Goal: Task Accomplishment & Management: Use online tool/utility

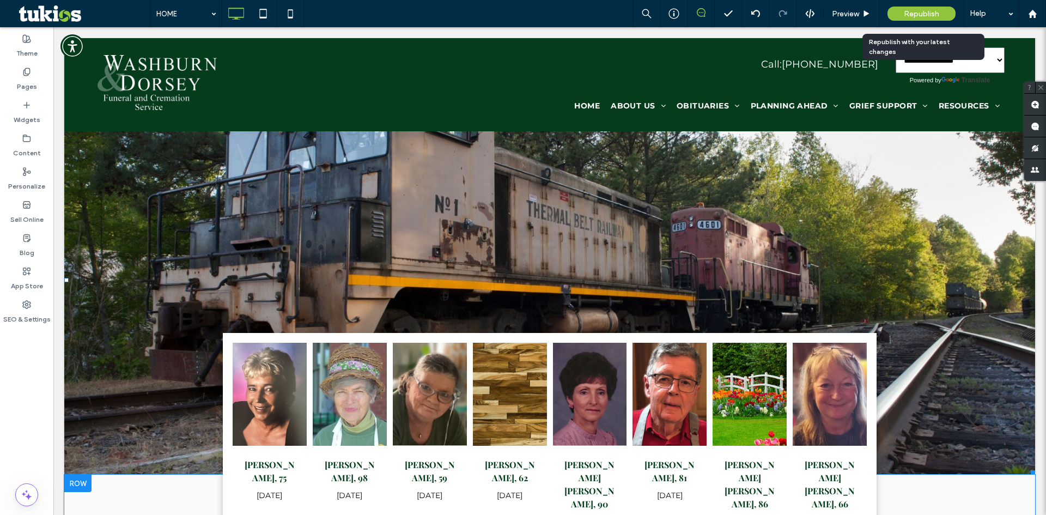
scroll to position [381, 0]
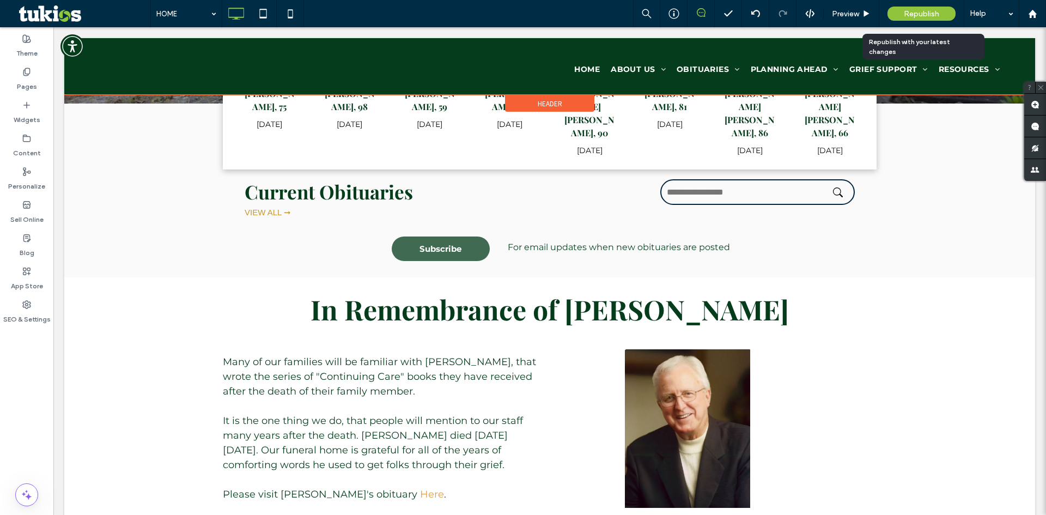
click at [161, 68] on div at bounding box center [549, 66] width 971 height 57
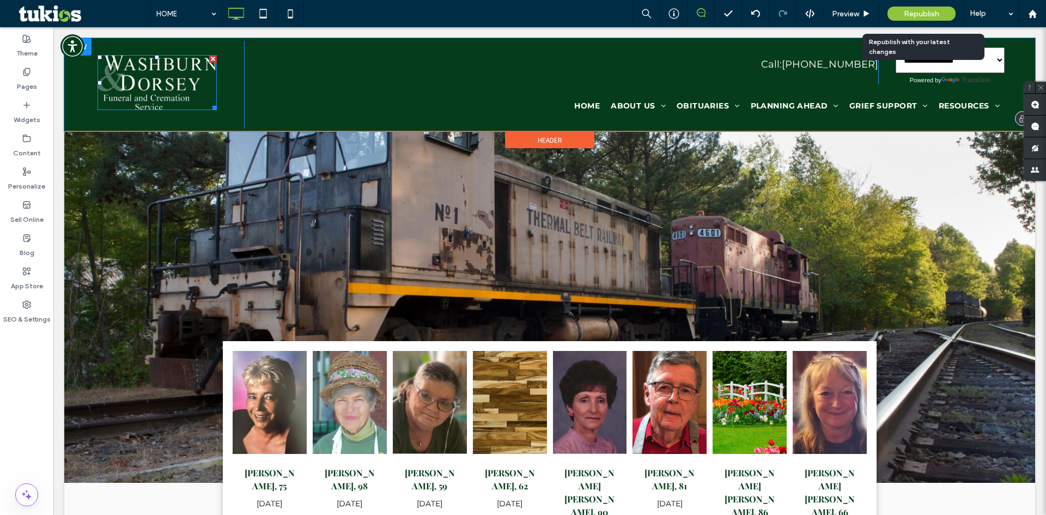
scroll to position [0, 0]
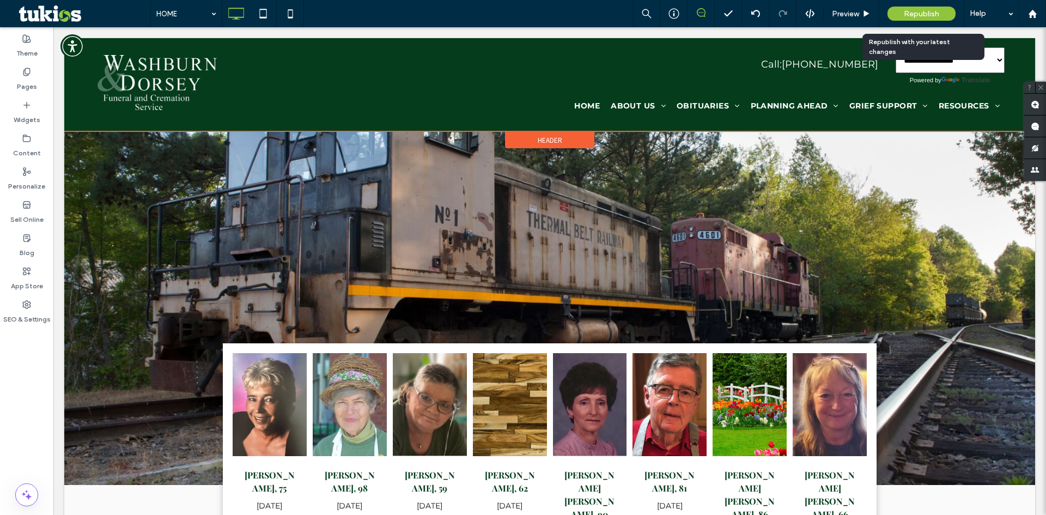
click at [550, 139] on span "Header" at bounding box center [550, 140] width 25 height 9
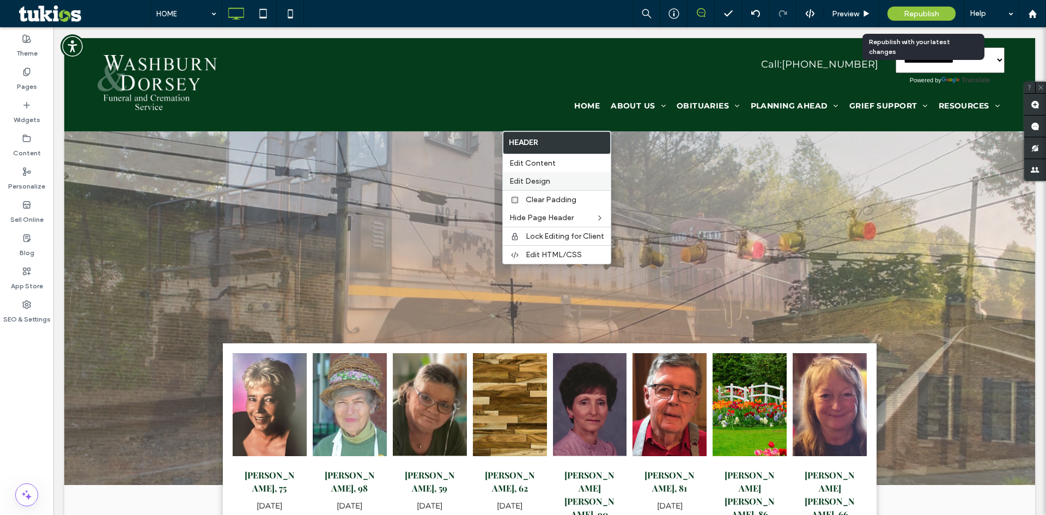
click at [551, 179] on label "Edit Design" at bounding box center [556, 181] width 95 height 9
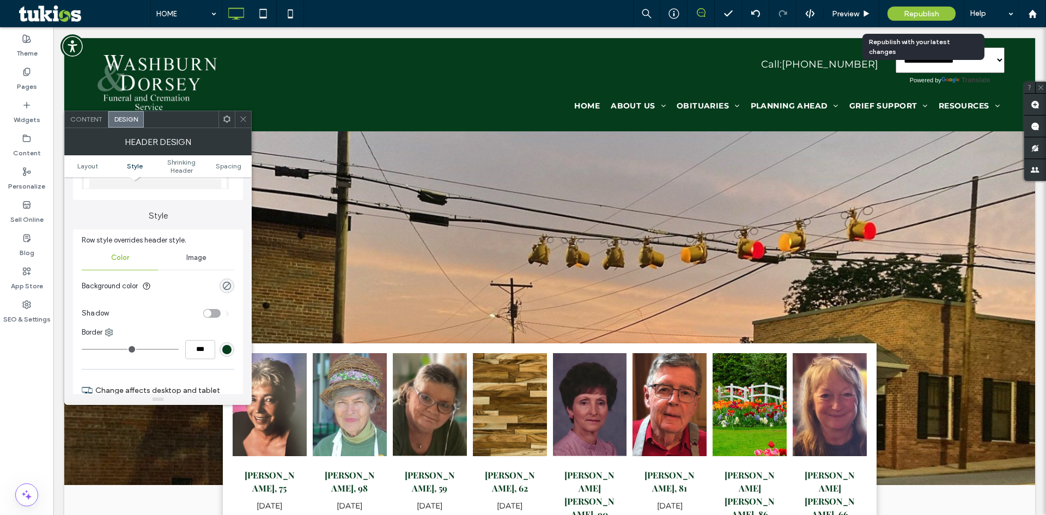
scroll to position [163, 0]
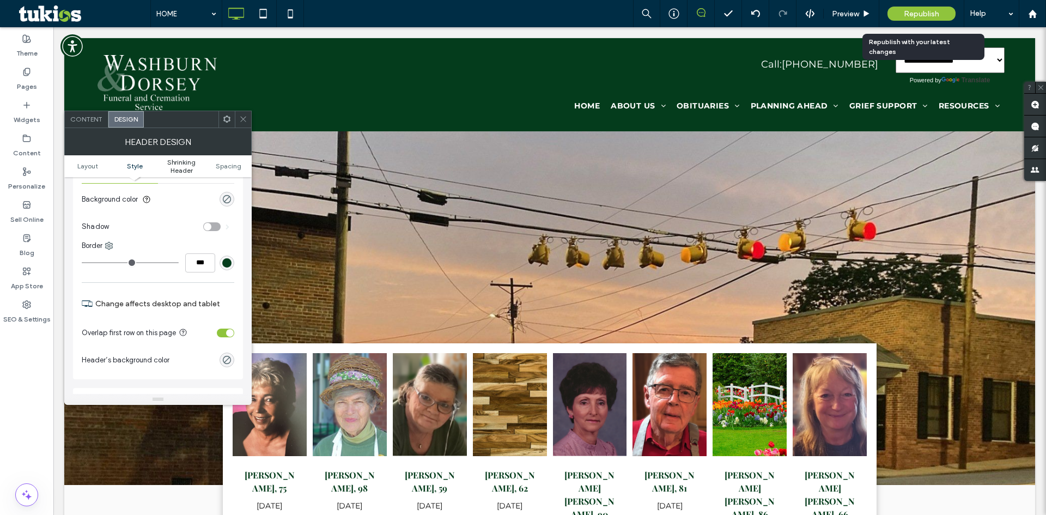
click at [186, 172] on span "Shrinking Header" at bounding box center [181, 166] width 47 height 16
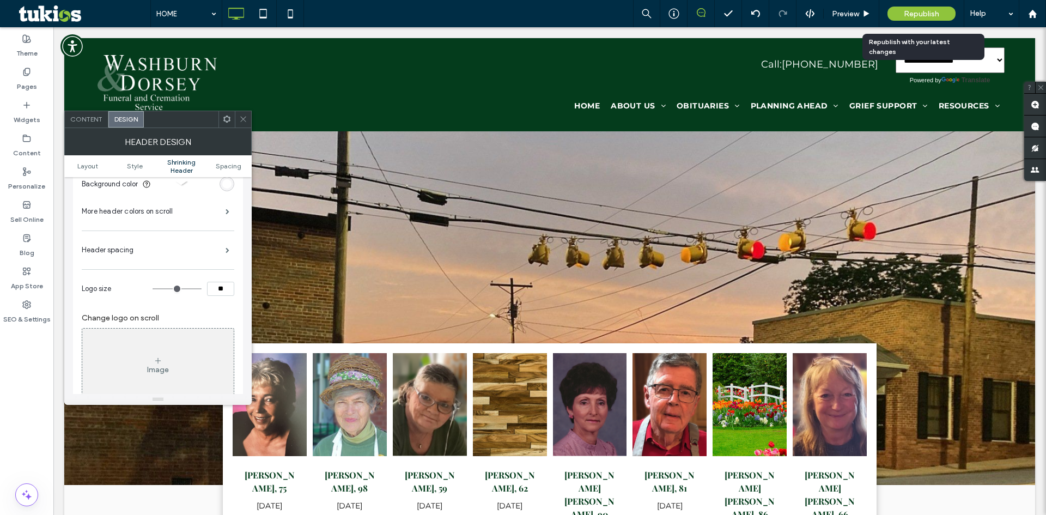
scroll to position [475, 0]
click at [219, 278] on input "**" at bounding box center [220, 279] width 27 height 14
click at [215, 278] on input "**" at bounding box center [220, 279] width 27 height 14
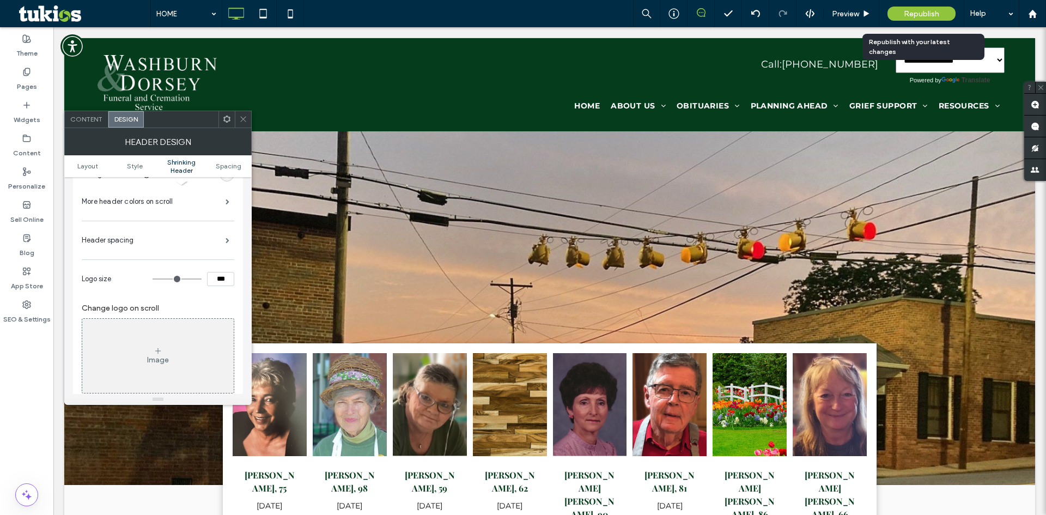
type input "***"
type input "**"
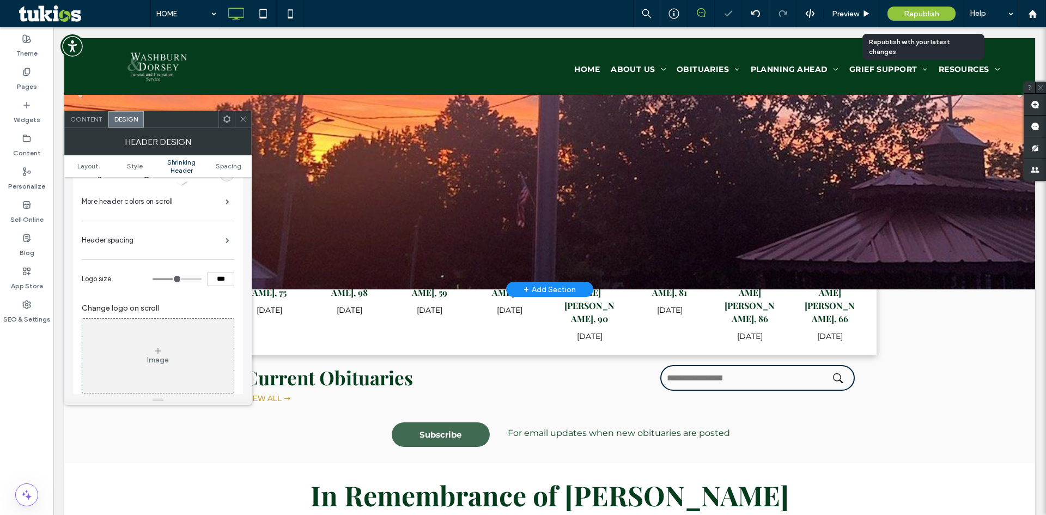
scroll to position [0, 0]
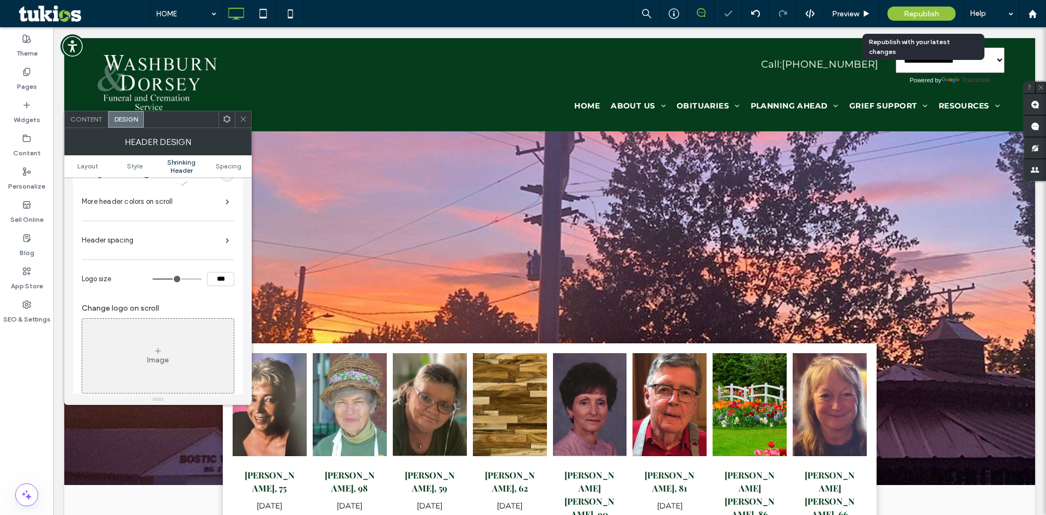
click at [205, 284] on div at bounding box center [180, 279] width 54 height 14
click at [213, 280] on input "***" at bounding box center [220, 279] width 27 height 14
type input "***"
type input "**"
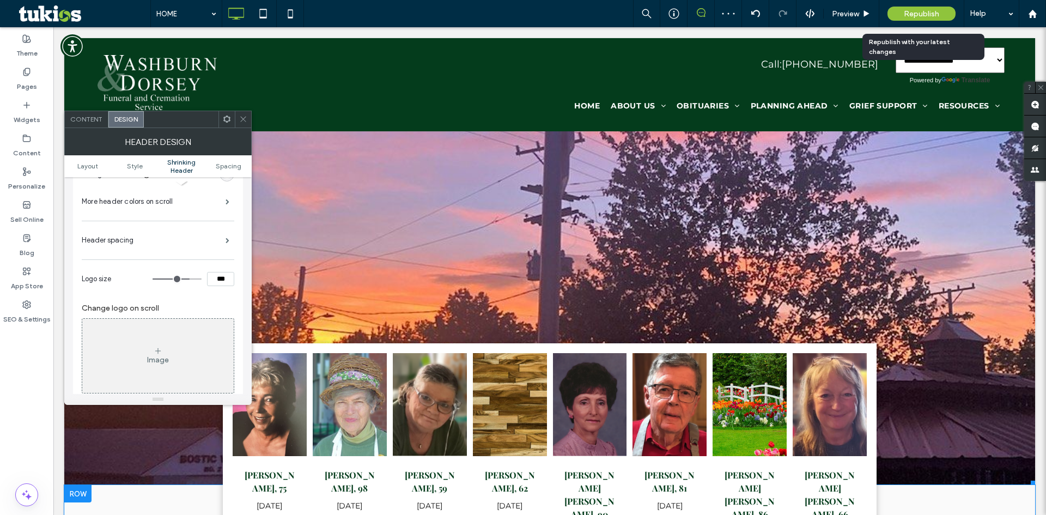
drag, startPoint x: 502, startPoint y: 234, endPoint x: 493, endPoint y: 241, distance: 11.7
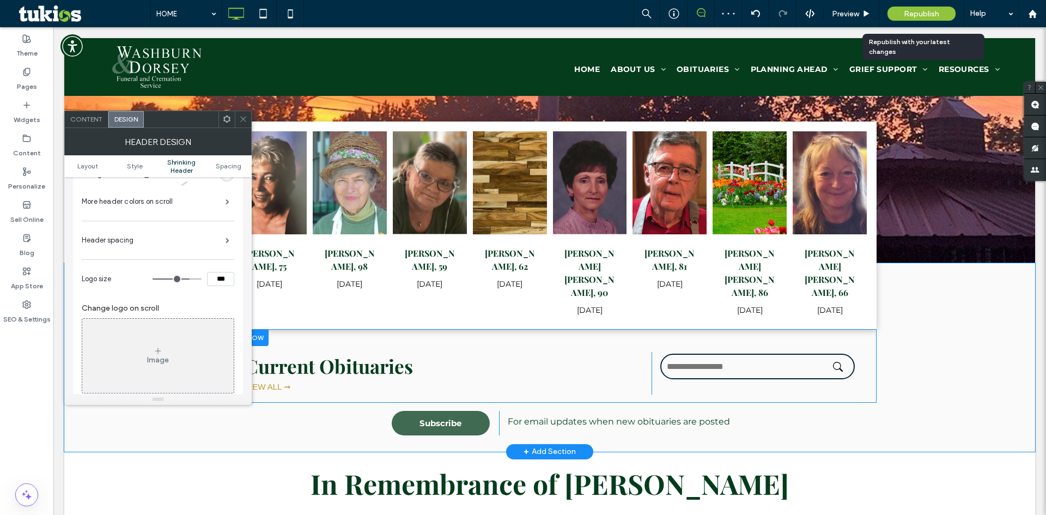
scroll to position [327, 0]
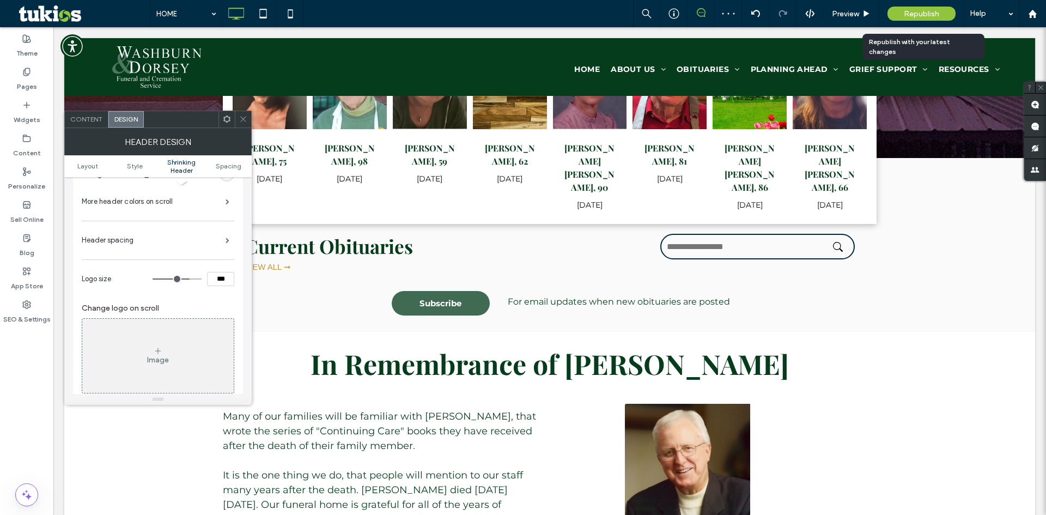
click at [235, 117] on div at bounding box center [243, 119] width 16 height 16
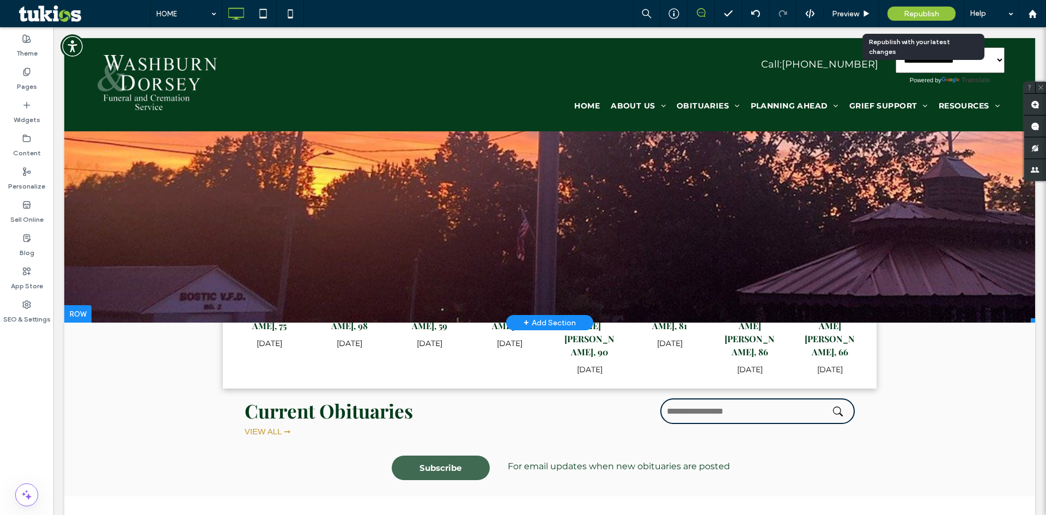
scroll to position [0, 0]
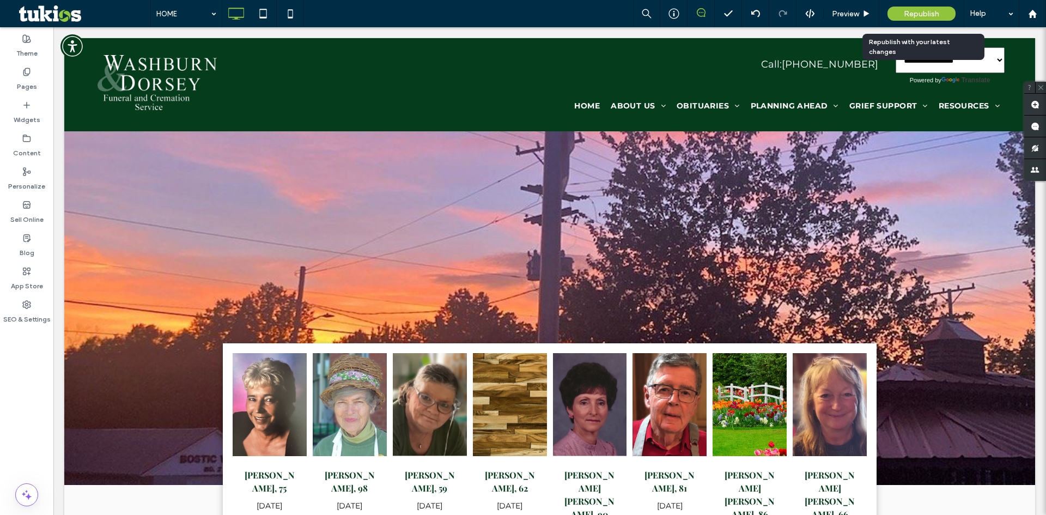
click at [929, 15] on span "Republish" at bounding box center [921, 13] width 35 height 9
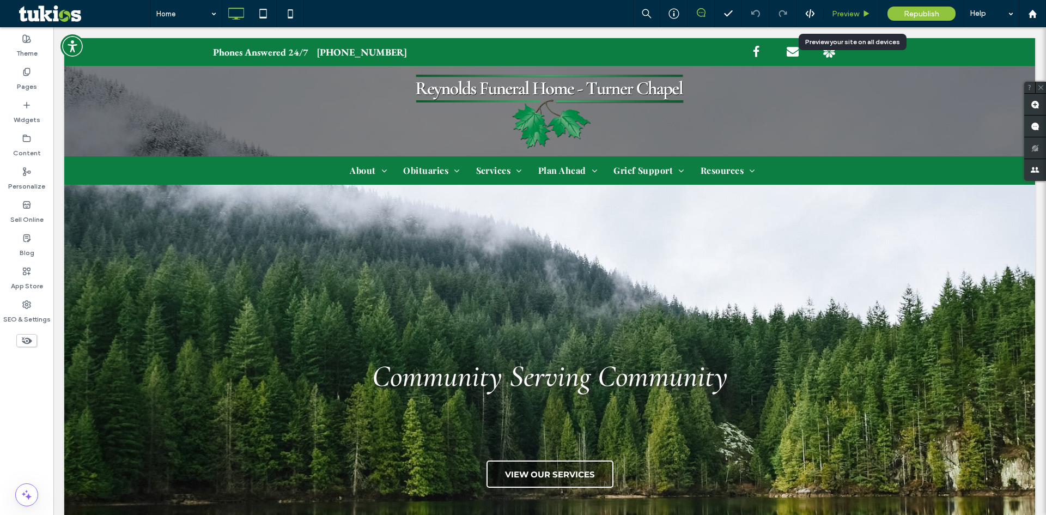
click at [864, 9] on div "Preview" at bounding box center [851, 13] width 55 height 9
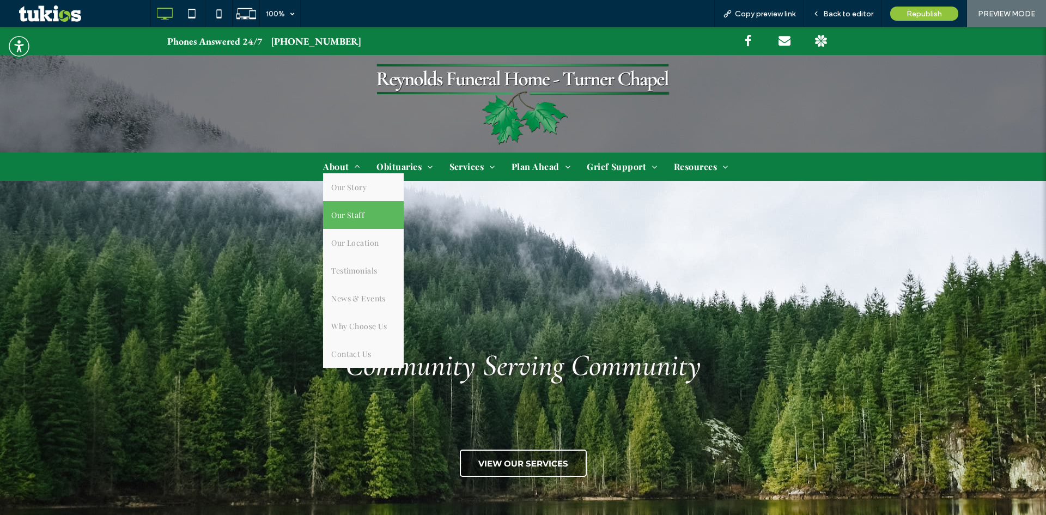
click at [358, 217] on span "Our Staff" at bounding box center [347, 214] width 33 height 11
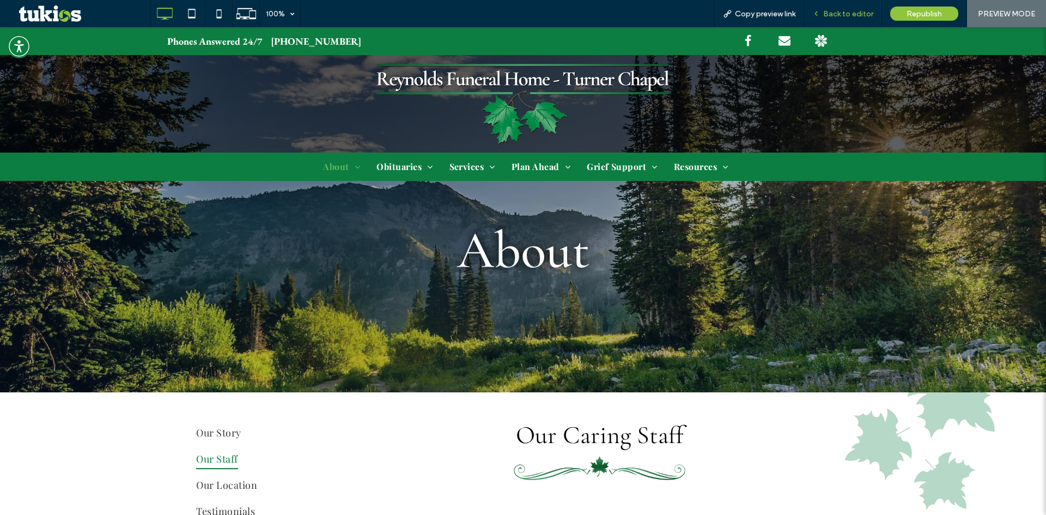
click at [831, 10] on span "Back to editor" at bounding box center [848, 13] width 50 height 9
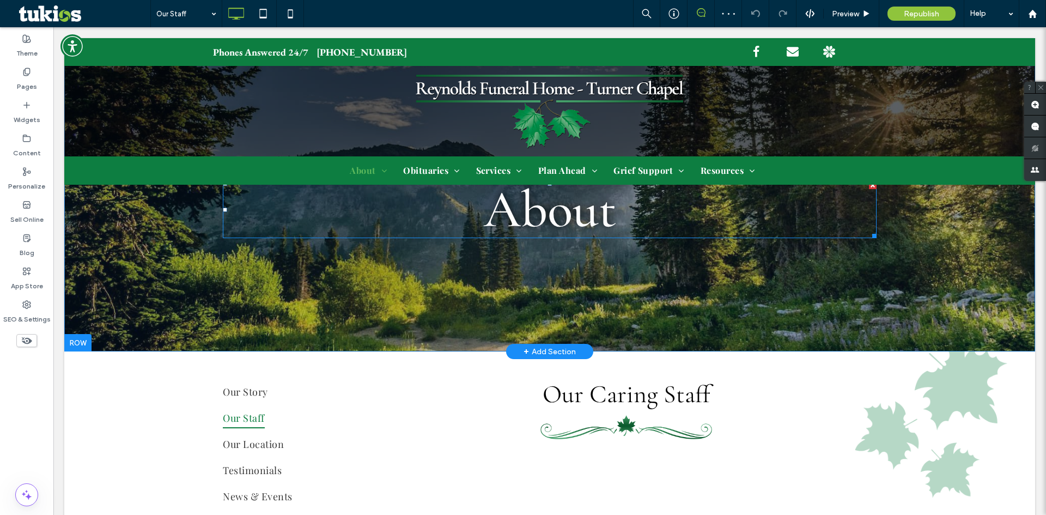
scroll to position [163, 0]
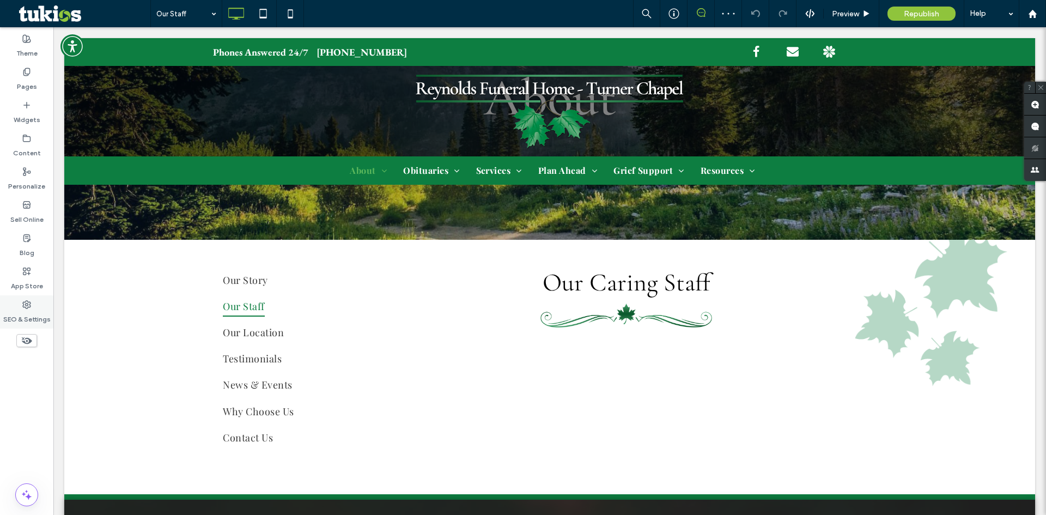
click at [26, 308] on use at bounding box center [27, 305] width 8 height 8
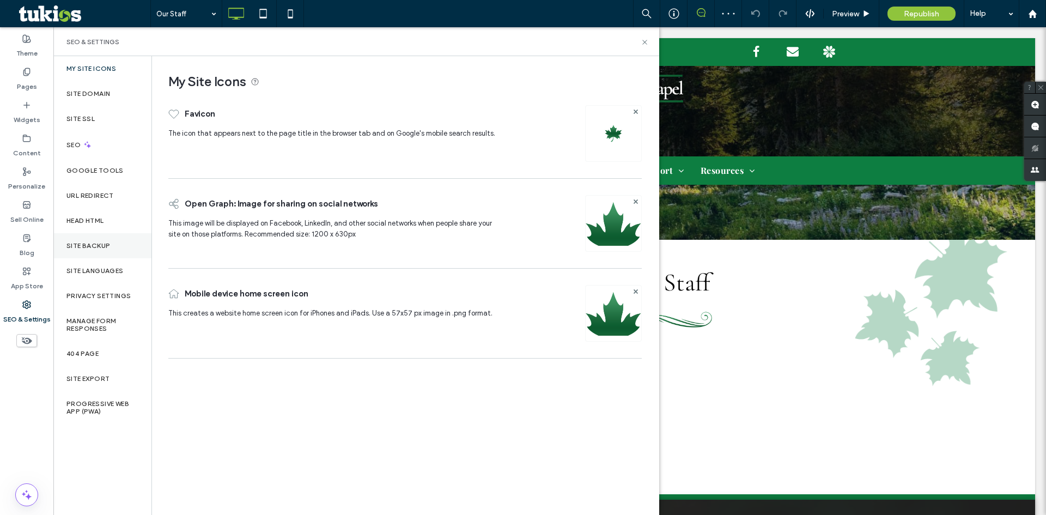
click at [95, 244] on label "Site Backup" at bounding box center [88, 246] width 44 height 8
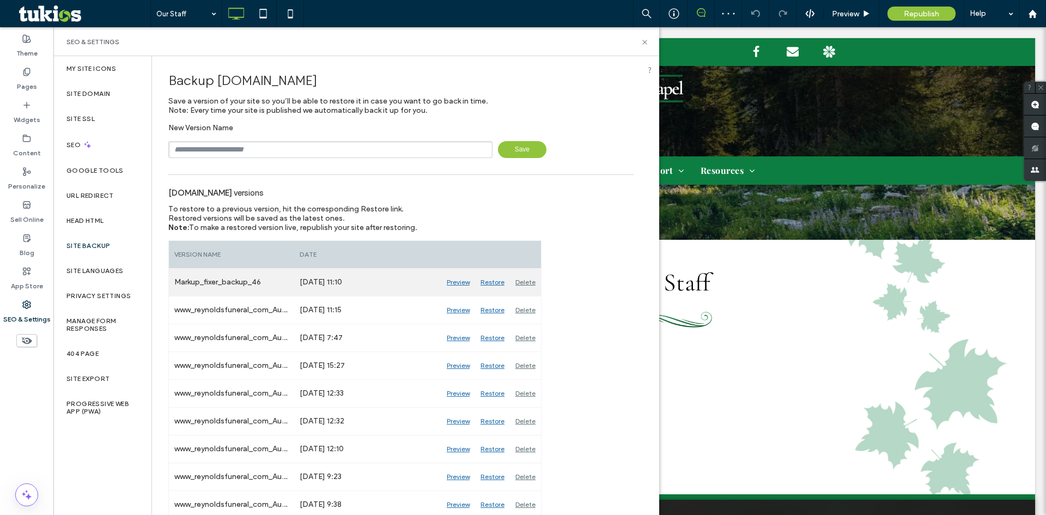
click at [386, 281] on div "[DATE] 11:10" at bounding box center [367, 282] width 147 height 27
click at [386, 280] on div "[DATE] 11:10" at bounding box center [367, 282] width 147 height 27
click at [457, 284] on div "Preview" at bounding box center [458, 282] width 34 height 27
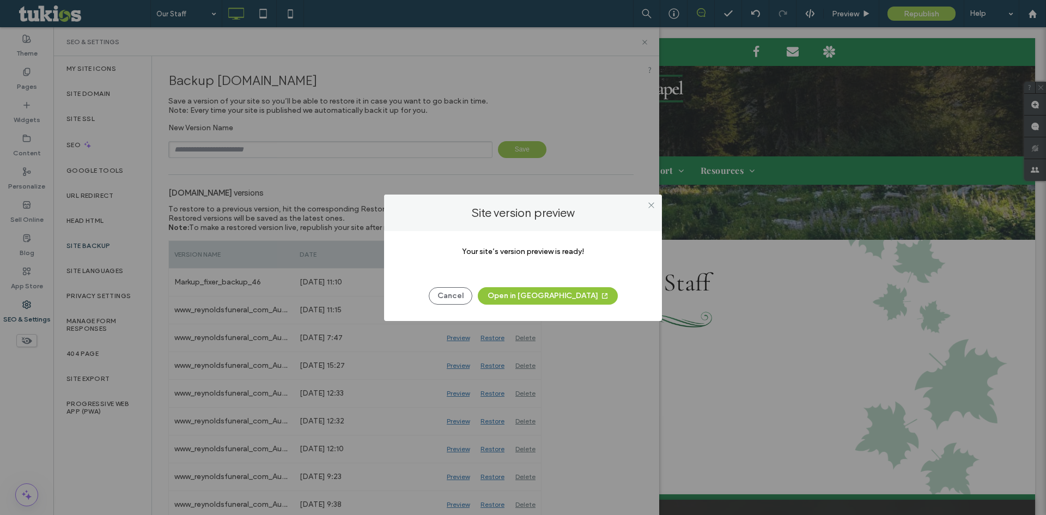
click at [565, 297] on button "Open in New Tab" at bounding box center [548, 295] width 140 height 17
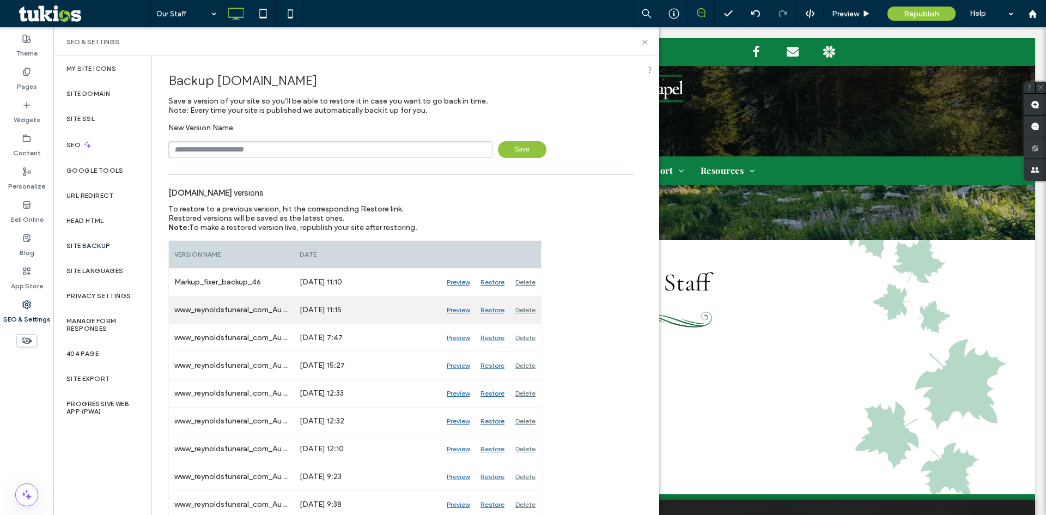
click at [454, 311] on div "Preview" at bounding box center [458, 309] width 34 height 27
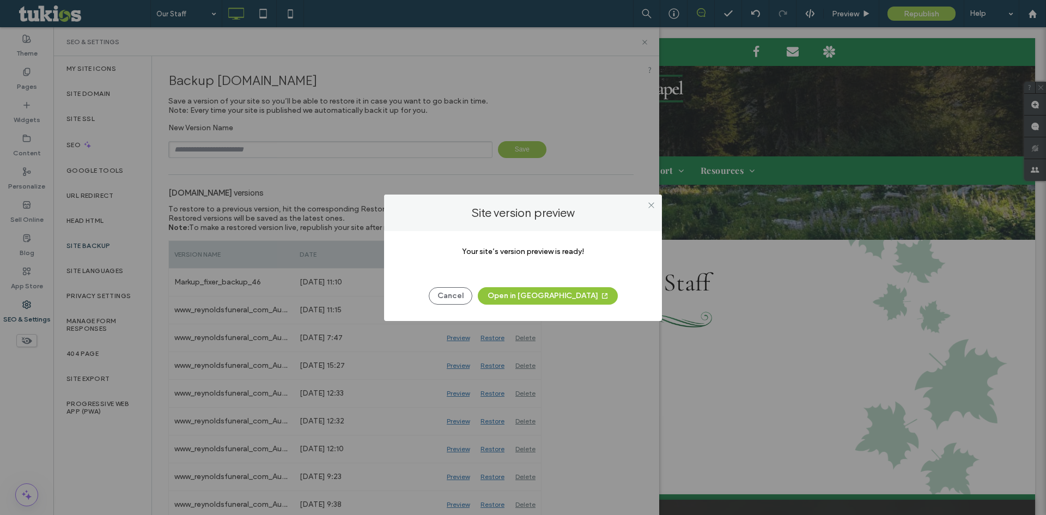
click at [531, 298] on button "Open in New Tab" at bounding box center [548, 295] width 140 height 17
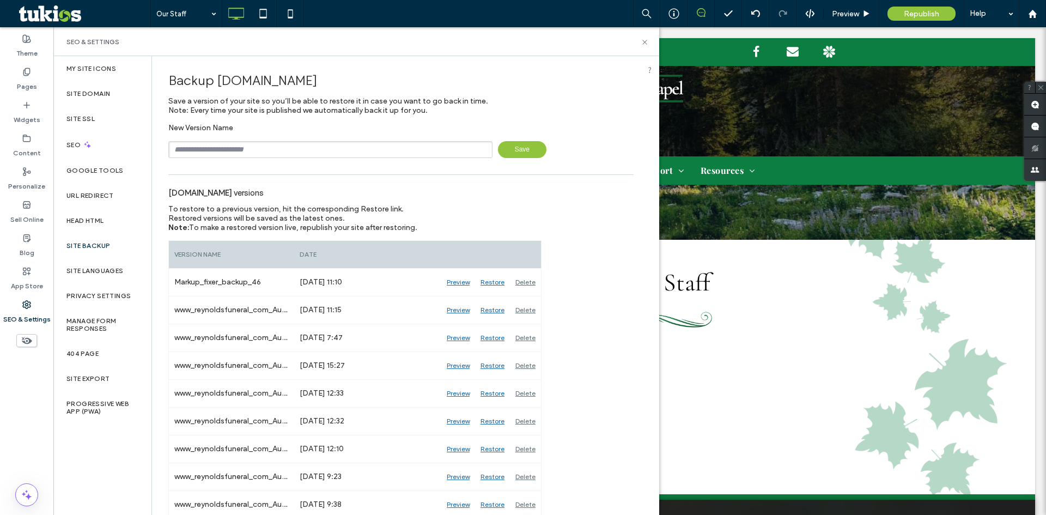
click at [280, 153] on input "text" at bounding box center [330, 149] width 324 height 17
type input "*"
type input "**********"
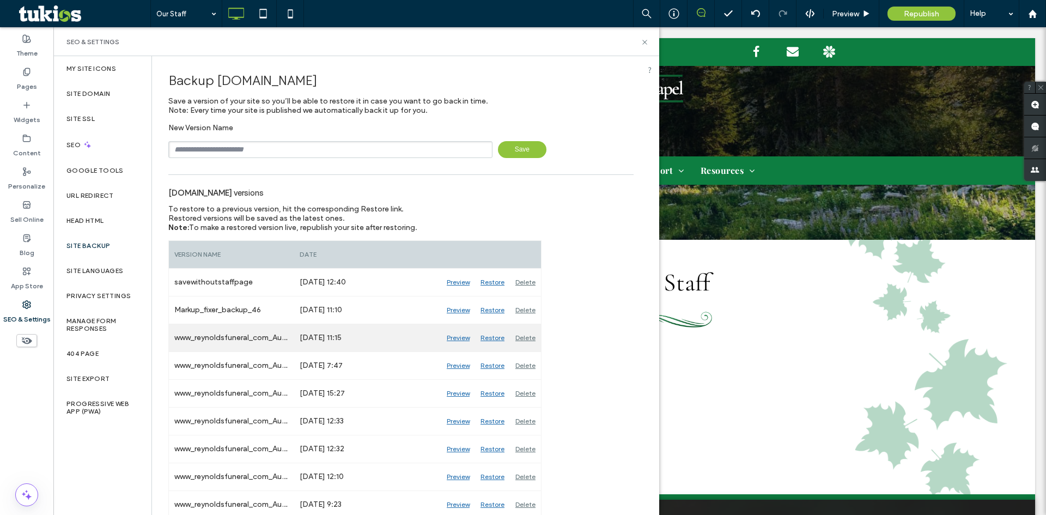
click at [496, 336] on div "Restore" at bounding box center [492, 337] width 35 height 27
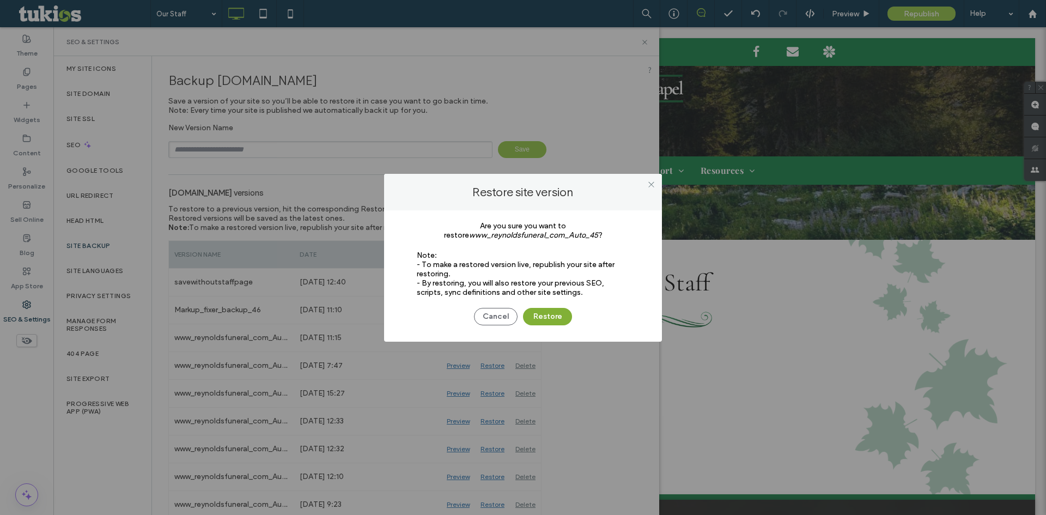
click at [553, 316] on button "Restore" at bounding box center [547, 316] width 49 height 17
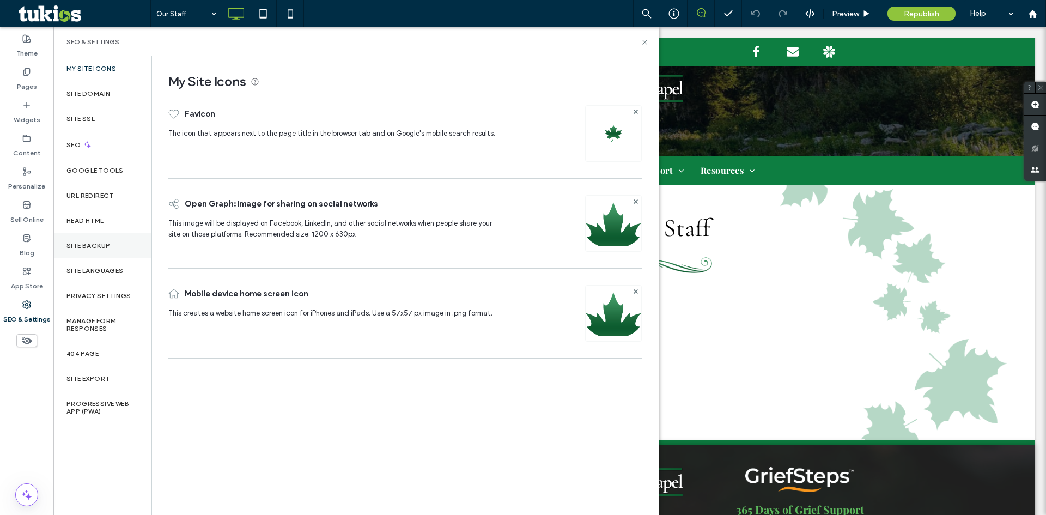
click at [90, 245] on label "Site Backup" at bounding box center [88, 246] width 44 height 8
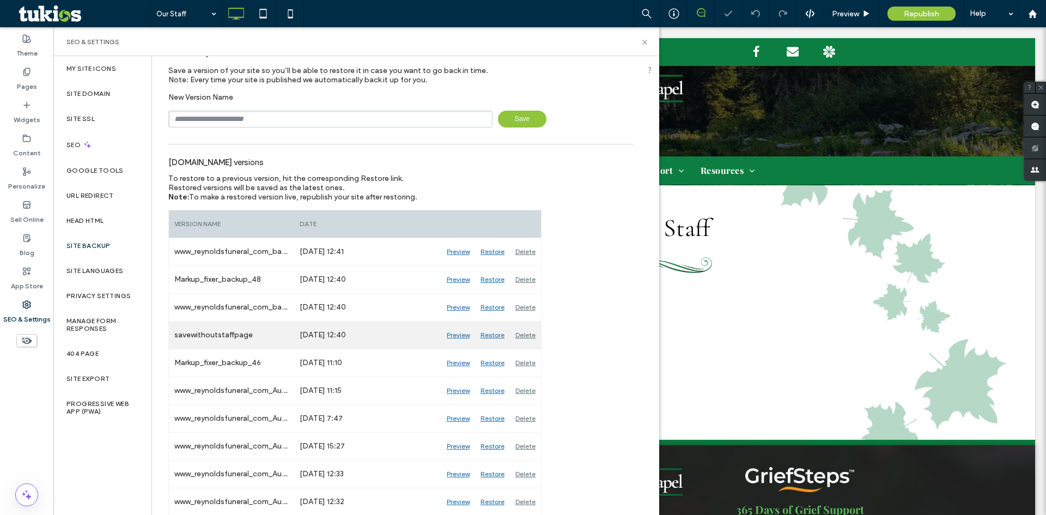
scroll to position [54, 0]
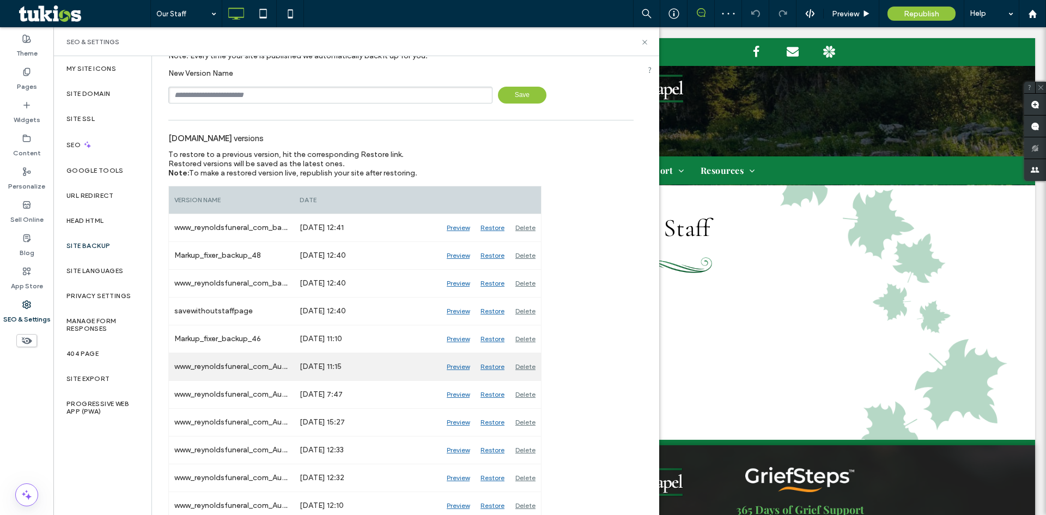
click at [380, 366] on div "[DATE] 11:15" at bounding box center [367, 366] width 147 height 27
click at [380, 366] on div "Jun 12, 2025 11:15" at bounding box center [367, 366] width 147 height 27
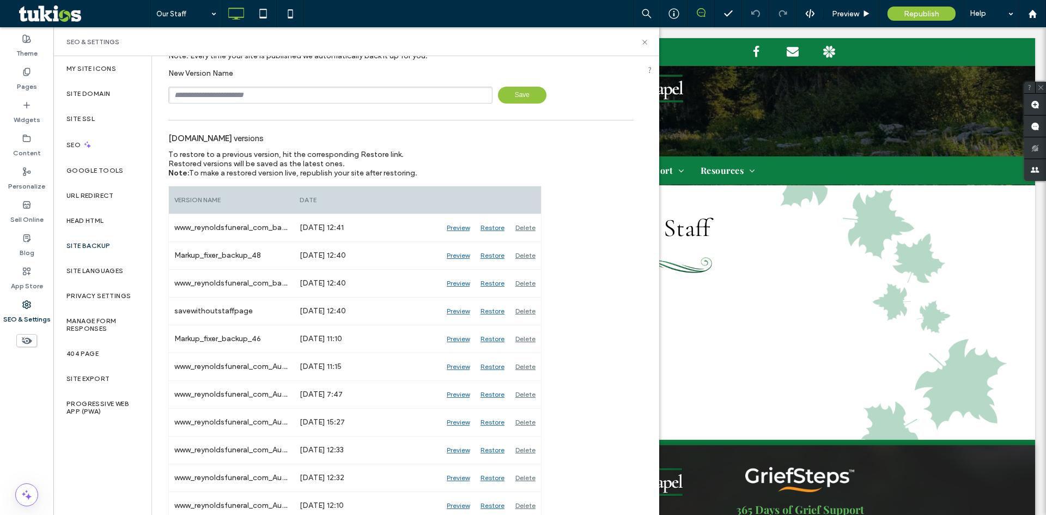
click at [646, 37] on div "SEO & Settings" at bounding box center [356, 41] width 606 height 29
click at [644, 40] on icon at bounding box center [645, 42] width 8 height 8
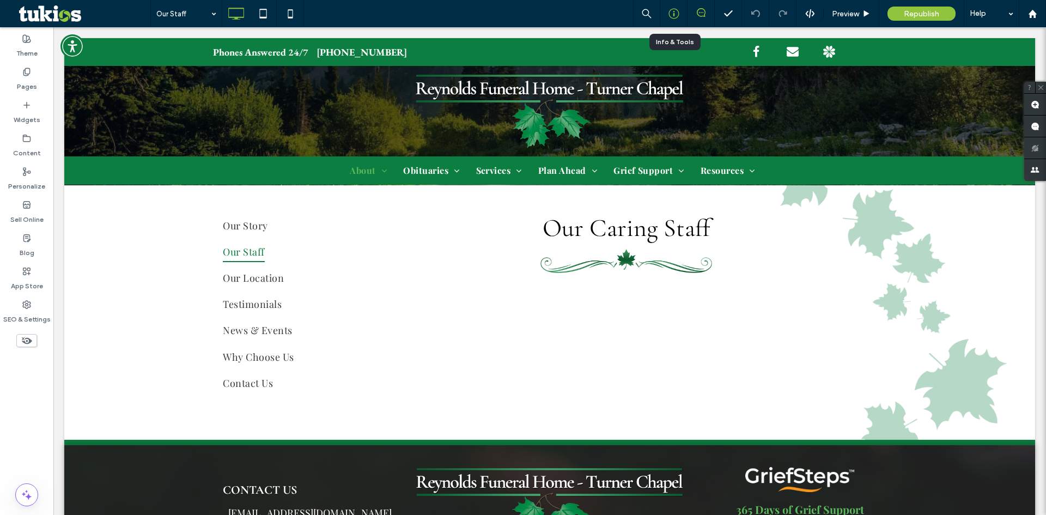
click at [674, 16] on icon at bounding box center [674, 13] width 11 height 11
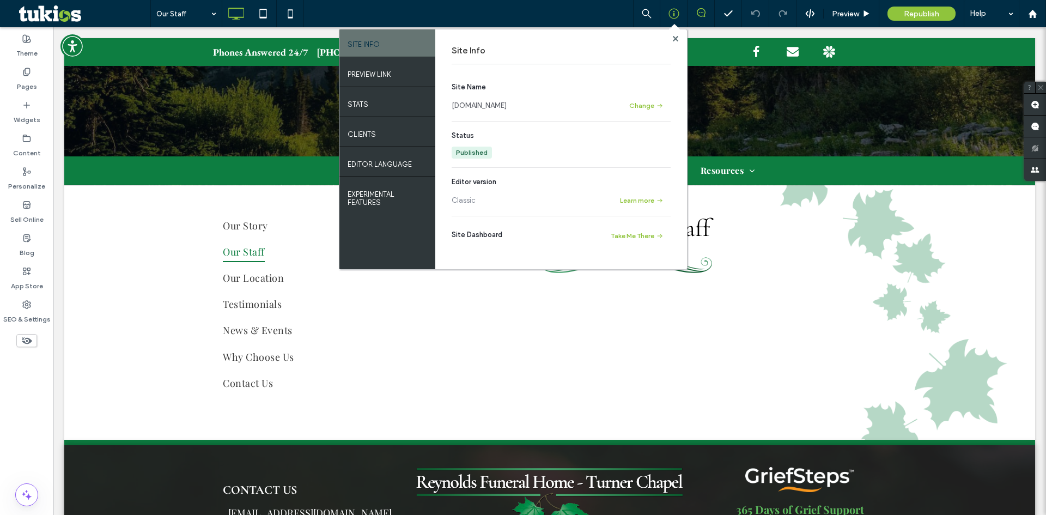
click at [495, 106] on link "www.reynoldsfuneral.com" at bounding box center [479, 105] width 55 height 11
click at [676, 38] on use at bounding box center [674, 37] width 5 height 5
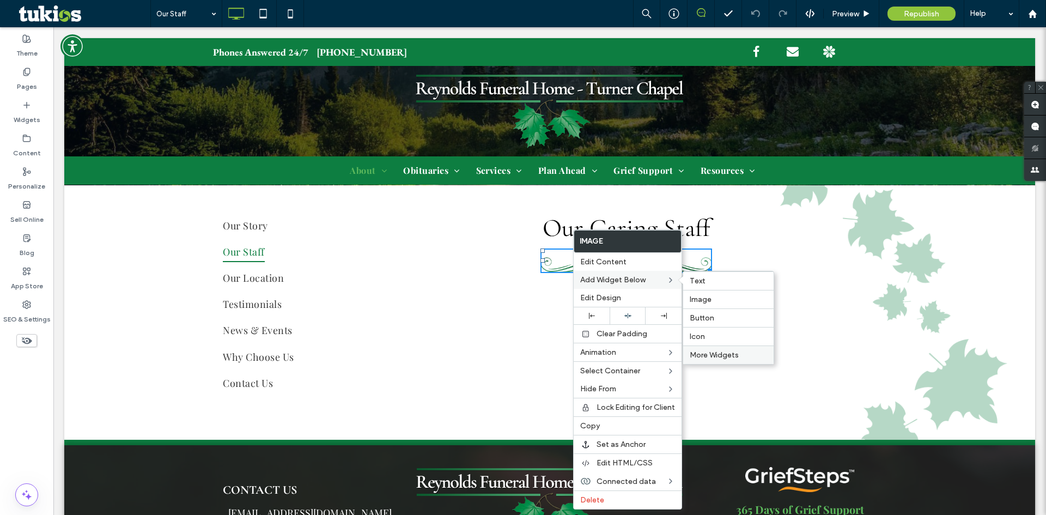
click at [724, 354] on span "More Widgets" at bounding box center [714, 354] width 49 height 9
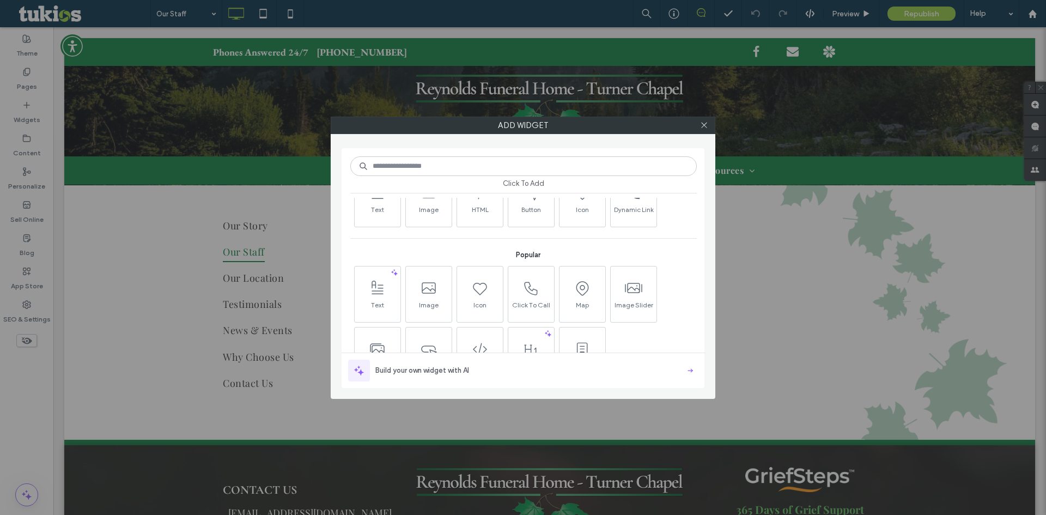
scroll to position [109, 0]
click at [384, 289] on icon at bounding box center [377, 294] width 17 height 17
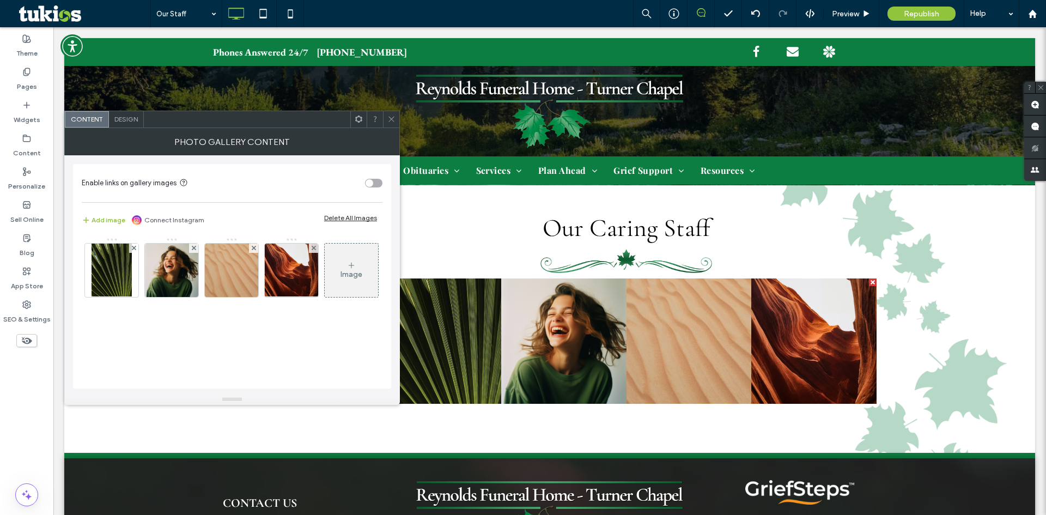
click at [341, 279] on div "Image" at bounding box center [352, 274] width 22 height 9
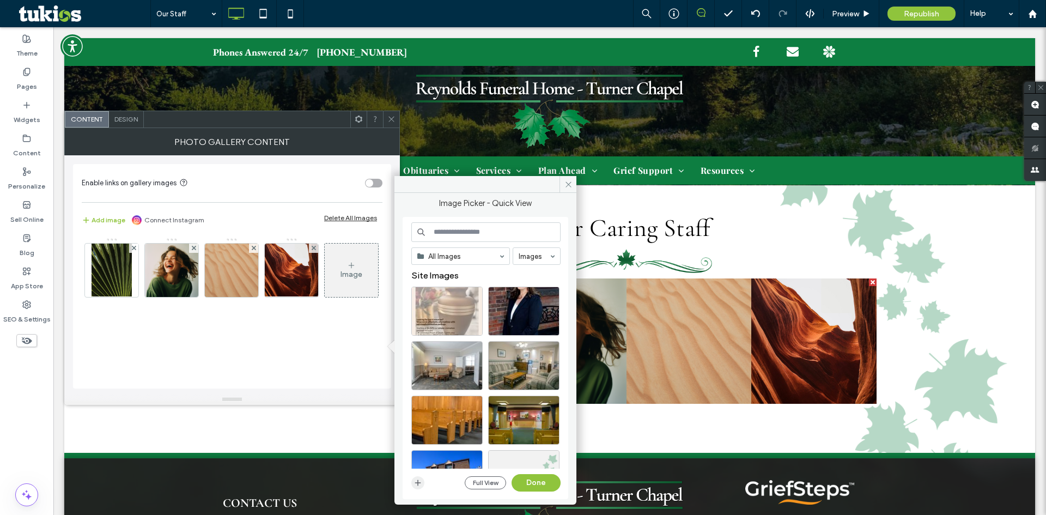
click at [416, 478] on icon "button" at bounding box center [418, 482] width 9 height 9
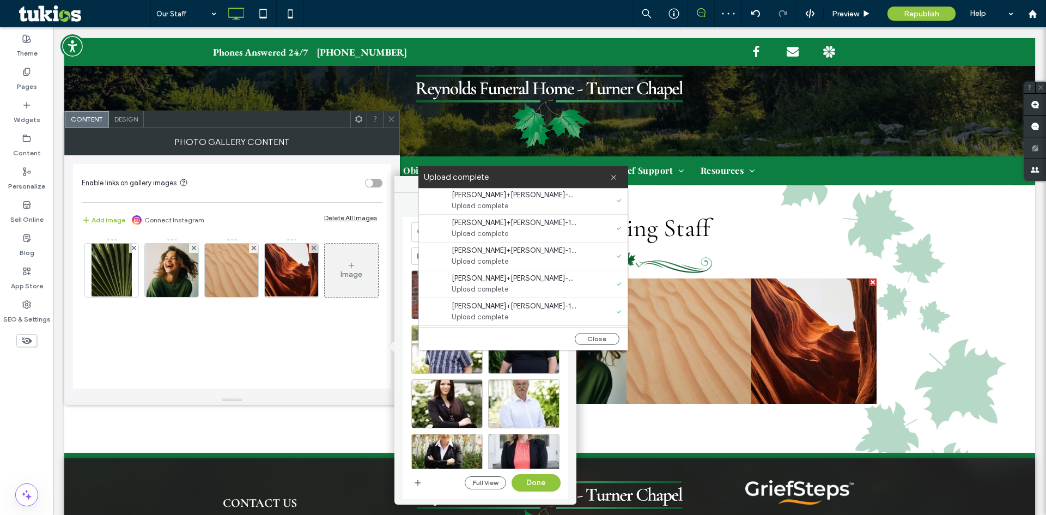
scroll to position [0, 0]
click at [598, 335] on button "Close" at bounding box center [597, 339] width 45 height 12
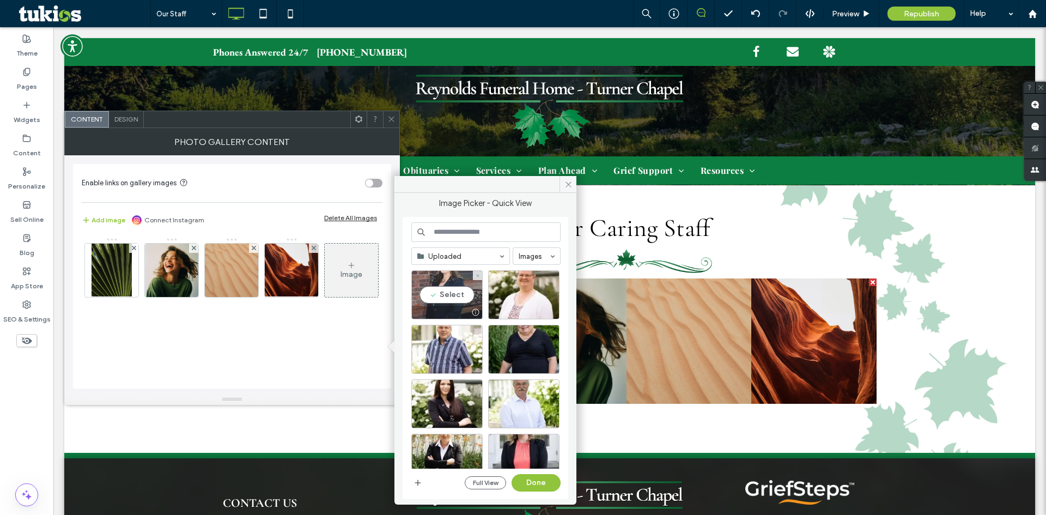
click at [445, 296] on div "Select" at bounding box center [446, 294] width 71 height 49
click at [514, 292] on div "Select" at bounding box center [523, 294] width 71 height 49
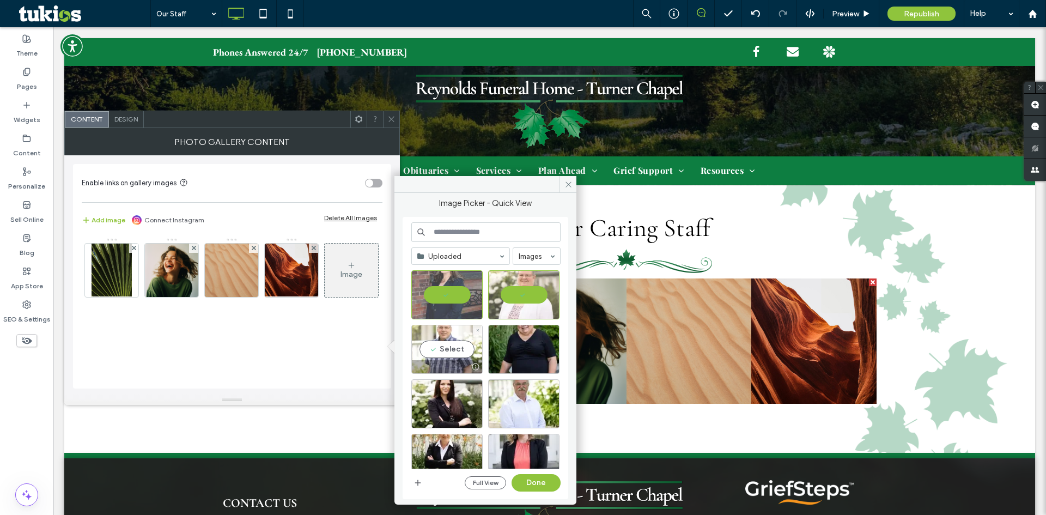
click at [462, 330] on div "Select" at bounding box center [446, 349] width 71 height 49
click at [535, 333] on div "Select" at bounding box center [523, 349] width 71 height 49
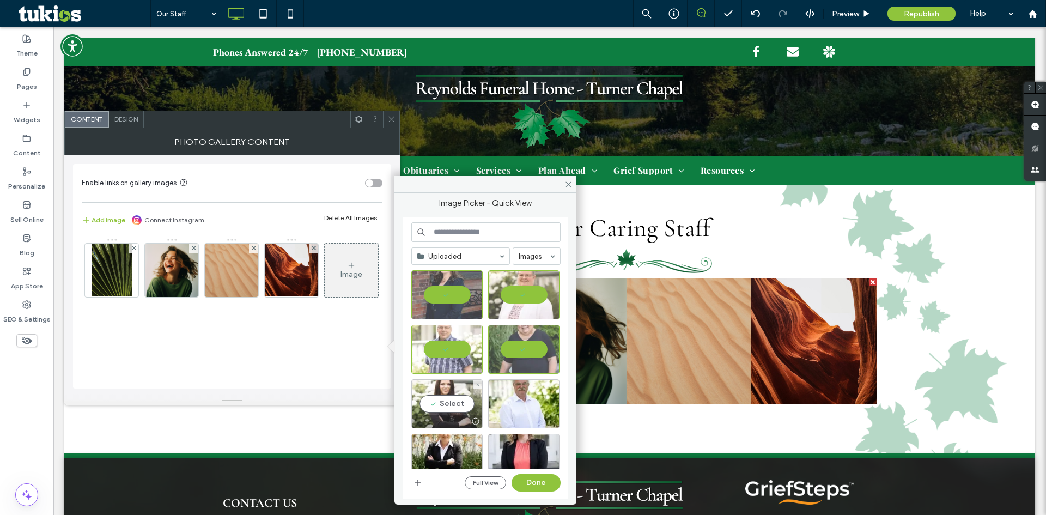
click at [462, 396] on div "Select" at bounding box center [446, 403] width 71 height 49
click at [520, 397] on div "Select" at bounding box center [523, 403] width 71 height 49
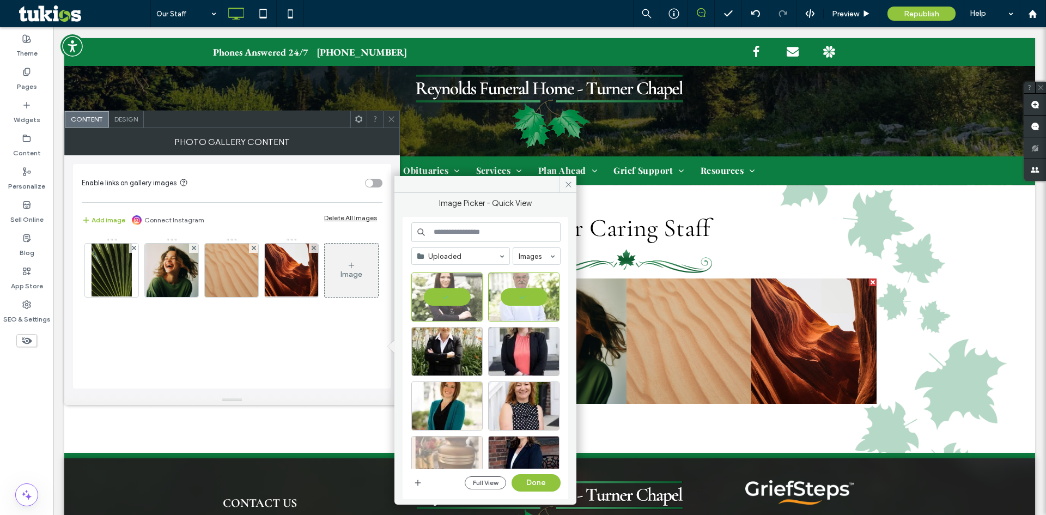
scroll to position [109, 0]
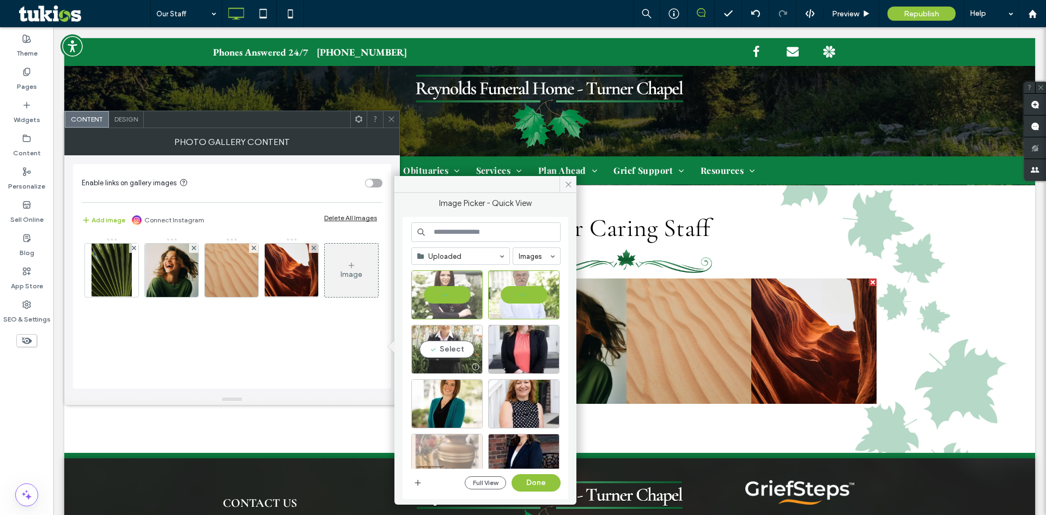
click at [454, 344] on div "Select" at bounding box center [446, 349] width 71 height 49
click at [517, 343] on div "Select" at bounding box center [523, 349] width 71 height 49
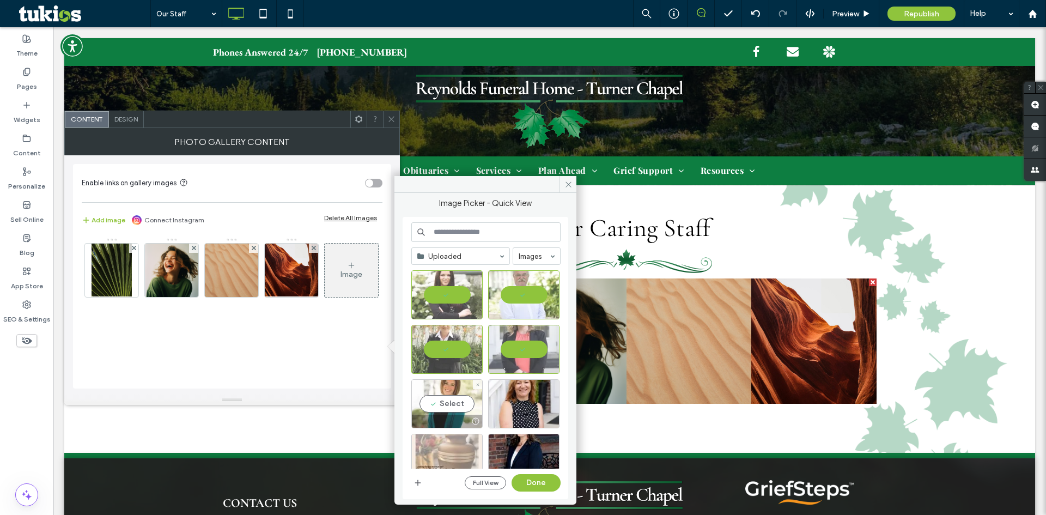
click at [442, 392] on div "Select" at bounding box center [446, 403] width 71 height 49
click at [512, 386] on div "Select" at bounding box center [523, 403] width 71 height 49
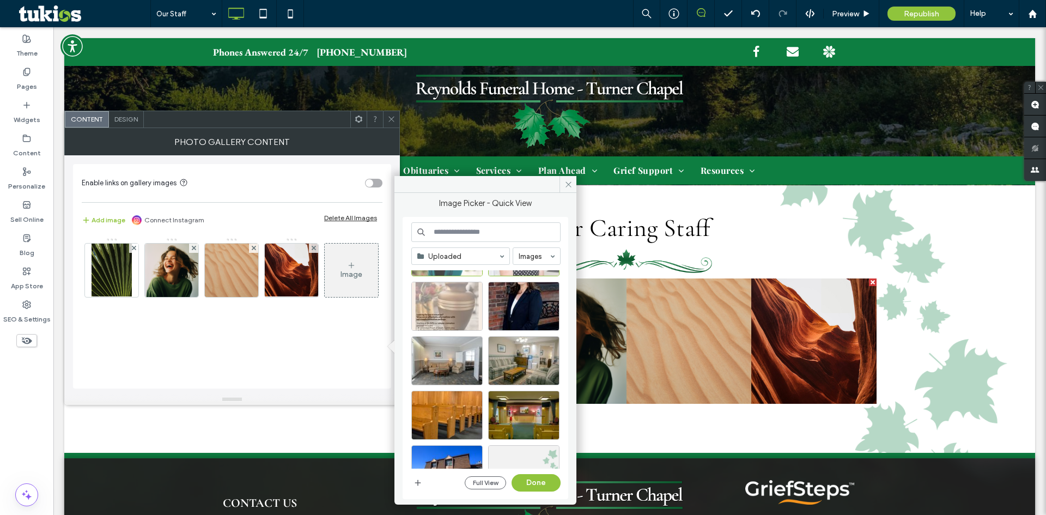
scroll to position [163, 0]
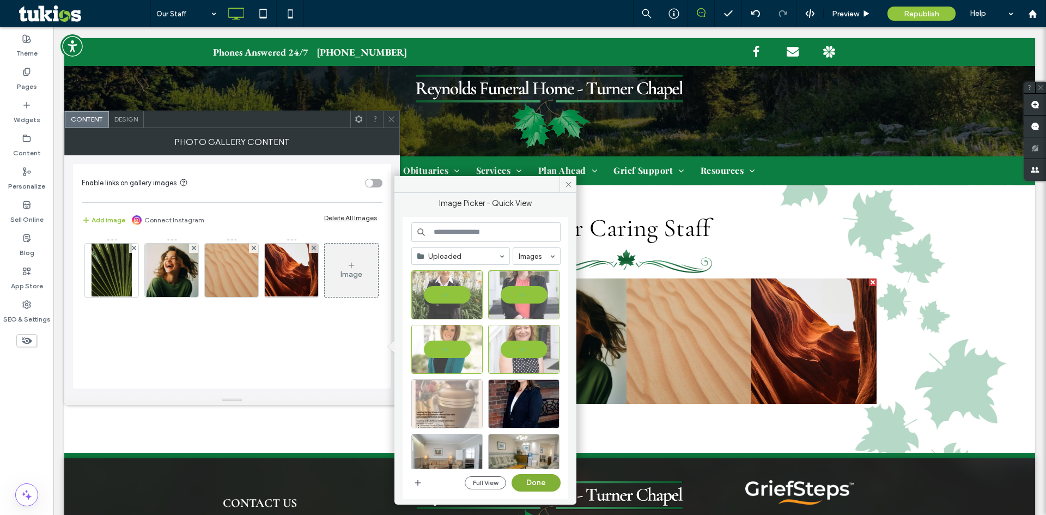
click at [533, 487] on button "Done" at bounding box center [536, 482] width 49 height 17
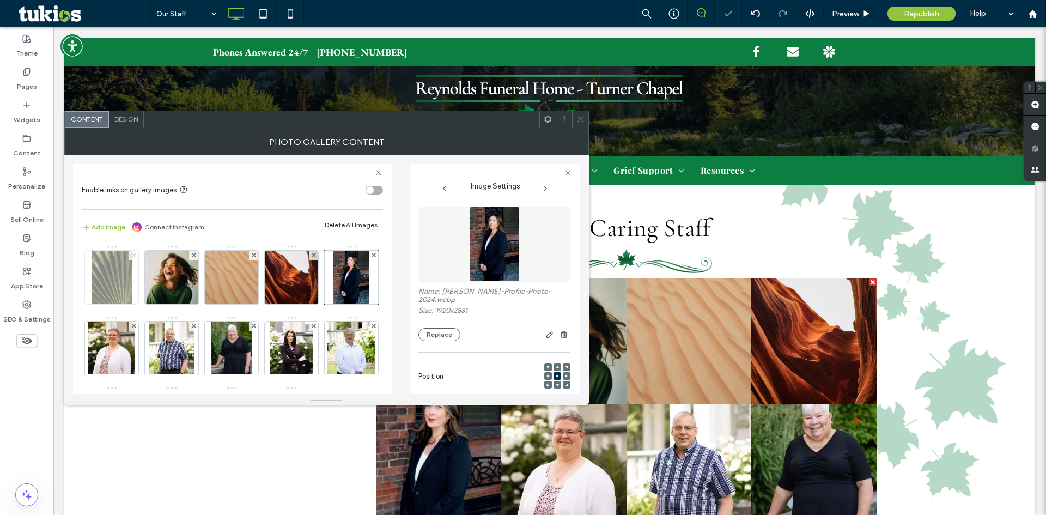
click at [135, 256] on use at bounding box center [133, 255] width 4 height 4
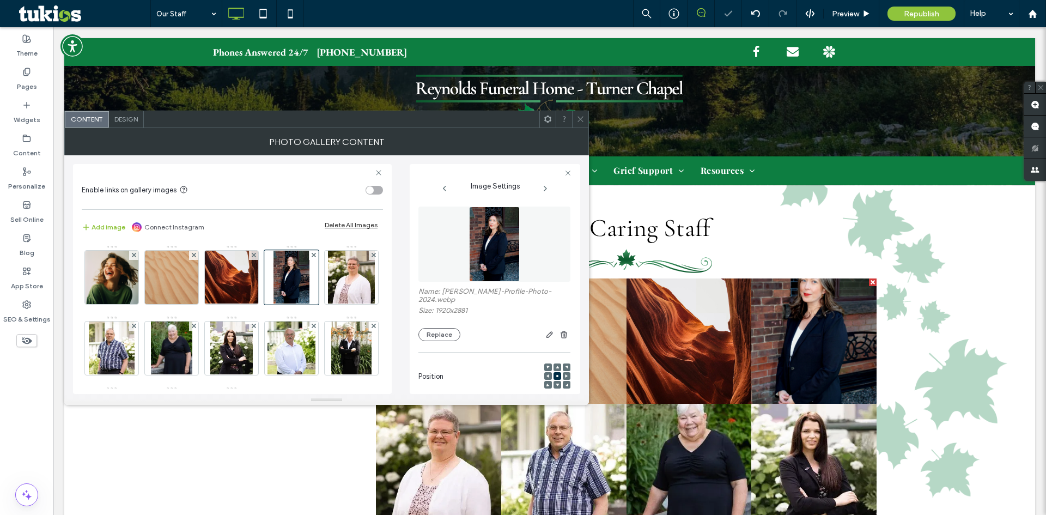
click at [135, 256] on use at bounding box center [133, 255] width 4 height 4
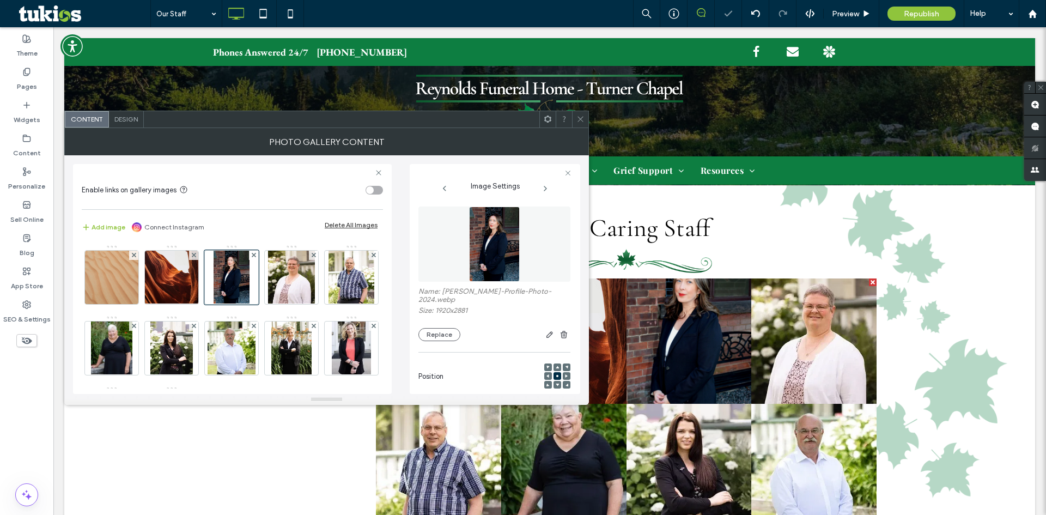
click at [135, 256] on use at bounding box center [133, 255] width 4 height 4
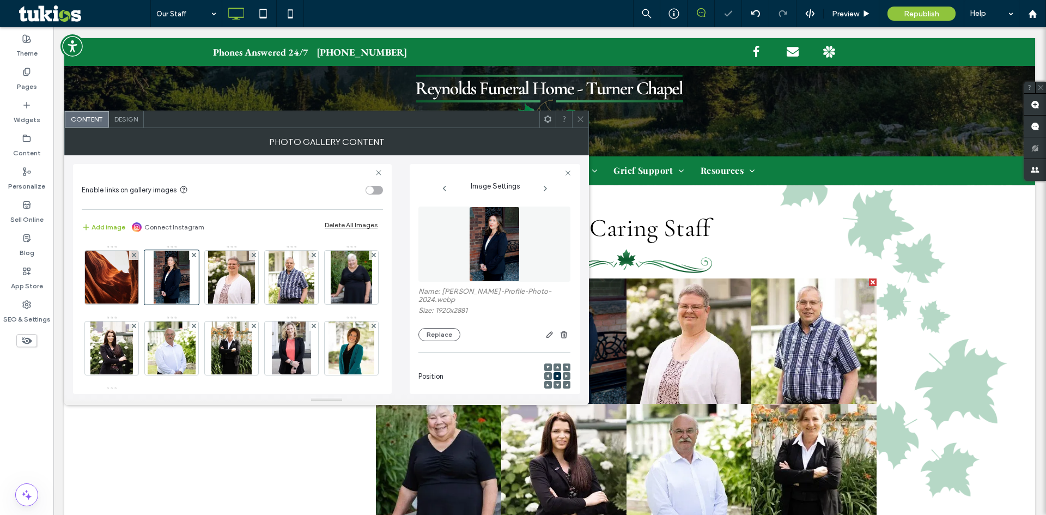
click at [135, 256] on use at bounding box center [133, 255] width 4 height 4
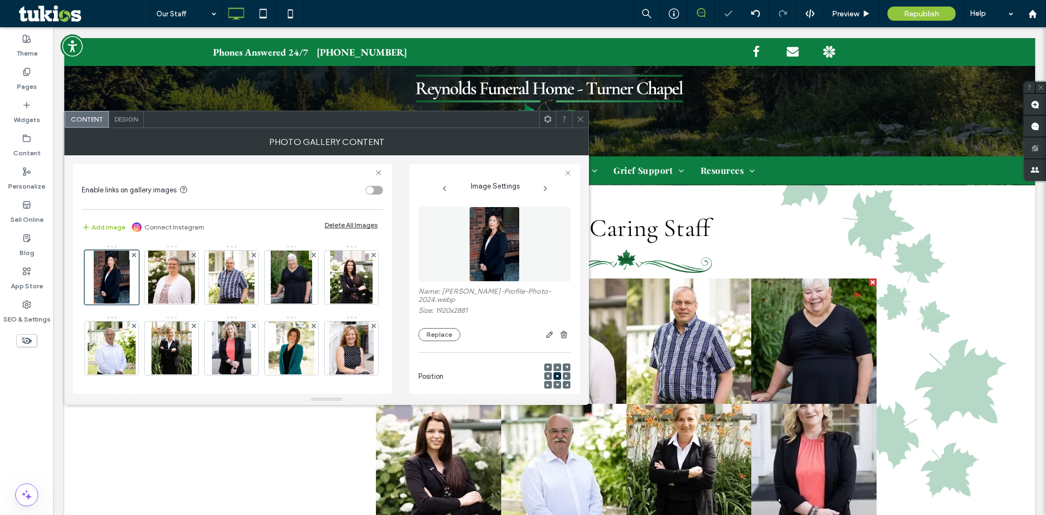
click at [125, 120] on span "Design" at bounding box center [125, 119] width 23 height 8
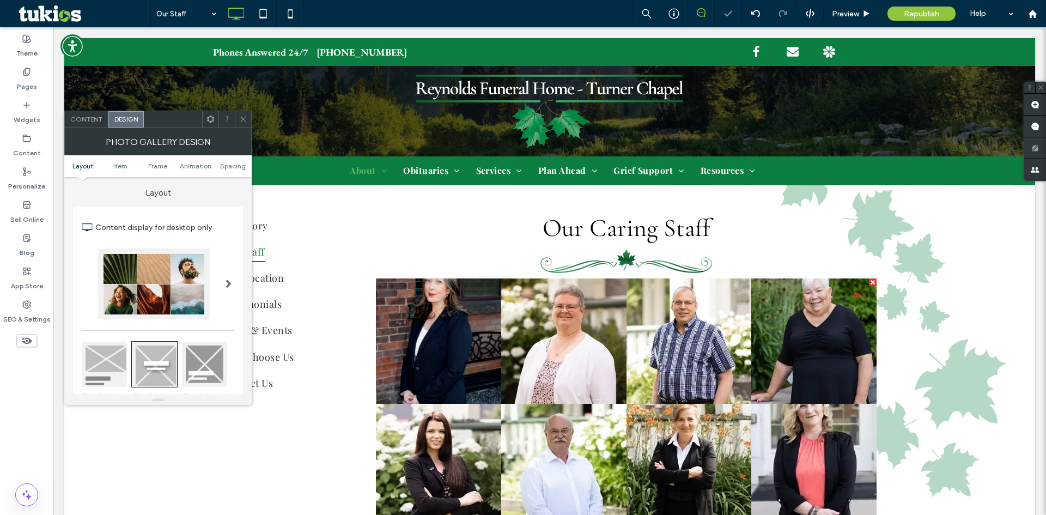
scroll to position [109, 0]
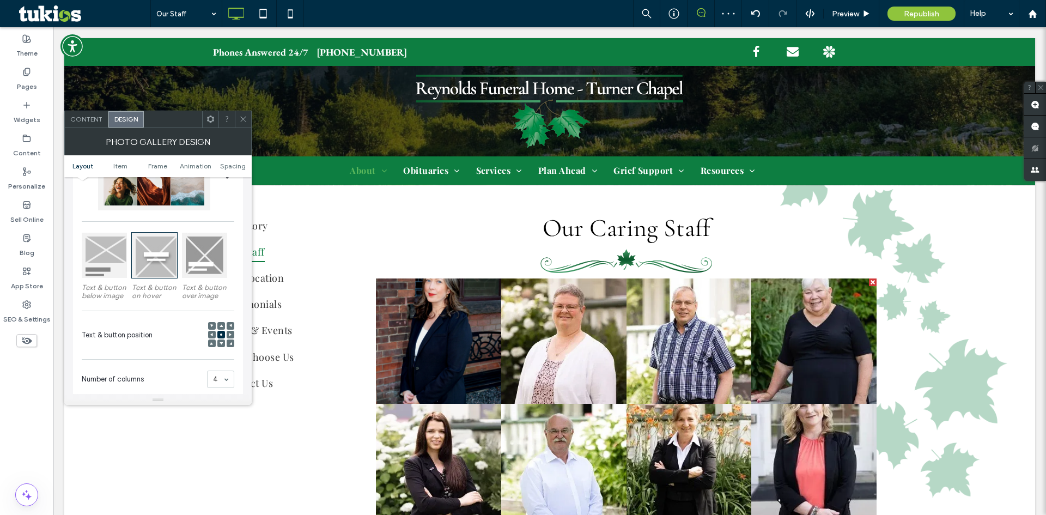
click at [113, 252] on div at bounding box center [104, 255] width 45 height 45
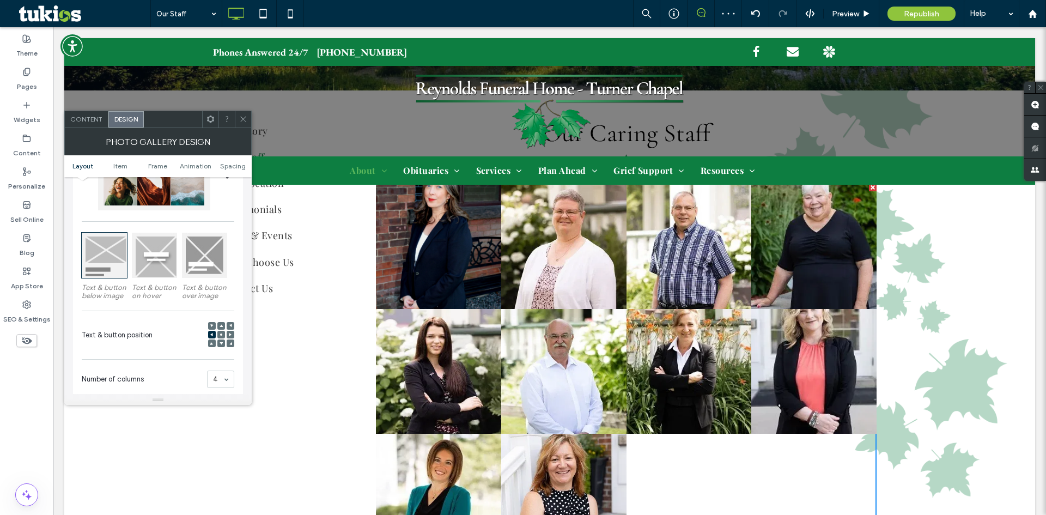
scroll to position [272, 0]
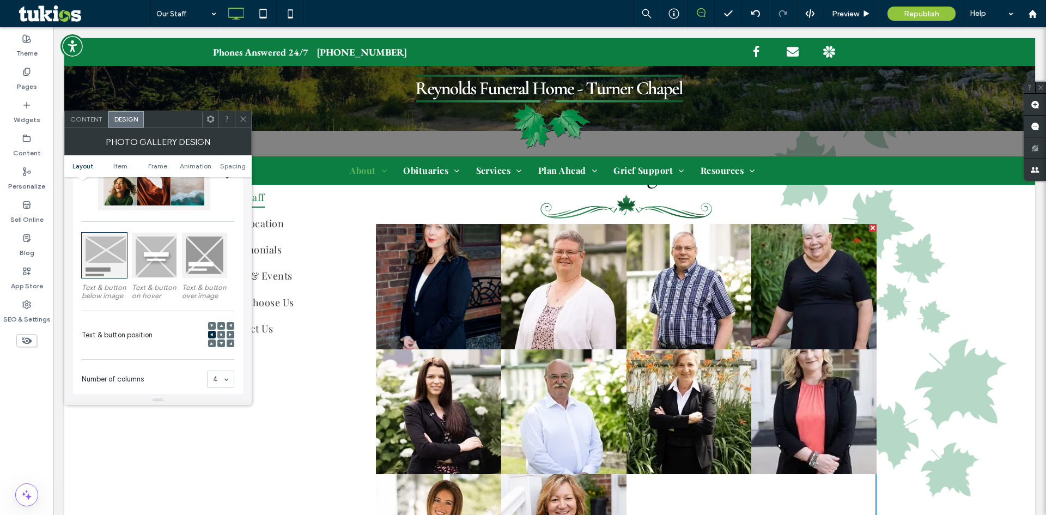
click at [220, 336] on span at bounding box center [221, 335] width 3 height 8
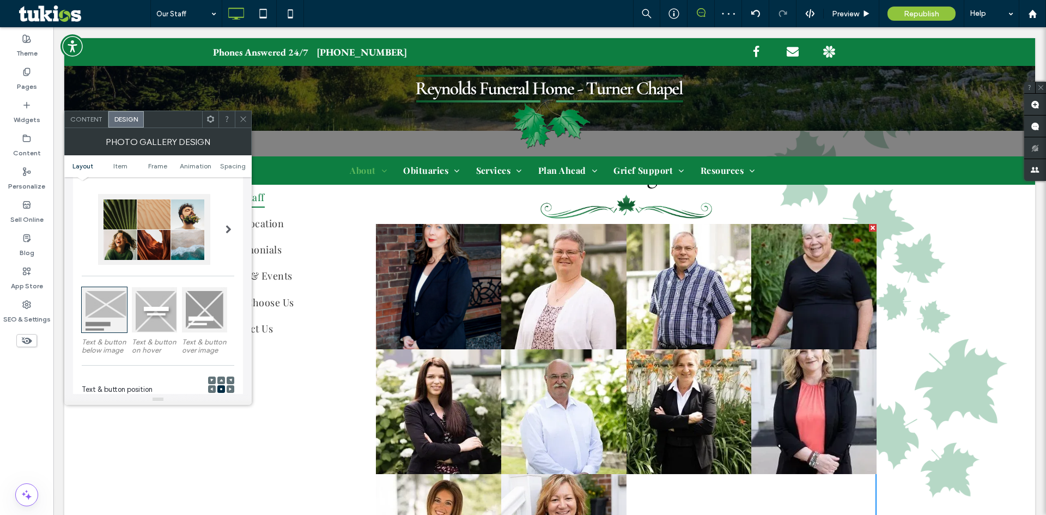
scroll to position [327, 0]
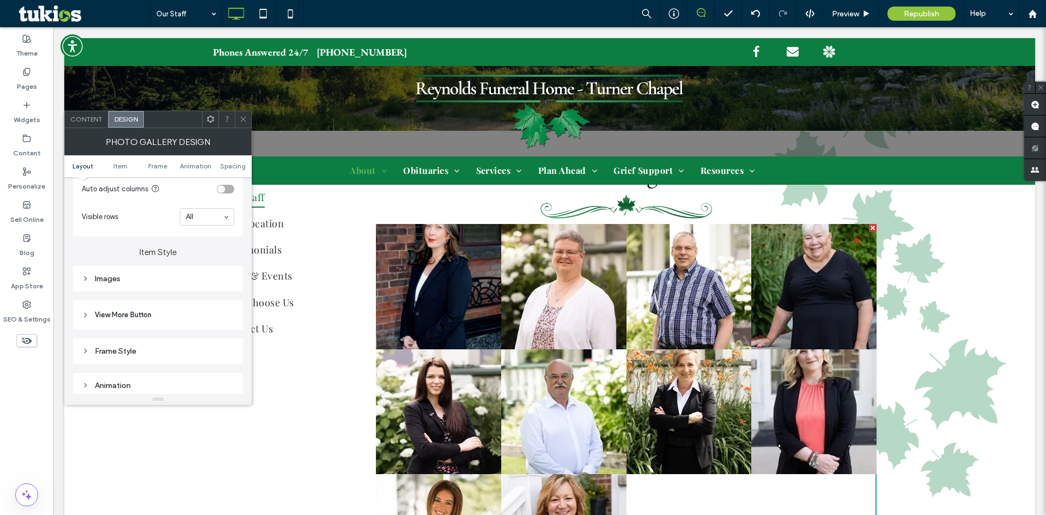
click at [108, 275] on div "Images" at bounding box center [158, 278] width 153 height 9
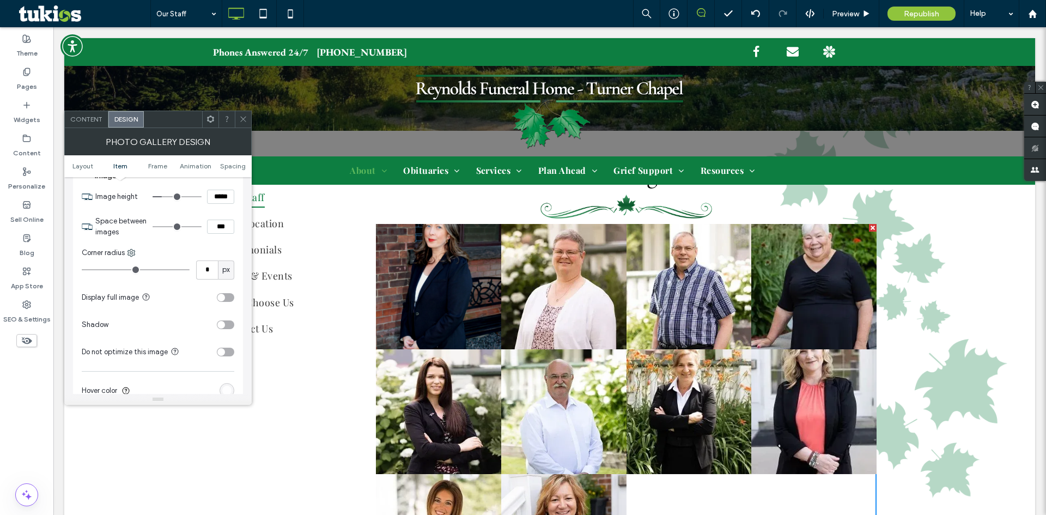
scroll to position [436, 0]
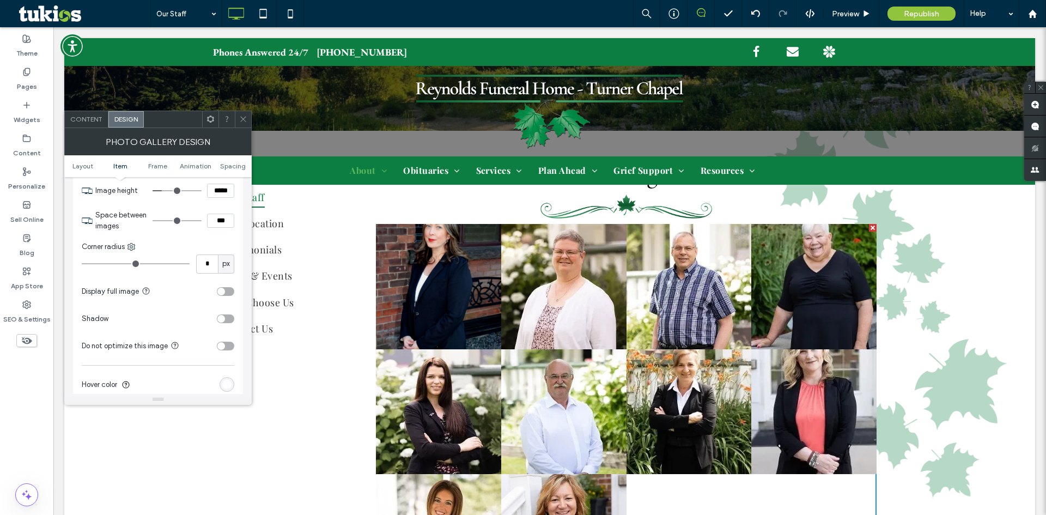
click at [213, 226] on input "***" at bounding box center [220, 221] width 27 height 14
type input "****"
type input "**"
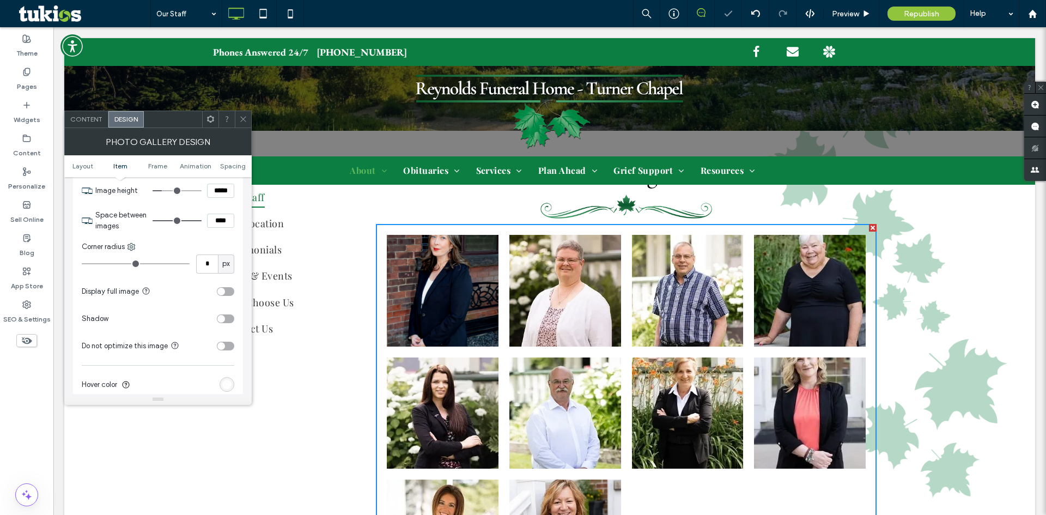
click at [128, 272] on div "* px" at bounding box center [158, 263] width 153 height 19
click at [225, 318] on div "toggle" at bounding box center [221, 319] width 8 height 8
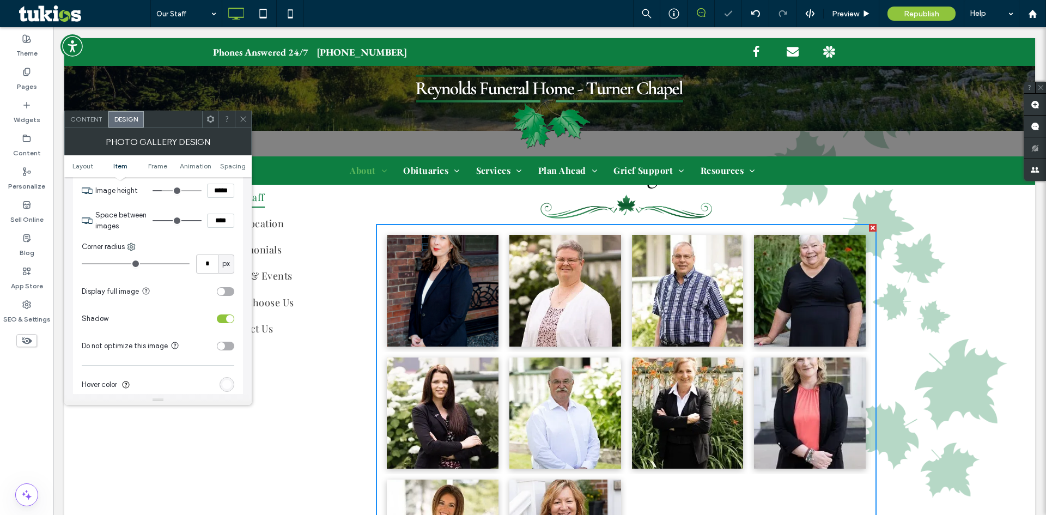
click at [87, 121] on span "Content" at bounding box center [86, 119] width 32 height 8
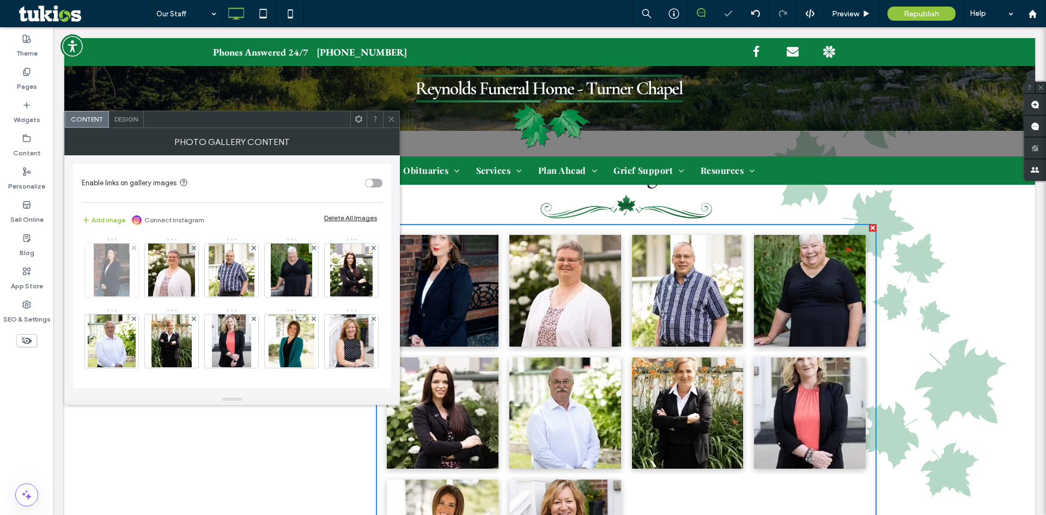
click at [116, 272] on img at bounding box center [111, 270] width 35 height 53
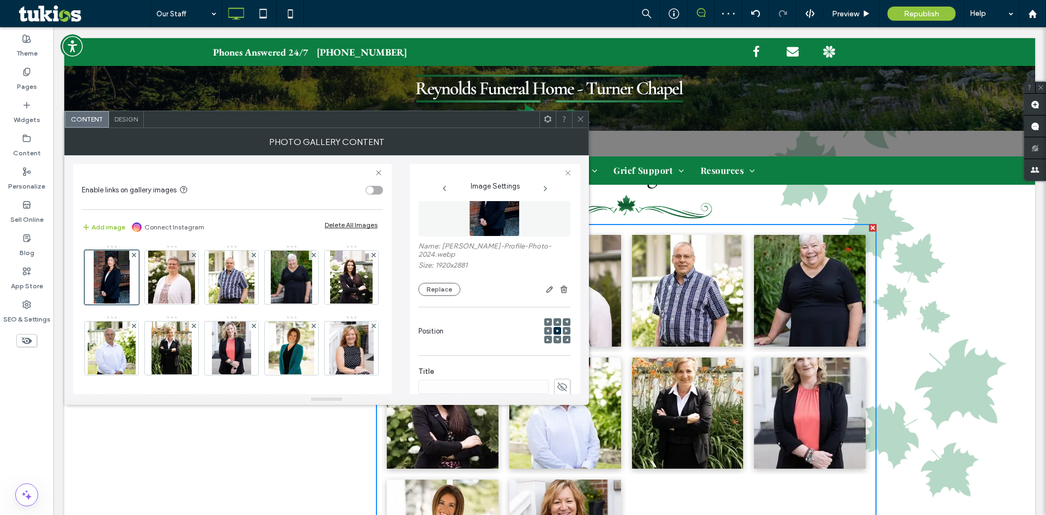
scroll to position [163, 0]
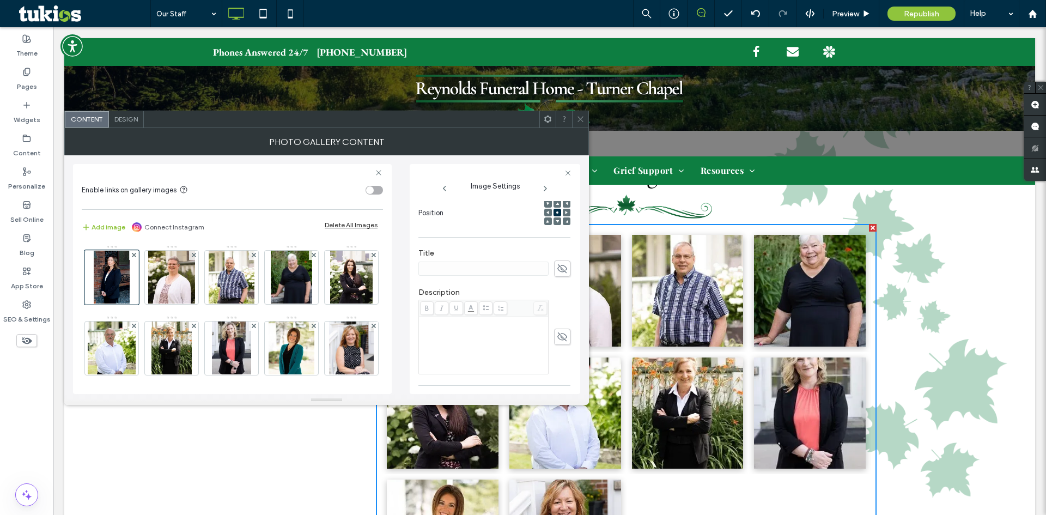
click at [554, 268] on span at bounding box center [562, 268] width 16 height 16
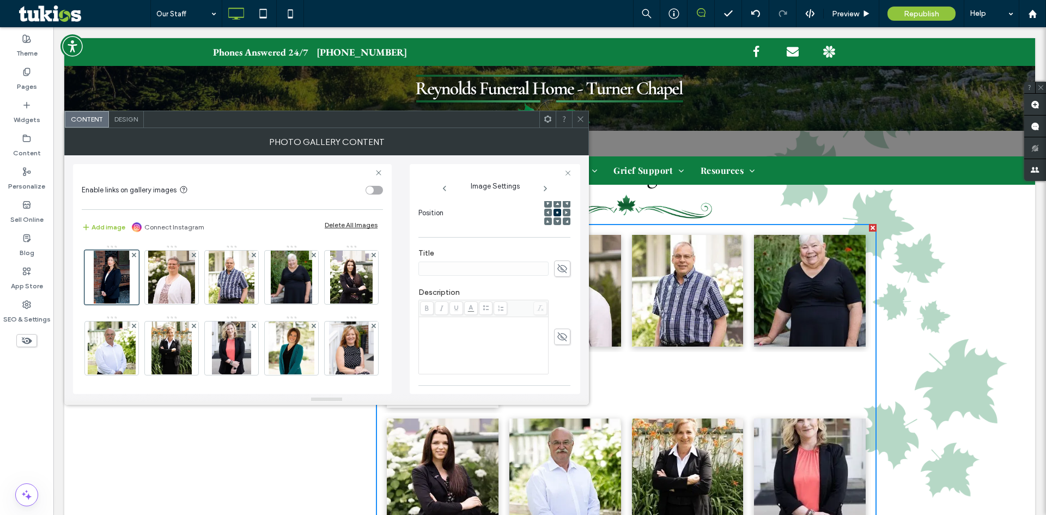
click at [484, 270] on input at bounding box center [483, 269] width 130 height 14
paste input "**********"
type input "**********"
click at [557, 335] on icon at bounding box center [562, 337] width 11 height 12
click at [446, 344] on div "Rich Text Editor" at bounding box center [484, 345] width 126 height 54
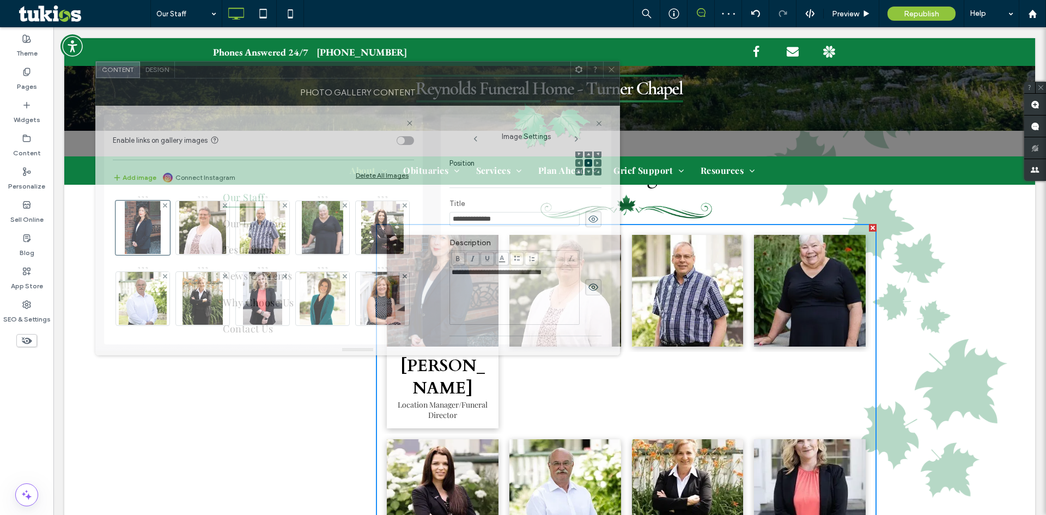
drag, startPoint x: 415, startPoint y: 122, endPoint x: 448, endPoint y: 71, distance: 60.3
click at [448, 71] on div at bounding box center [373, 70] width 396 height 16
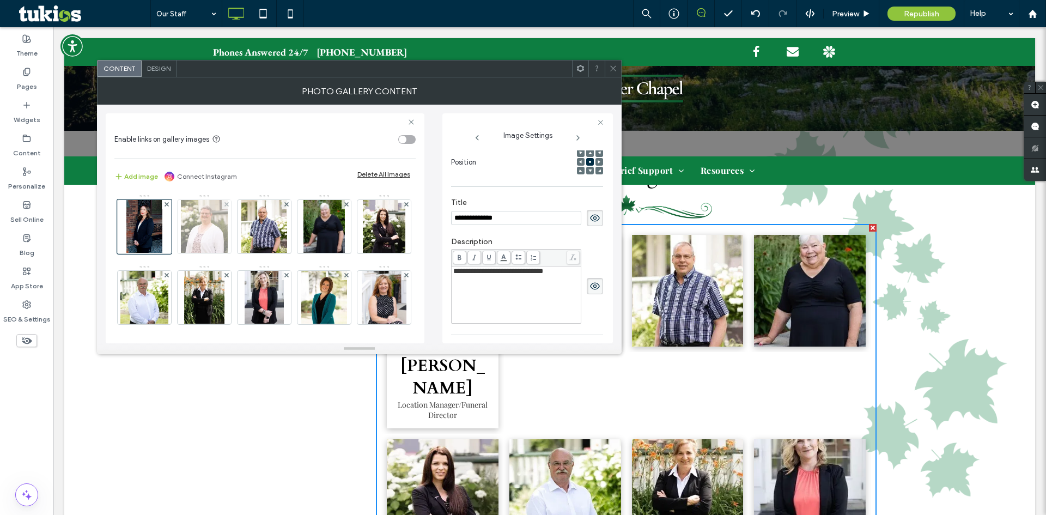
click at [200, 234] on img at bounding box center [204, 226] width 47 height 53
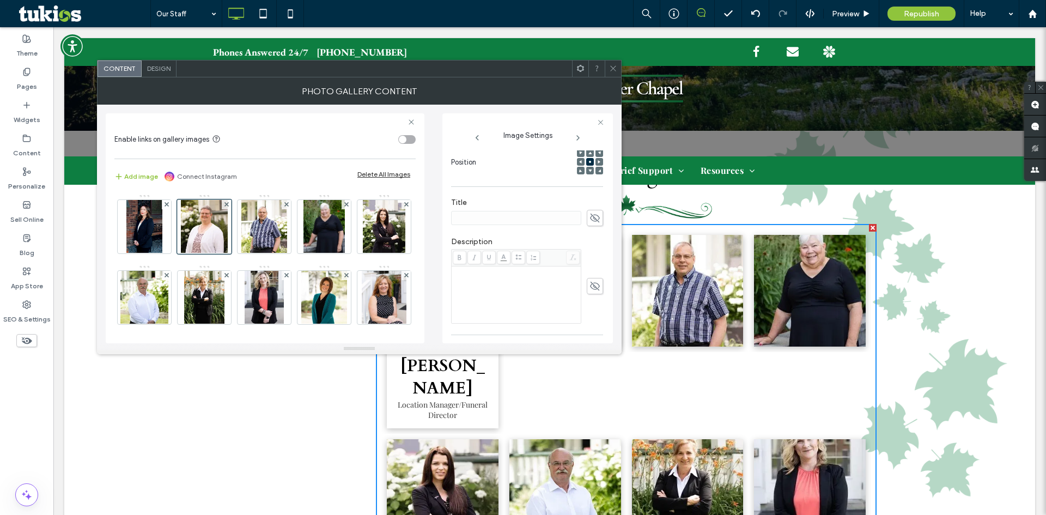
click at [593, 219] on use at bounding box center [595, 218] width 10 height 9
click at [492, 221] on input at bounding box center [516, 218] width 130 height 14
paste input "**********"
type input "**********"
drag, startPoint x: 485, startPoint y: 288, endPoint x: 580, endPoint y: 286, distance: 94.8
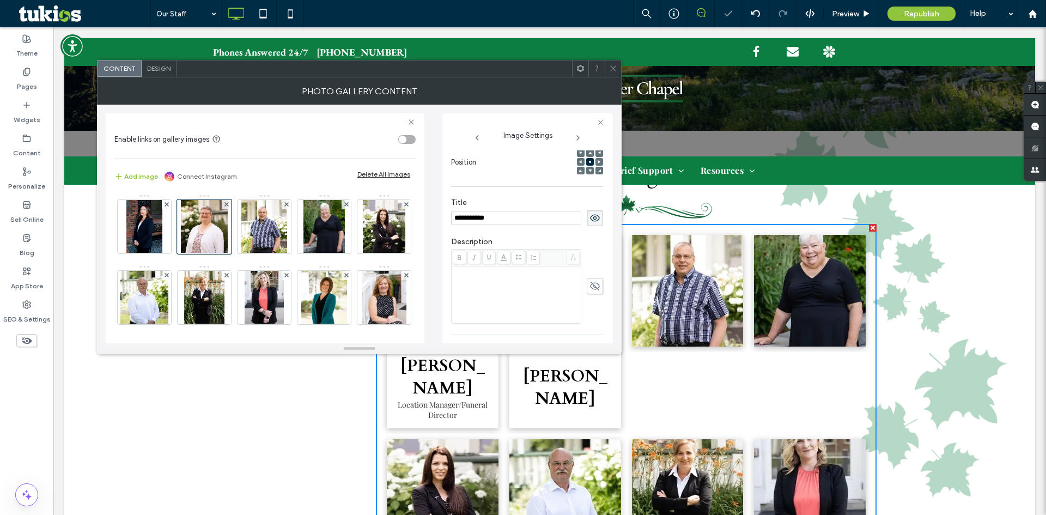
click at [487, 288] on div "Rich Text Editor" at bounding box center [516, 295] width 126 height 54
click at [506, 288] on div "Rich Text Editor" at bounding box center [516, 295] width 126 height 54
click at [253, 236] on img at bounding box center [264, 226] width 46 height 53
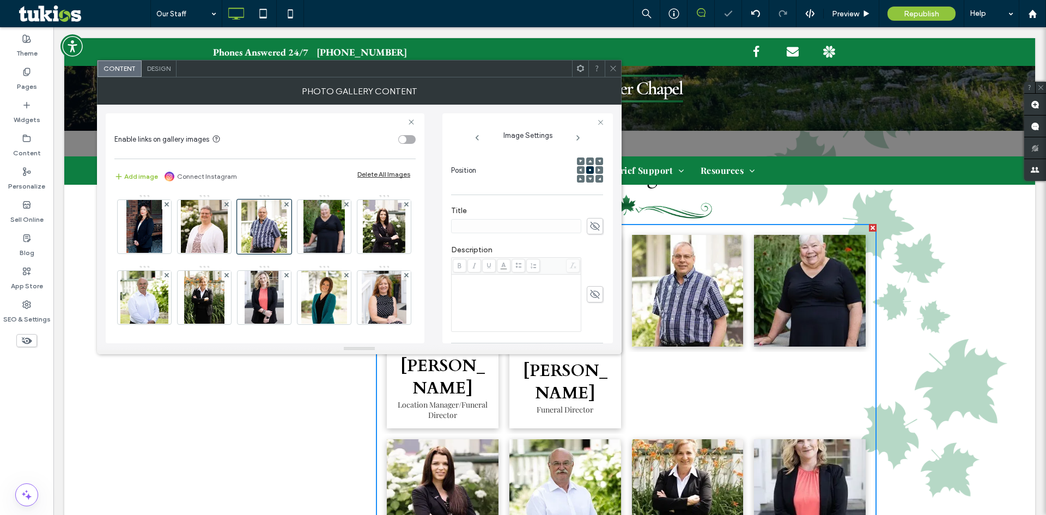
click at [590, 220] on icon at bounding box center [595, 226] width 11 height 12
click at [507, 219] on input at bounding box center [516, 226] width 130 height 14
paste input "**********"
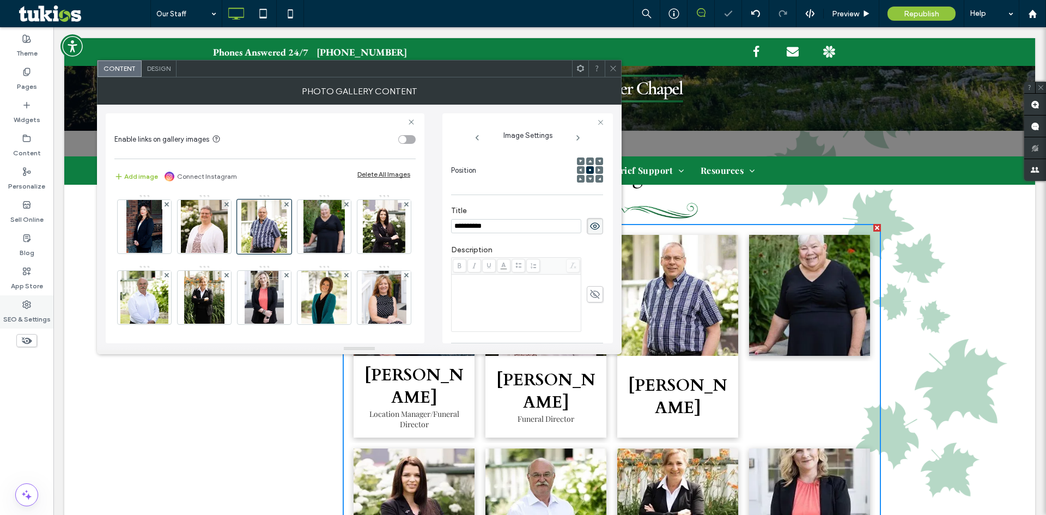
type input "**********"
drag, startPoint x: 590, startPoint y: 284, endPoint x: 445, endPoint y: 297, distance: 144.9
click at [590, 288] on icon at bounding box center [595, 294] width 11 height 12
click at [445, 298] on div "**********" at bounding box center [527, 228] width 171 height 230
click at [471, 295] on div "Rich Text Editor" at bounding box center [516, 303] width 126 height 54
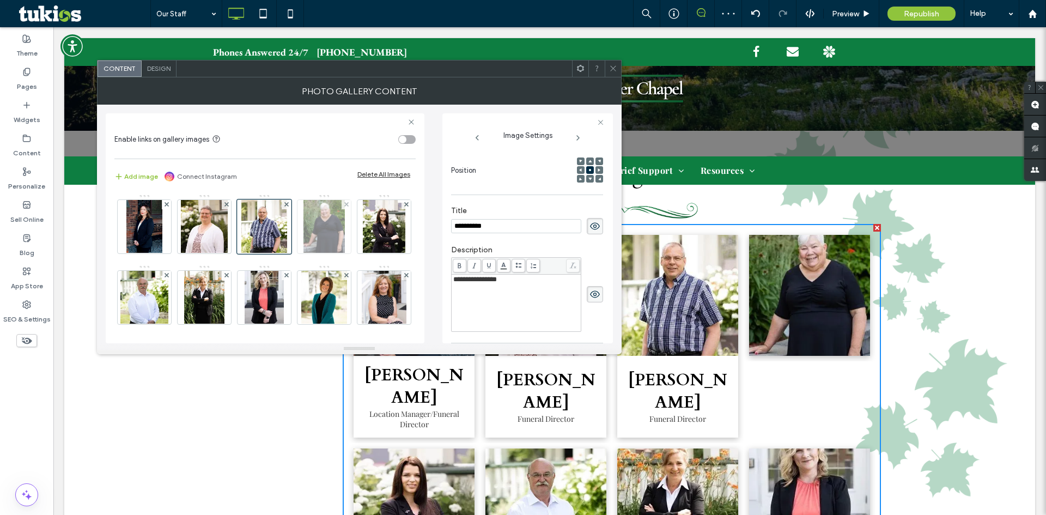
click at [324, 234] on img at bounding box center [325, 226] width 42 height 53
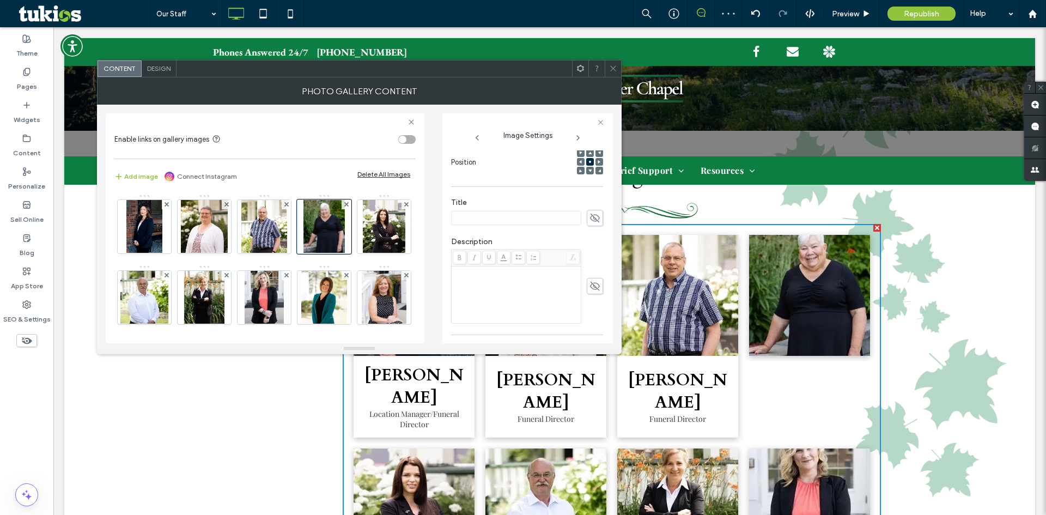
click at [590, 218] on icon at bounding box center [595, 218] width 11 height 12
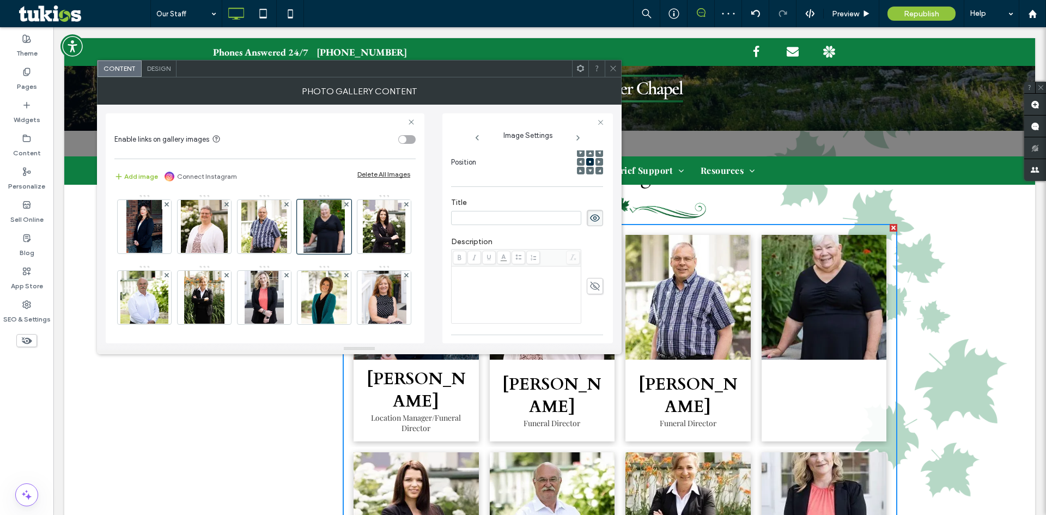
click at [508, 217] on input at bounding box center [516, 218] width 130 height 14
paste input "**********"
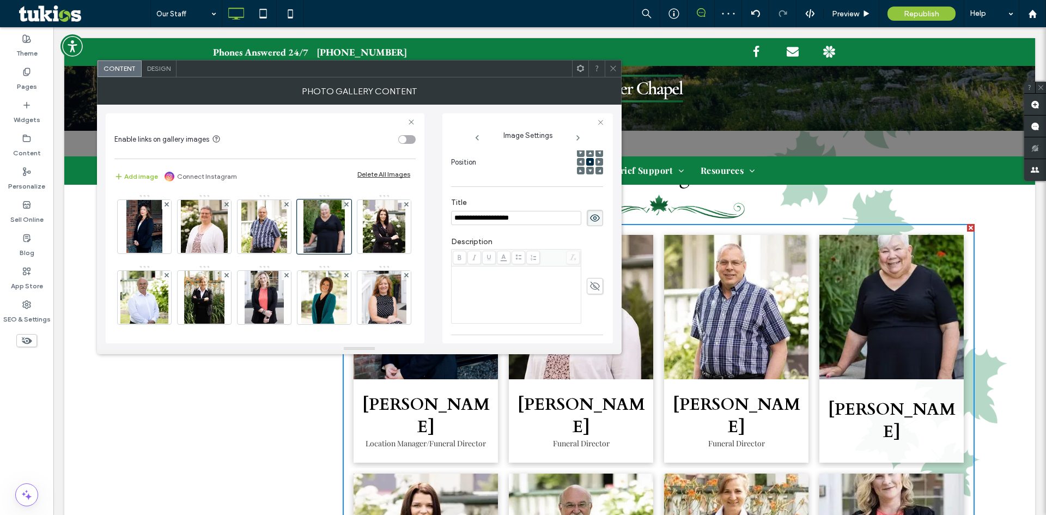
type input "**********"
click at [590, 284] on icon at bounding box center [595, 286] width 11 height 12
click at [489, 296] on div "Rich Text Editor" at bounding box center [516, 295] width 126 height 54
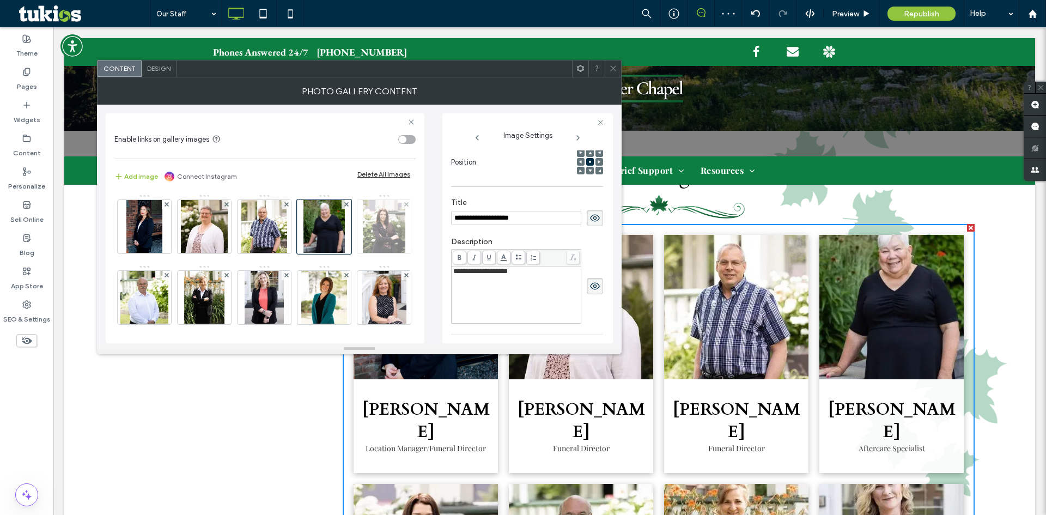
drag, startPoint x: 156, startPoint y: 298, endPoint x: 166, endPoint y: 298, distance: 10.4
click at [363, 253] on img at bounding box center [384, 226] width 43 height 53
click at [592, 215] on icon at bounding box center [595, 218] width 11 height 12
click at [494, 221] on input at bounding box center [516, 218] width 130 height 14
paste input "**********"
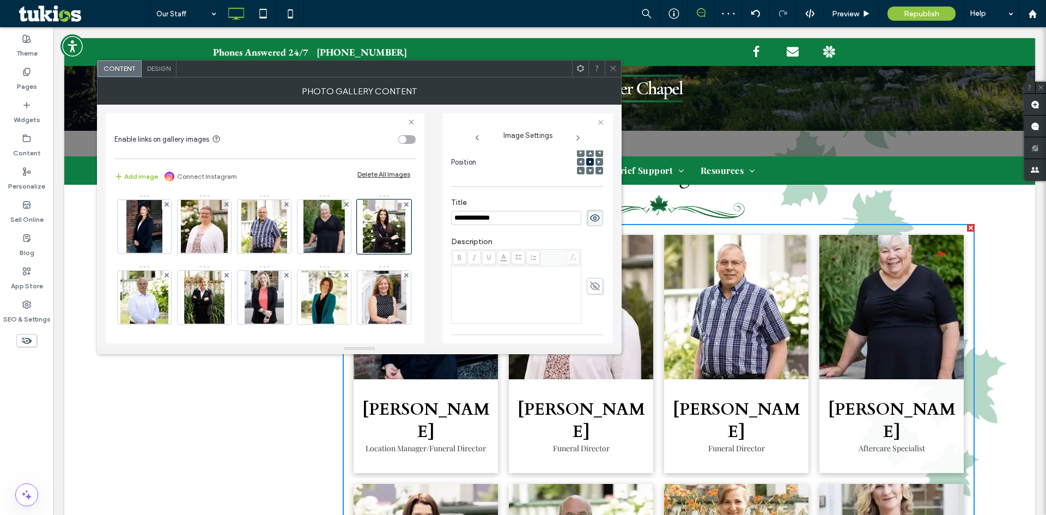
type input "**********"
drag, startPoint x: 591, startPoint y: 283, endPoint x: 506, endPoint y: 289, distance: 85.7
click at [591, 283] on use at bounding box center [595, 286] width 10 height 9
click at [507, 289] on div "Rich Text Editor" at bounding box center [516, 295] width 126 height 54
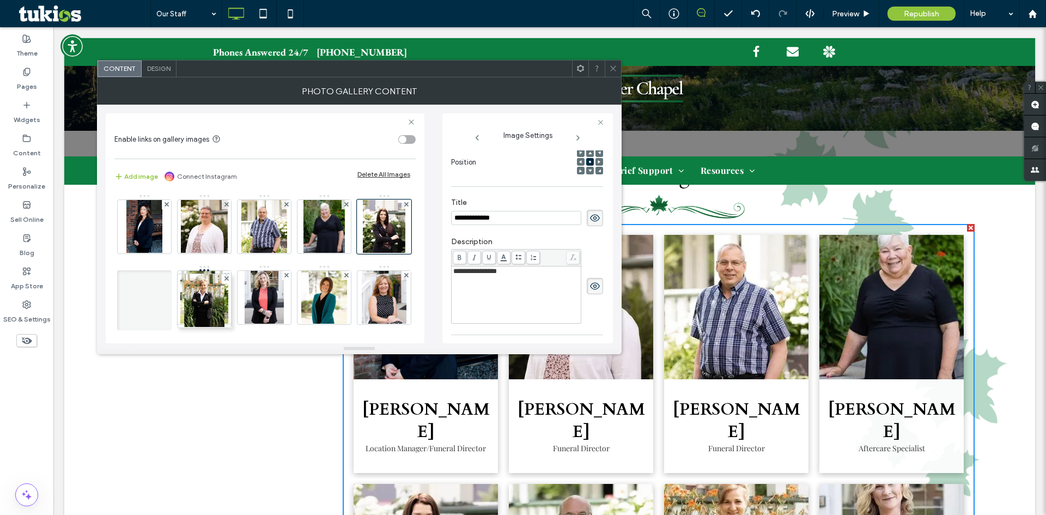
drag, startPoint x: 259, startPoint y: 296, endPoint x: 253, endPoint y: 296, distance: 6.5
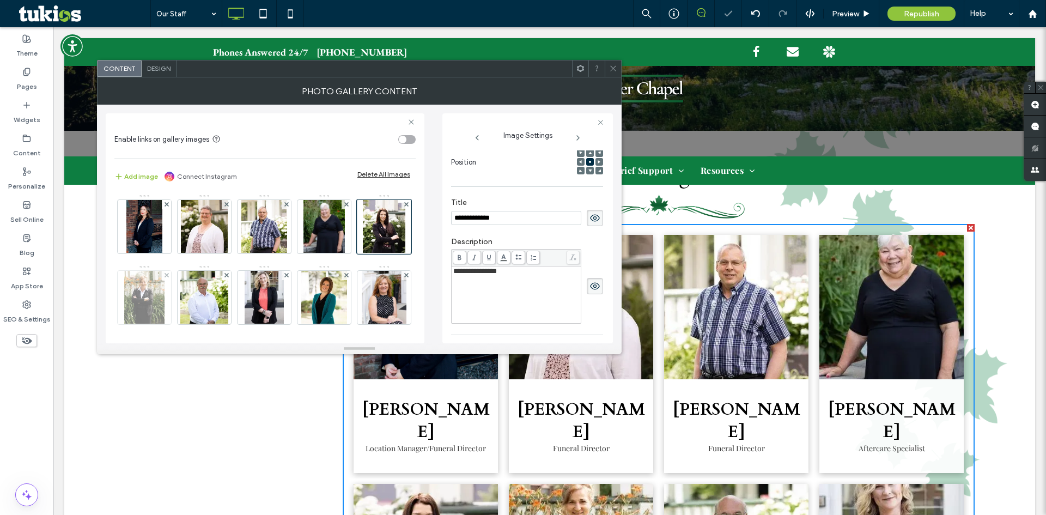
click at [165, 296] on img at bounding box center [144, 297] width 41 height 53
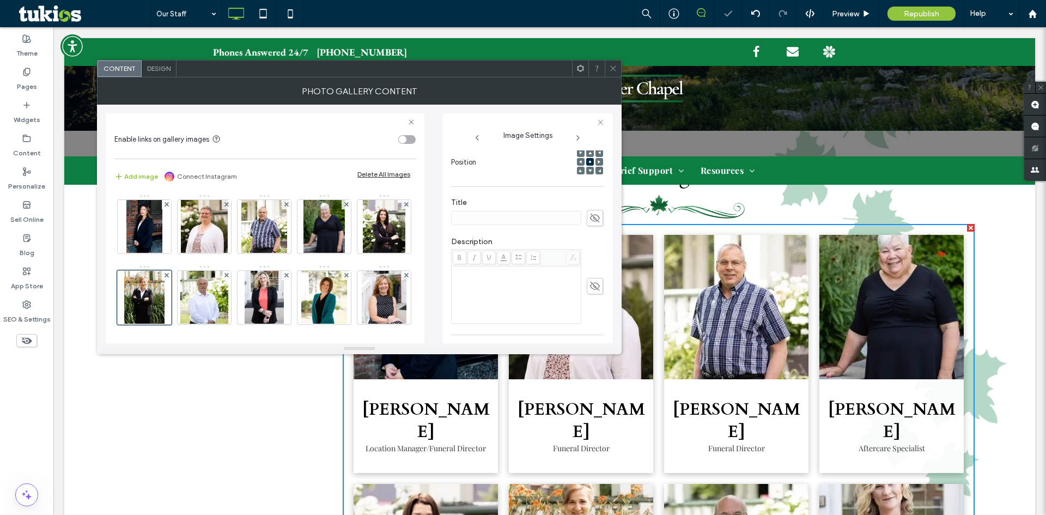
click at [590, 221] on use at bounding box center [595, 218] width 10 height 9
click at [507, 217] on input at bounding box center [516, 218] width 130 height 14
paste input "**********"
type input "**********"
click at [590, 283] on icon at bounding box center [595, 286] width 11 height 12
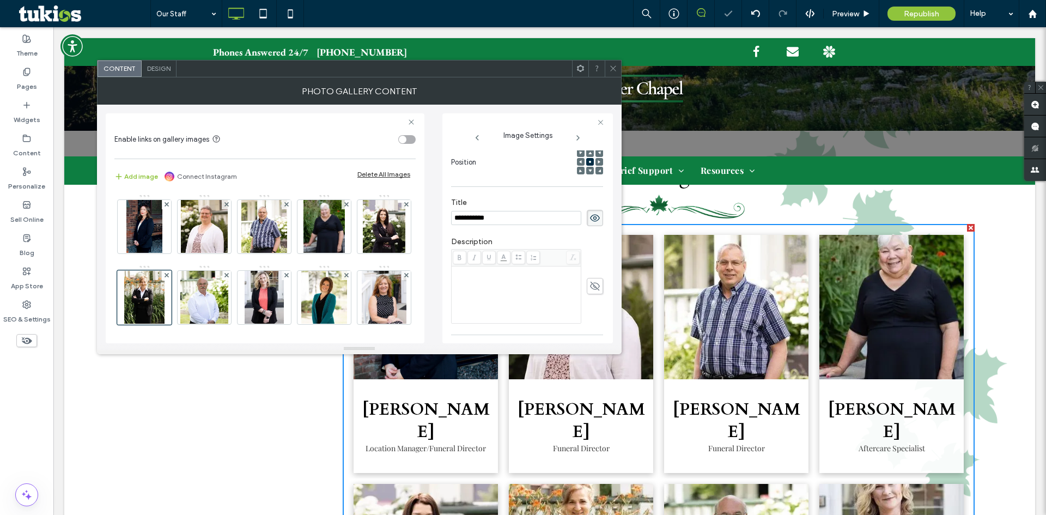
click at [518, 288] on div "Rich Text Editor" at bounding box center [516, 295] width 126 height 54
click at [228, 297] on img at bounding box center [203, 297] width 47 height 53
click at [590, 215] on icon at bounding box center [595, 218] width 11 height 12
click at [517, 218] on input at bounding box center [516, 218] width 130 height 14
paste input "**********"
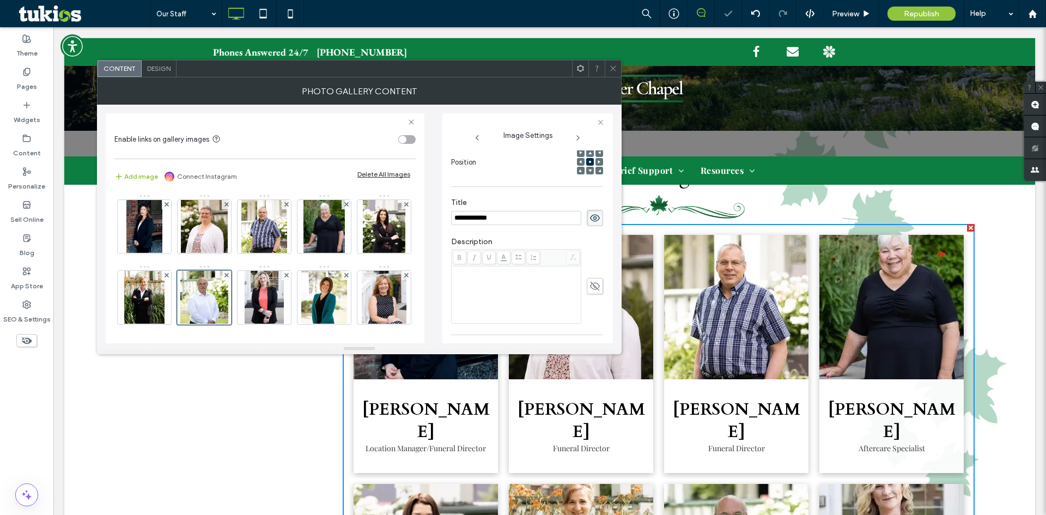
type input "**********"
click at [591, 286] on icon at bounding box center [595, 286] width 11 height 12
click at [478, 292] on div "Rich Text Editor" at bounding box center [516, 295] width 126 height 54
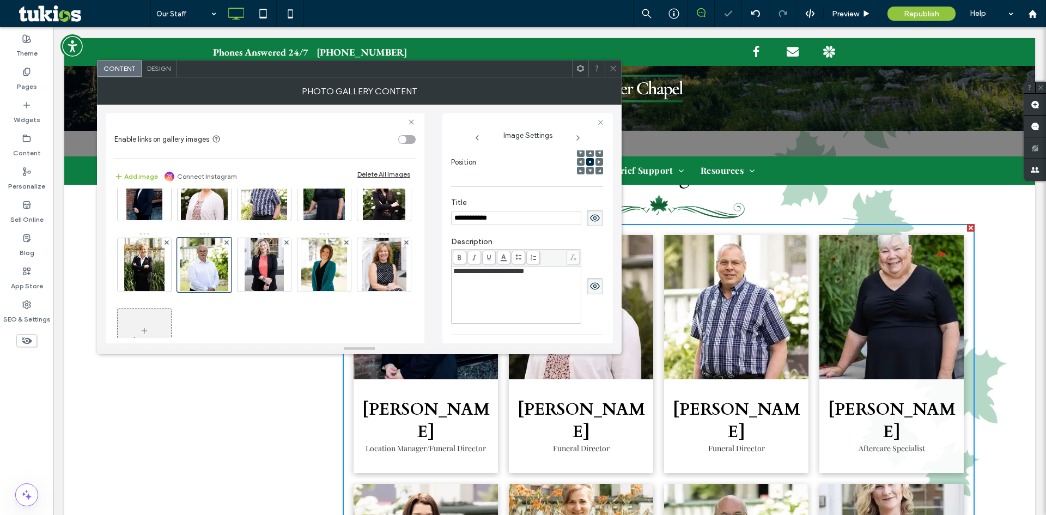
scroll to position [75, 0]
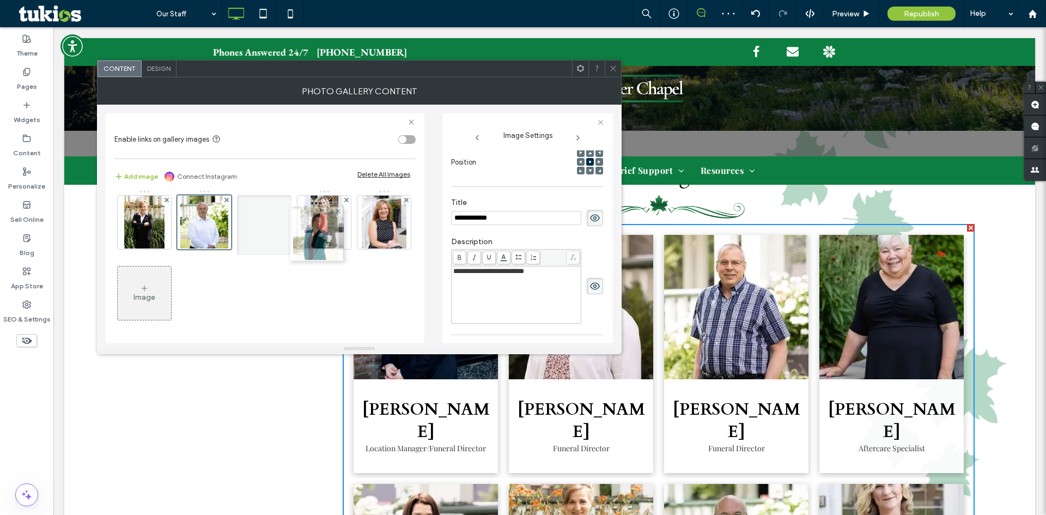
drag, startPoint x: 149, startPoint y: 297, endPoint x: 324, endPoint y: 232, distance: 186.5
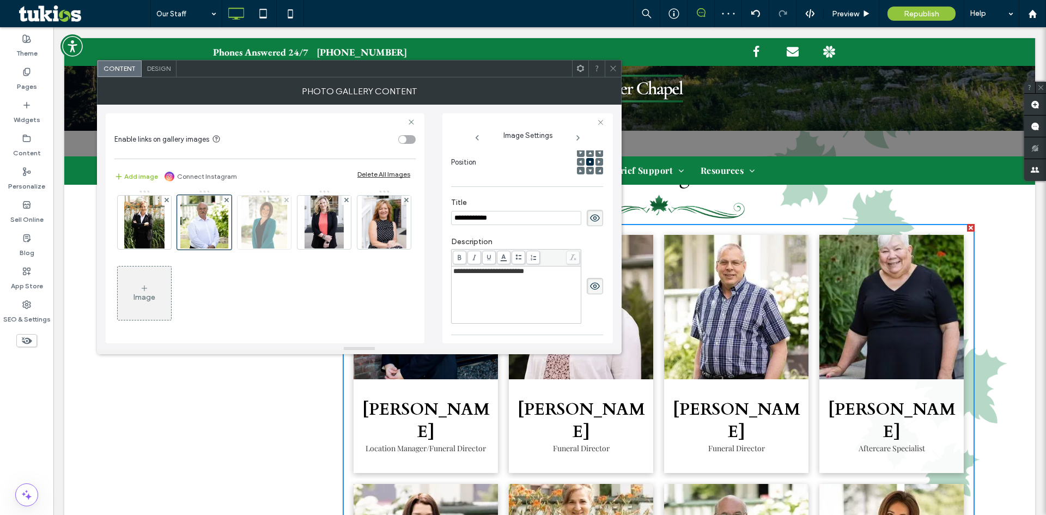
click at [287, 230] on img at bounding box center [263, 222] width 45 height 53
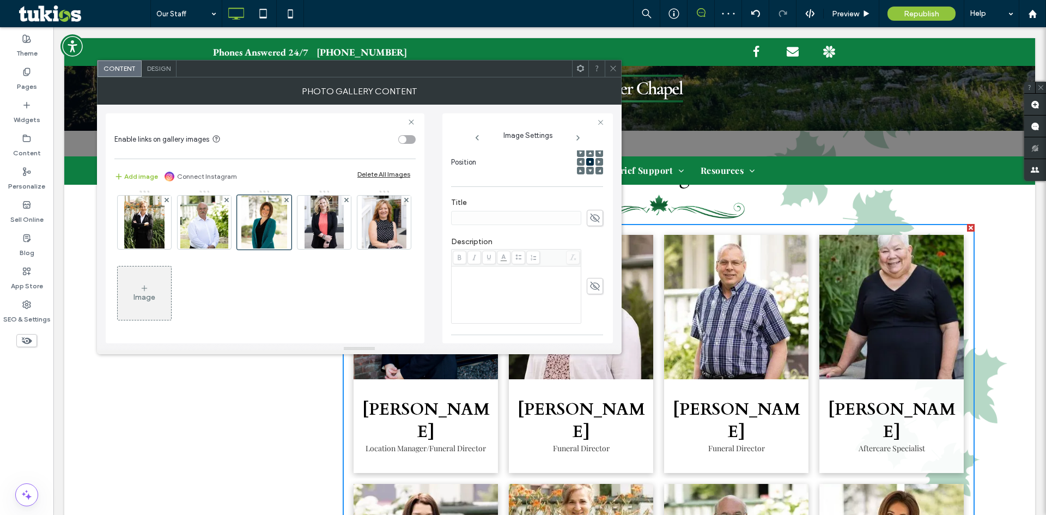
click at [590, 219] on icon at bounding box center [595, 218] width 11 height 12
click at [532, 218] on input at bounding box center [516, 218] width 130 height 14
paste input "**********"
type input "**********"
click at [590, 285] on use at bounding box center [595, 286] width 10 height 9
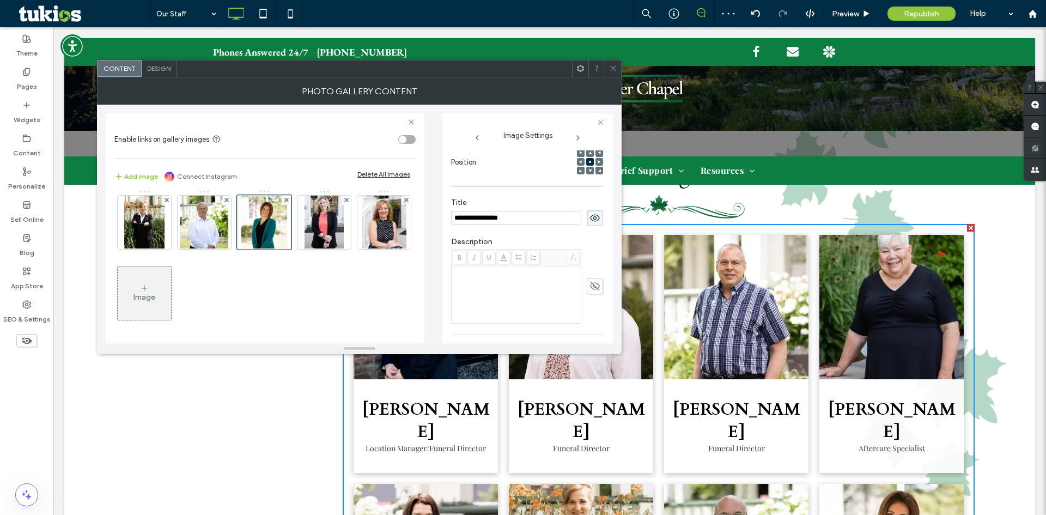
click at [517, 288] on div "Rich Text Editor" at bounding box center [516, 295] width 126 height 54
click at [305, 249] on img at bounding box center [324, 222] width 39 height 53
drag, startPoint x: 596, startPoint y: 220, endPoint x: 570, endPoint y: 217, distance: 25.7
click at [595, 219] on span at bounding box center [595, 218] width 16 height 16
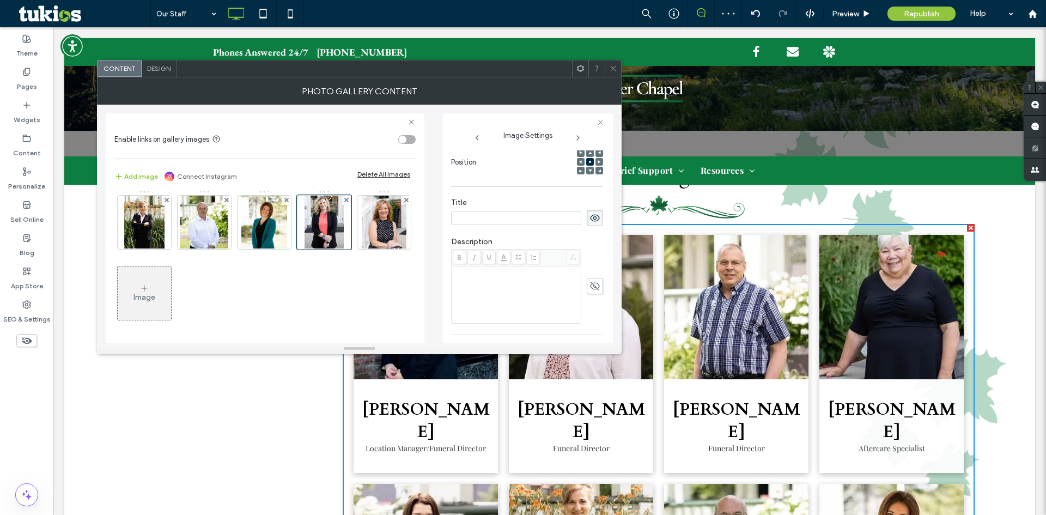
click at [503, 216] on input at bounding box center [516, 218] width 130 height 14
paste input "**********"
type input "**********"
click at [587, 287] on span at bounding box center [595, 286] width 16 height 16
click at [518, 292] on div "Rich Text Editor" at bounding box center [516, 295] width 126 height 54
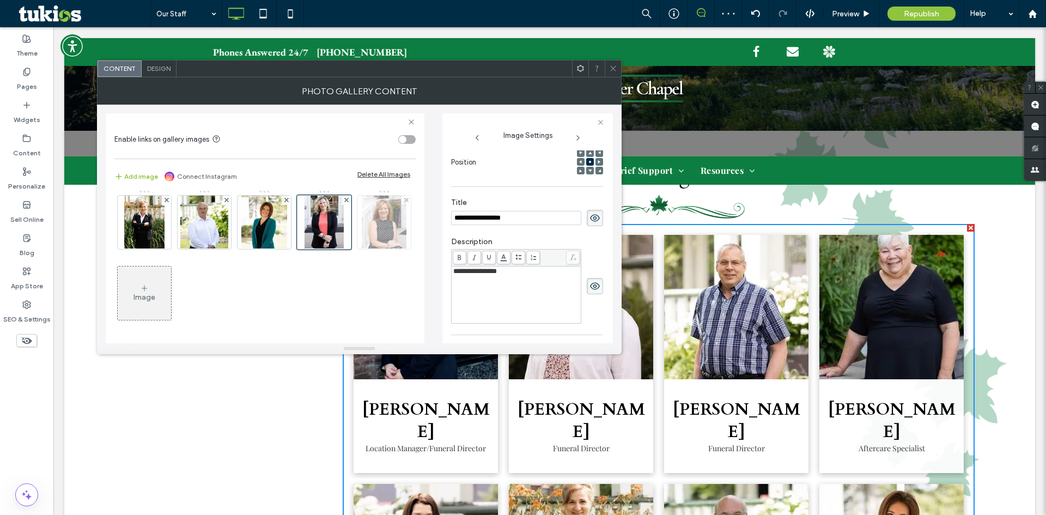
click at [362, 249] on img at bounding box center [384, 222] width 44 height 53
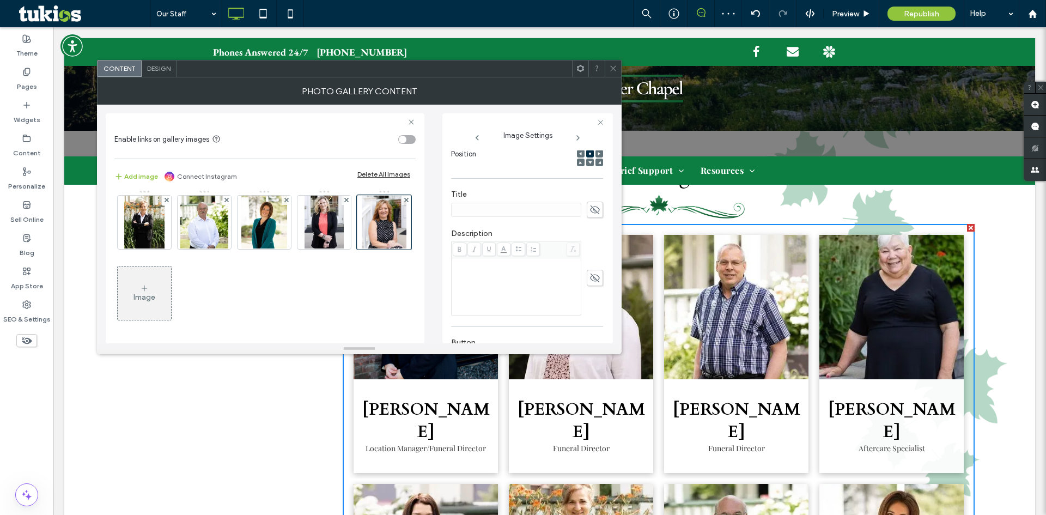
scroll to position [155, 0]
click at [597, 214] on div "Name: Melissa-Hincks-cde4ef7c.webp Size: 369x445 Replace Position Title Descrip…" at bounding box center [527, 246] width 153 height 193
drag, startPoint x: 592, startPoint y: 216, endPoint x: 508, endPoint y: 220, distance: 84.0
click at [592, 216] on use at bounding box center [595, 218] width 10 height 9
click at [508, 220] on input at bounding box center [516, 218] width 130 height 14
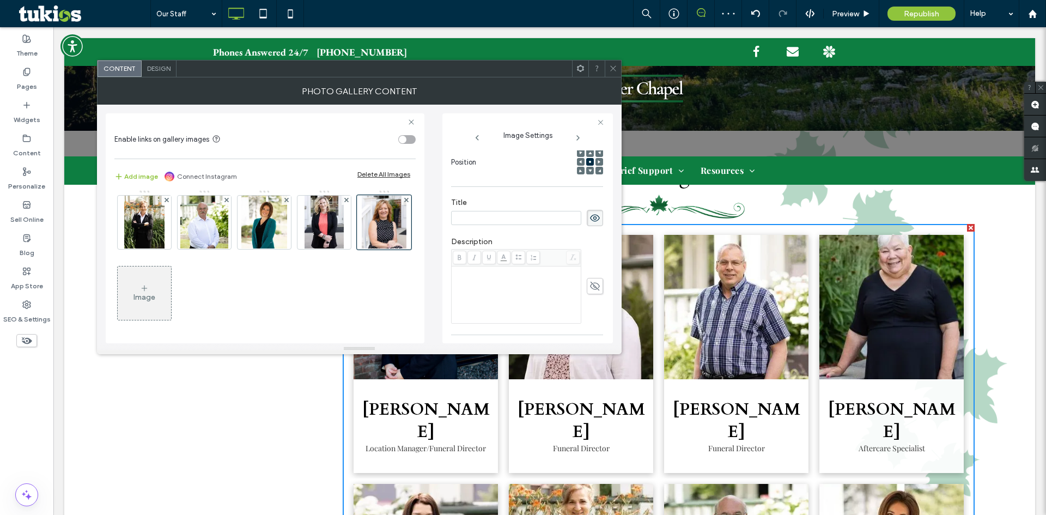
paste input "**********"
type input "**********"
click at [590, 282] on icon at bounding box center [595, 286] width 11 height 12
click at [514, 292] on div "Rich Text Editor" at bounding box center [516, 295] width 126 height 54
click at [517, 239] on label "Description" at bounding box center [527, 243] width 152 height 12
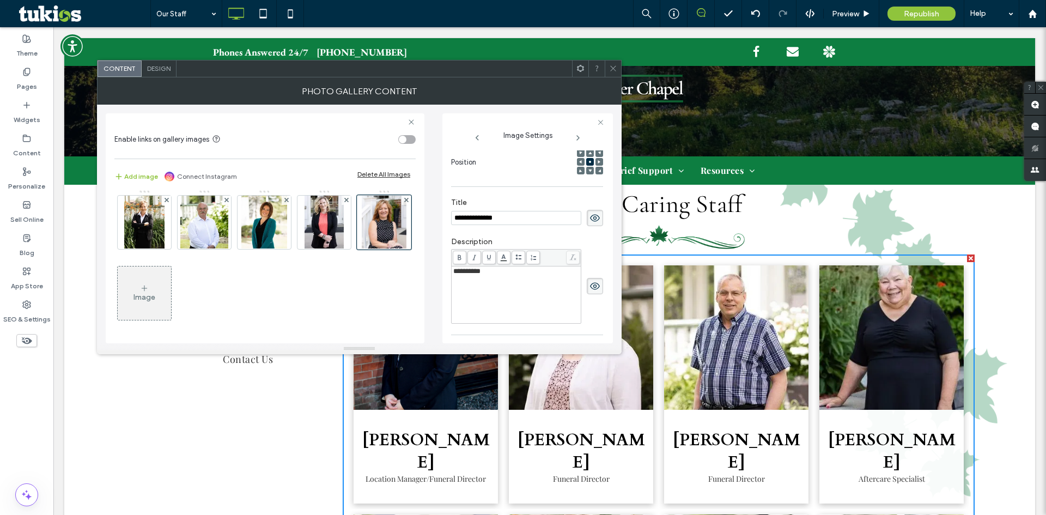
scroll to position [381, 0]
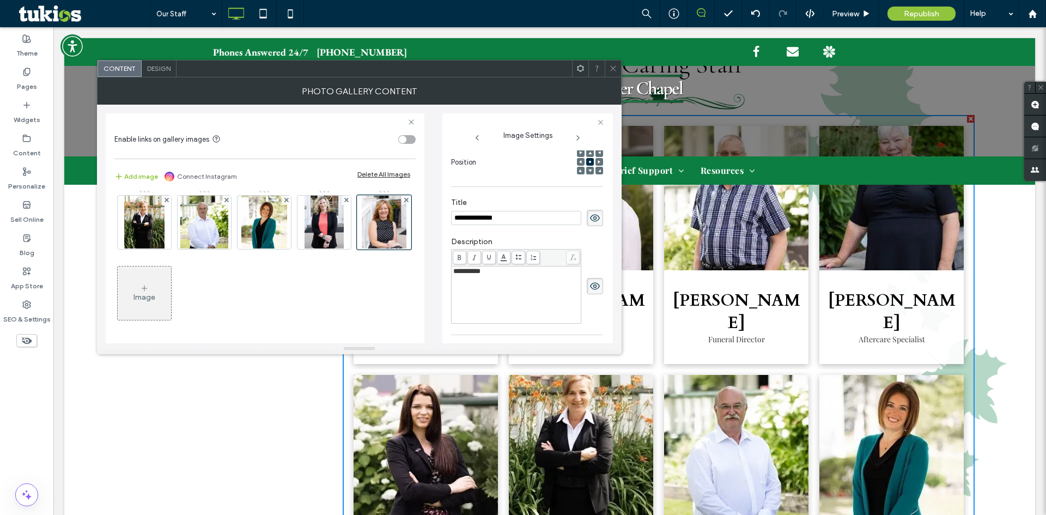
click at [162, 73] on div "Design" at bounding box center [159, 68] width 35 height 16
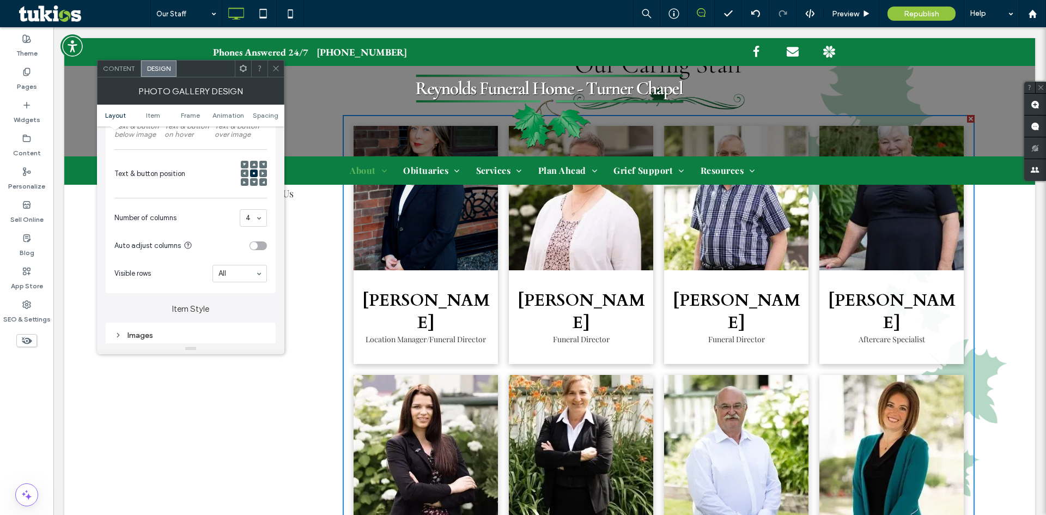
scroll to position [218, 0]
drag, startPoint x: 260, startPoint y: 215, endPoint x: 266, endPoint y: 226, distance: 12.4
drag, startPoint x: 251, startPoint y: 269, endPoint x: 271, endPoint y: 273, distance: 21.1
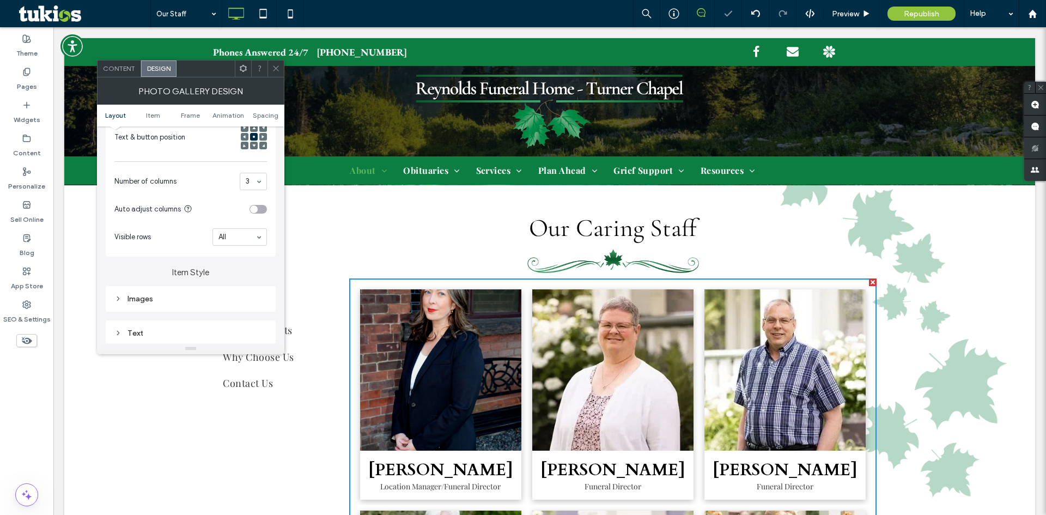
scroll to position [327, 0]
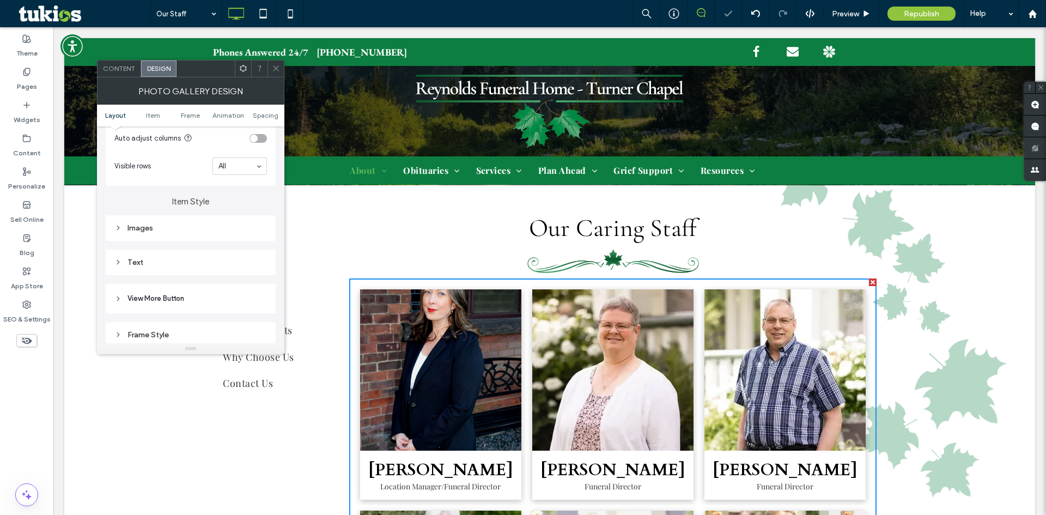
click at [143, 226] on div "Images" at bounding box center [190, 227] width 153 height 9
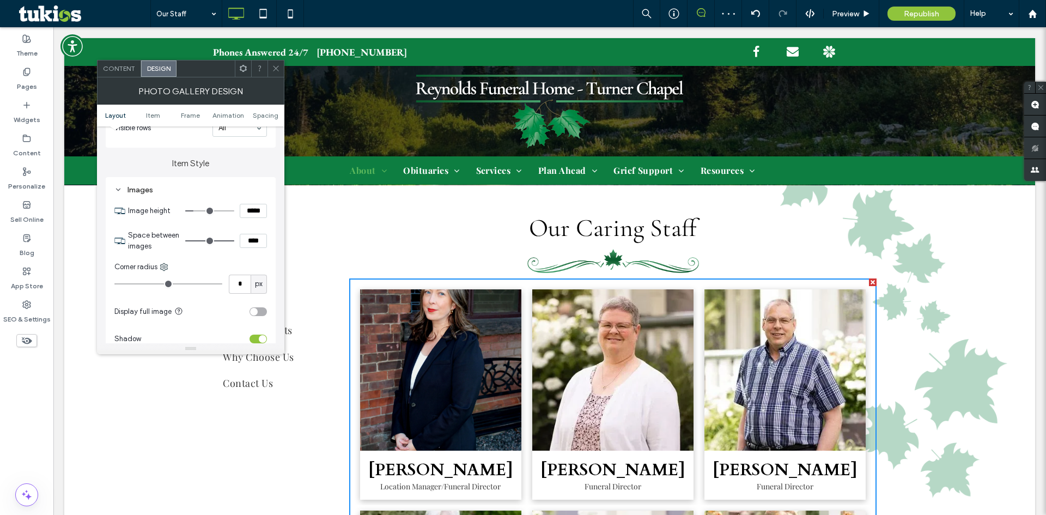
scroll to position [436, 0]
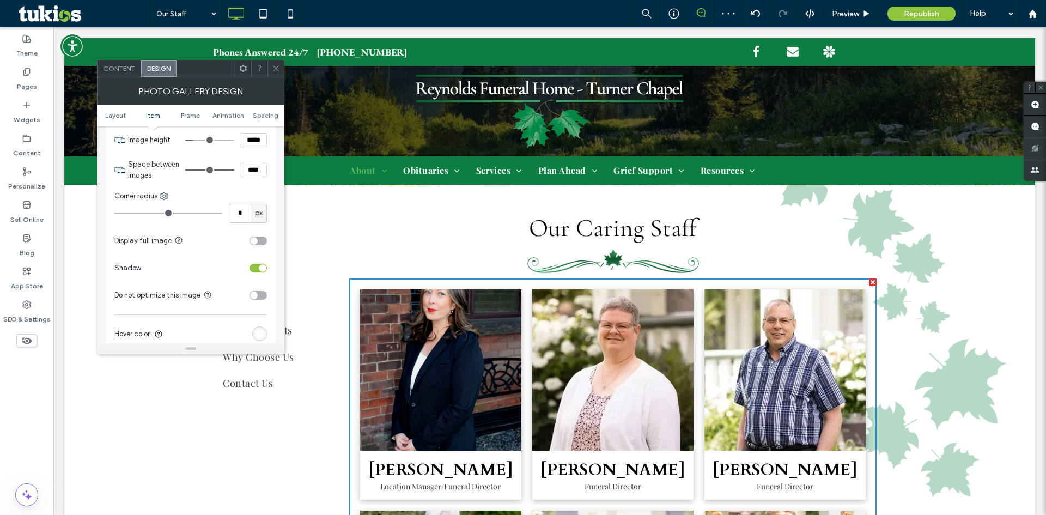
click at [257, 242] on div "toggle" at bounding box center [254, 241] width 8 height 8
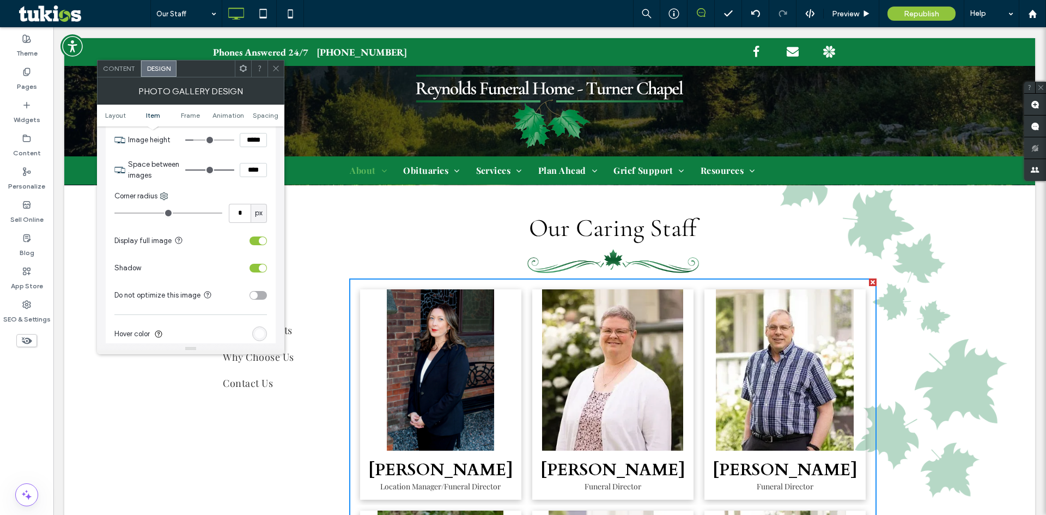
scroll to position [381, 0]
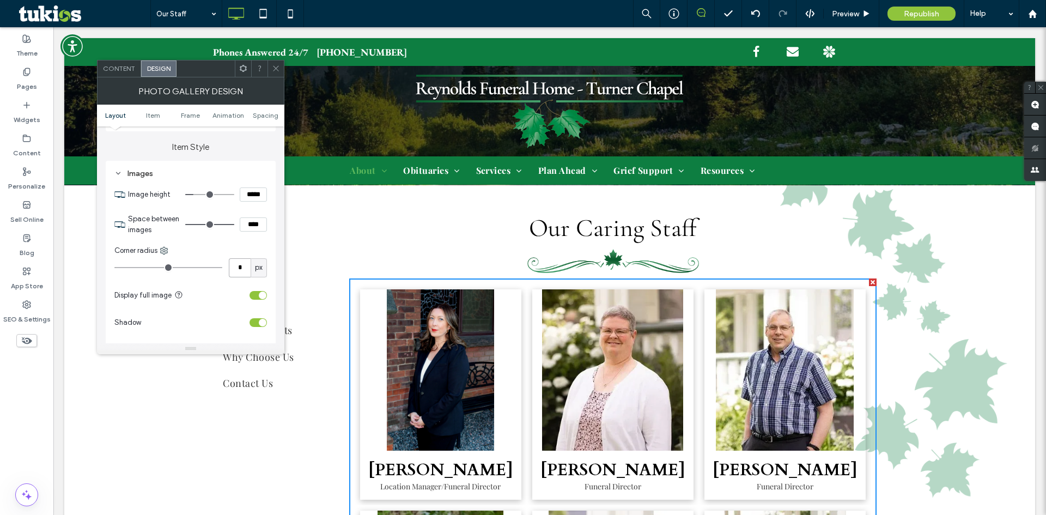
click at [241, 268] on input "*" at bounding box center [240, 267] width 22 height 19
type input "**"
click at [202, 284] on section "Display full image" at bounding box center [190, 295] width 153 height 27
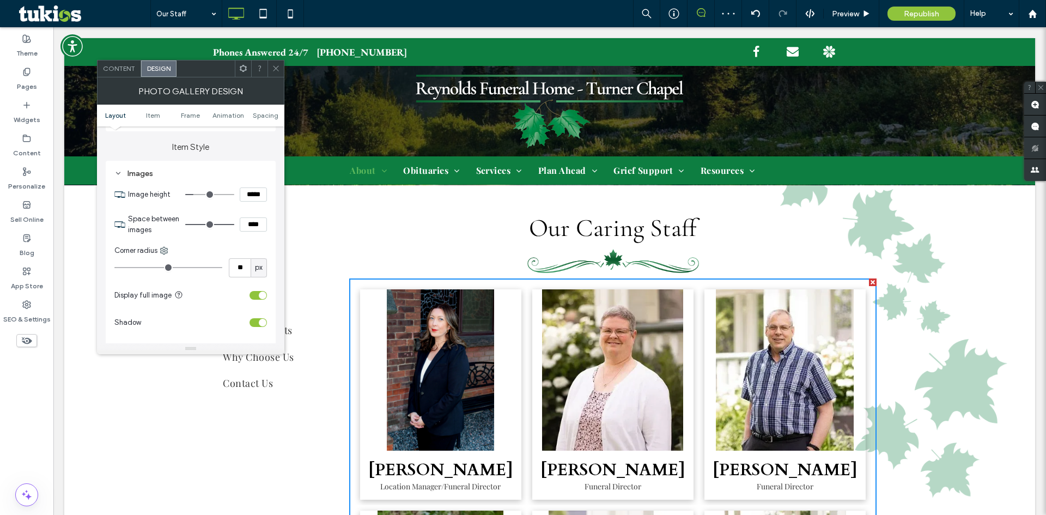
type input "*"
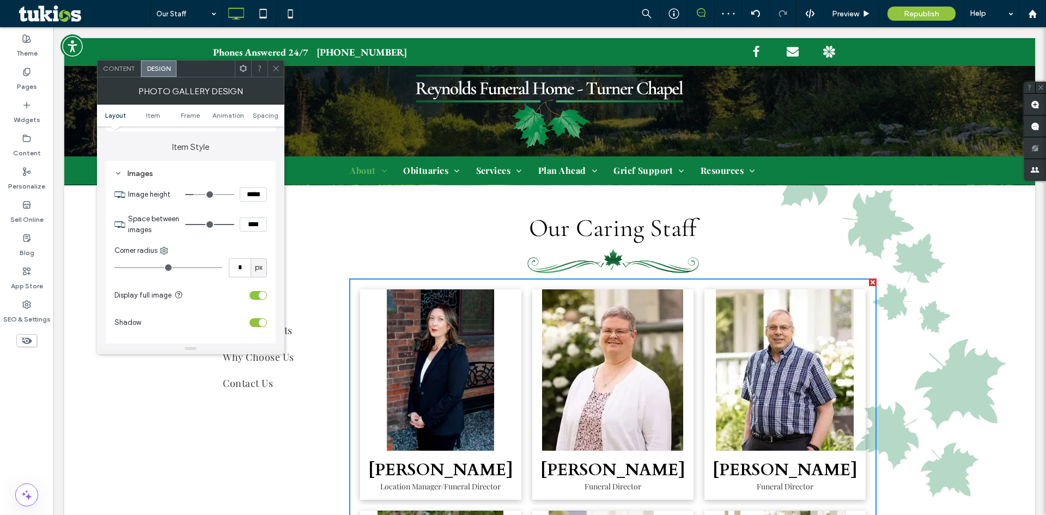
type input "*"
drag, startPoint x: 130, startPoint y: 270, endPoint x: 93, endPoint y: 270, distance: 36.5
type input "*"
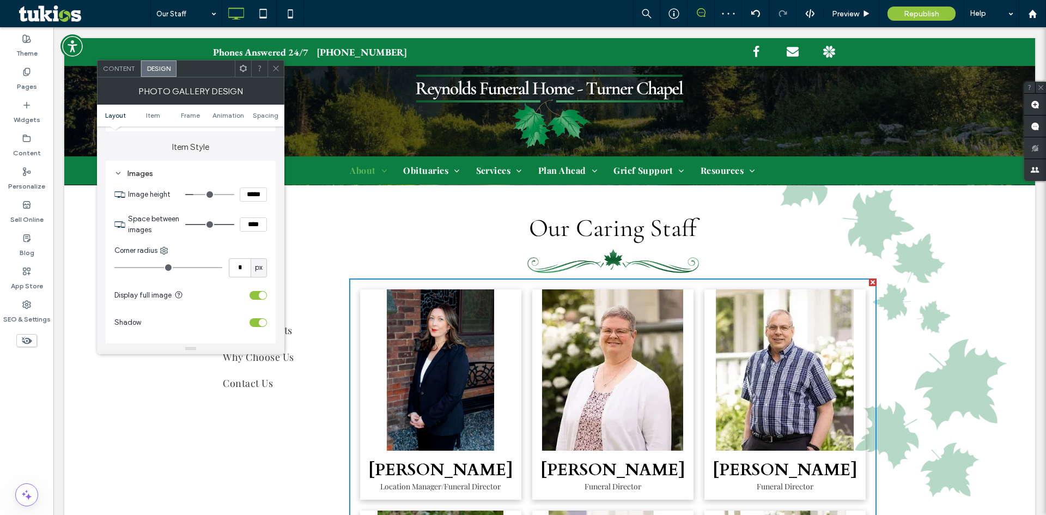
click at [114, 268] on input "range" at bounding box center [168, 267] width 108 height 1
drag, startPoint x: 186, startPoint y: 257, endPoint x: 193, endPoint y: 244, distance: 15.4
click at [186, 257] on div "Corner radius * px" at bounding box center [190, 261] width 153 height 32
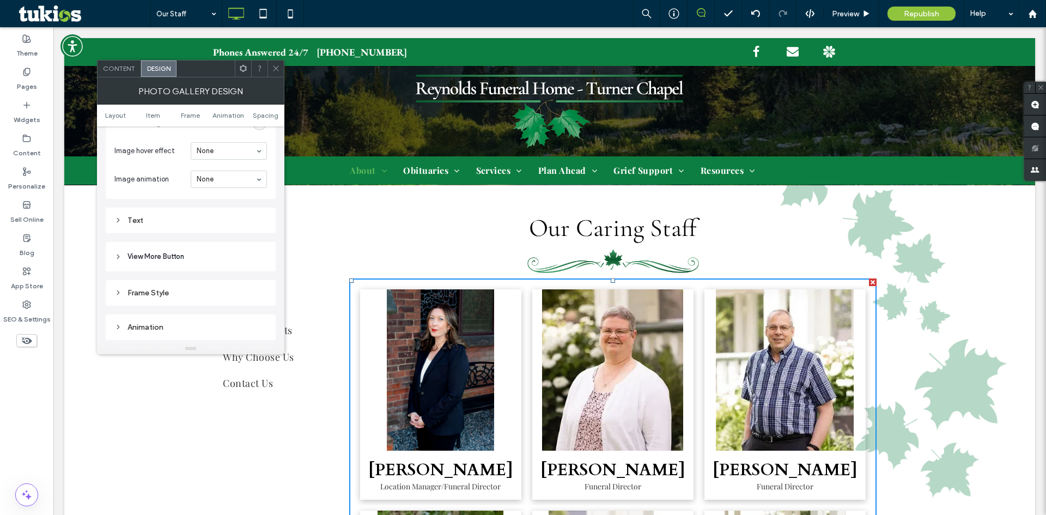
scroll to position [763, 0]
click at [154, 177] on div "Frame Style" at bounding box center [190, 176] width 153 height 9
click at [258, 225] on div "toggle" at bounding box center [258, 229] width 17 height 9
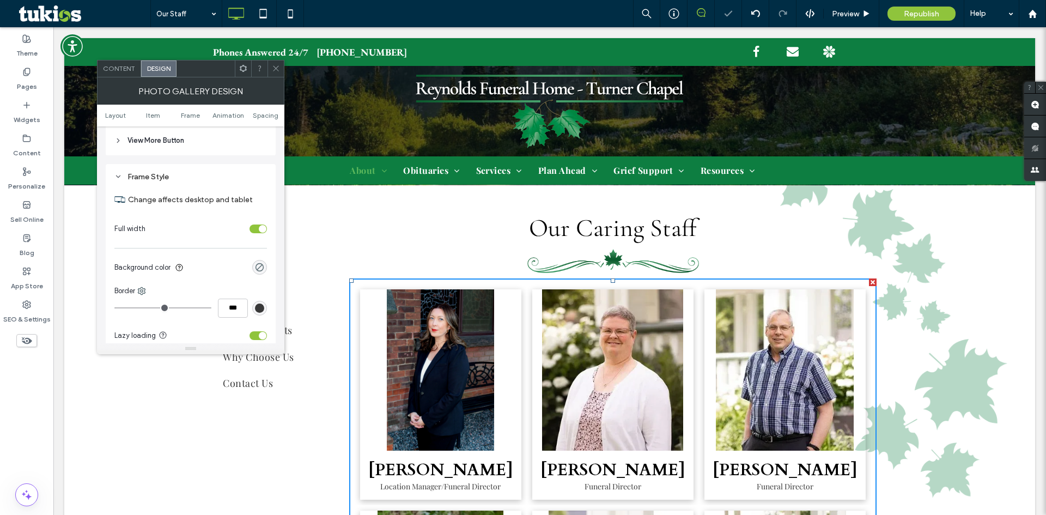
click at [256, 227] on div "toggle" at bounding box center [258, 229] width 17 height 9
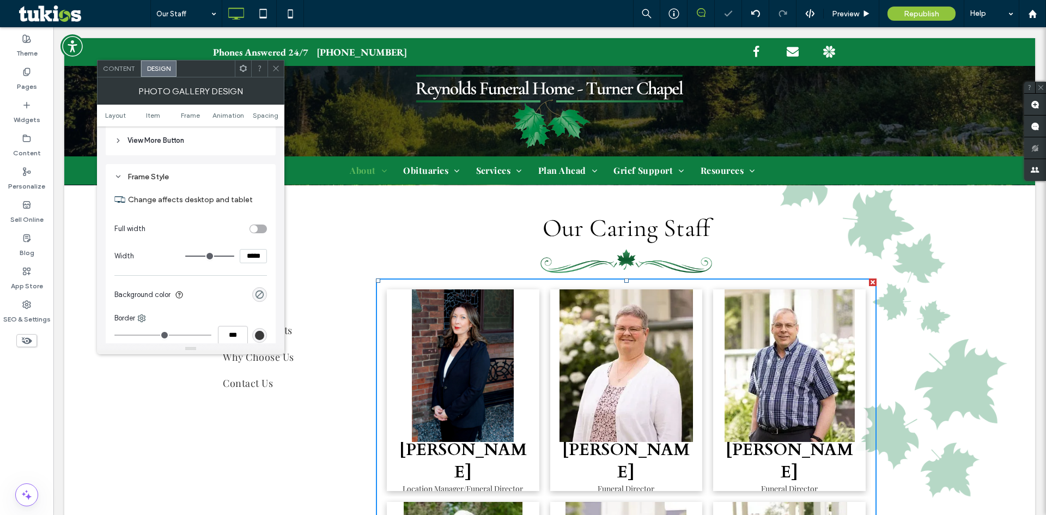
drag, startPoint x: 256, startPoint y: 227, endPoint x: 174, endPoint y: 242, distance: 83.6
click at [174, 242] on section "Width *****" at bounding box center [190, 255] width 153 height 27
click at [271, 68] on div at bounding box center [276, 68] width 16 height 16
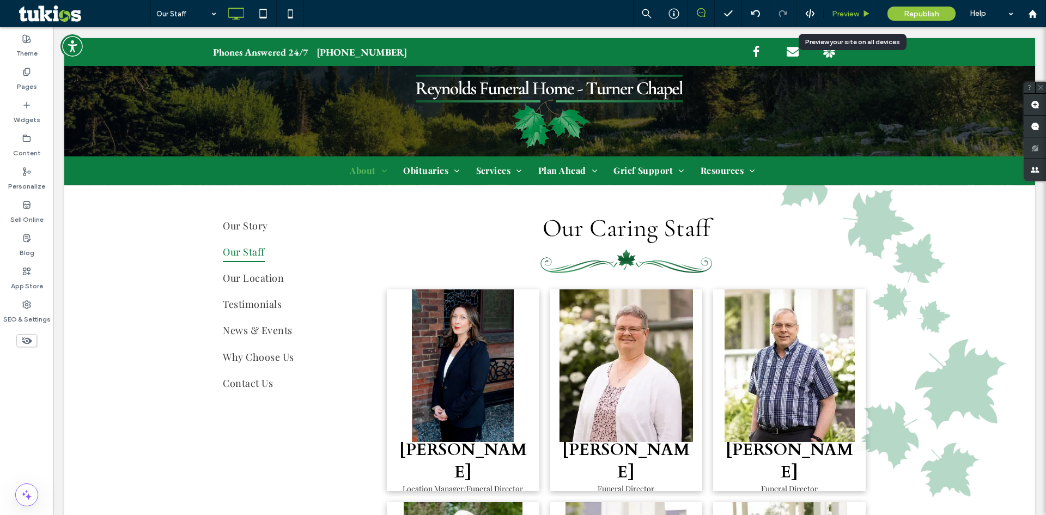
click at [844, 20] on div "Preview" at bounding box center [852, 13] width 56 height 27
click at [847, 16] on span "Preview" at bounding box center [845, 13] width 27 height 9
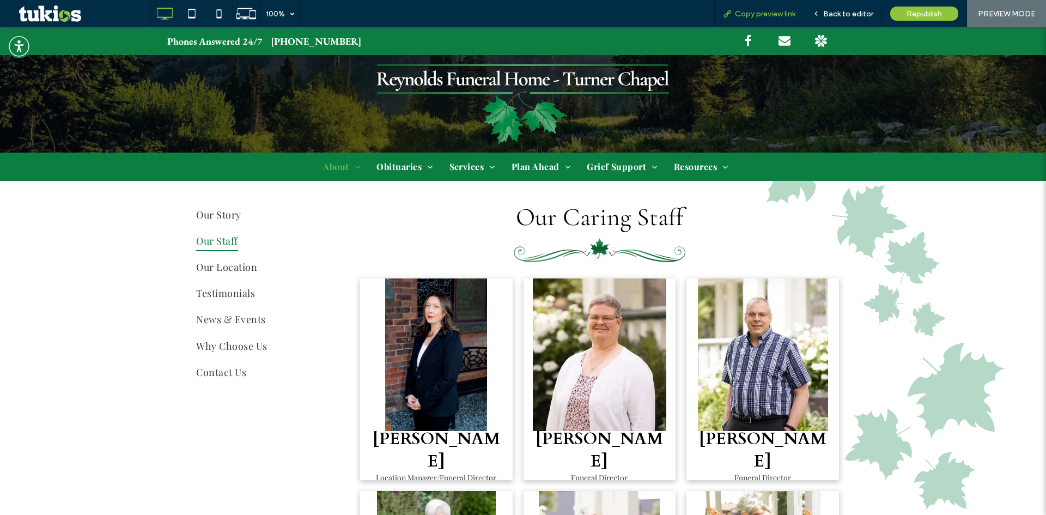
click at [751, 15] on span "Copy preview link" at bounding box center [765, 13] width 60 height 9
drag, startPoint x: 848, startPoint y: 6, endPoint x: 841, endPoint y: 20, distance: 16.1
click at [848, 6] on div "Back to editor" at bounding box center [843, 13] width 78 height 27
click at [839, 14] on span "Back to editor" at bounding box center [848, 13] width 50 height 9
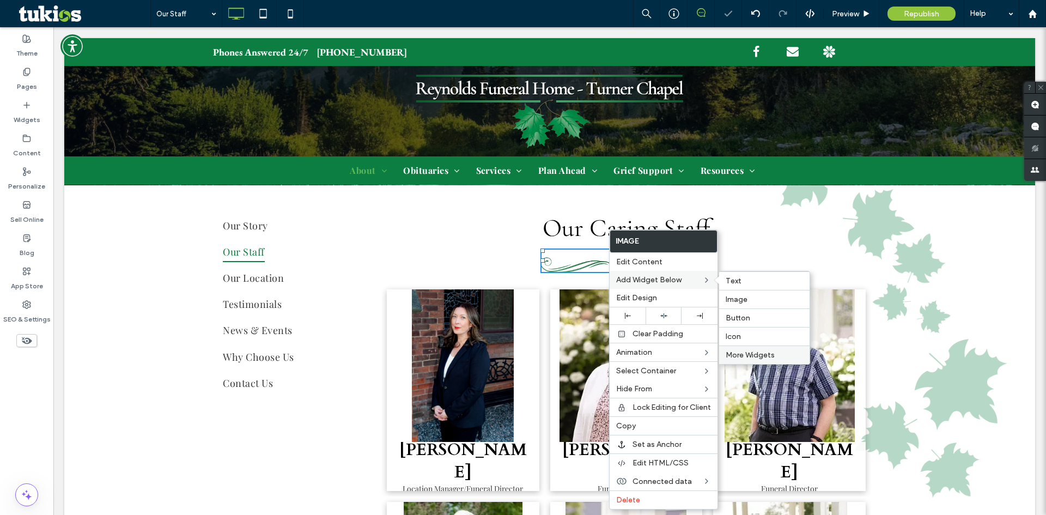
click at [752, 353] on span "More Widgets" at bounding box center [750, 354] width 49 height 9
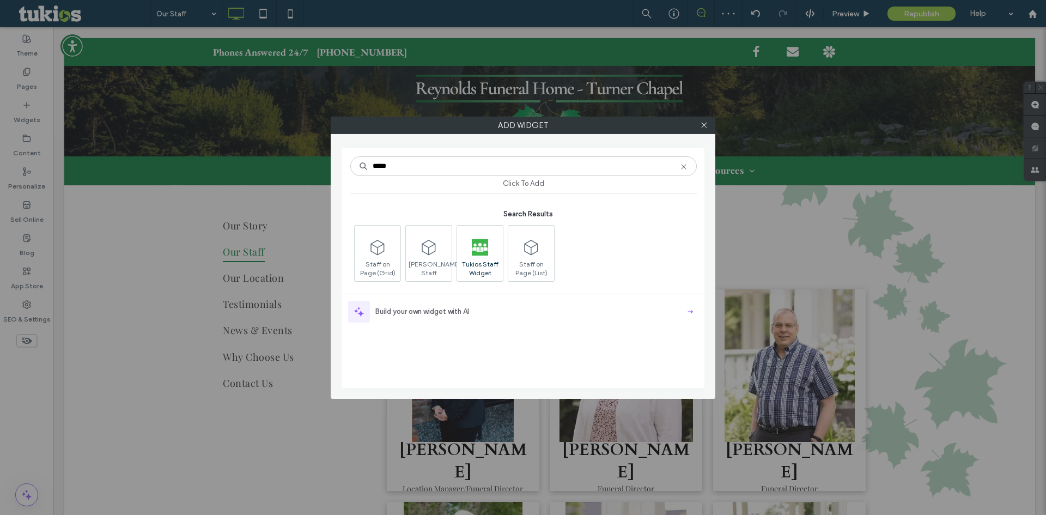
type input "*****"
click at [486, 271] on span "Tukios Staff Widget" at bounding box center [480, 267] width 46 height 15
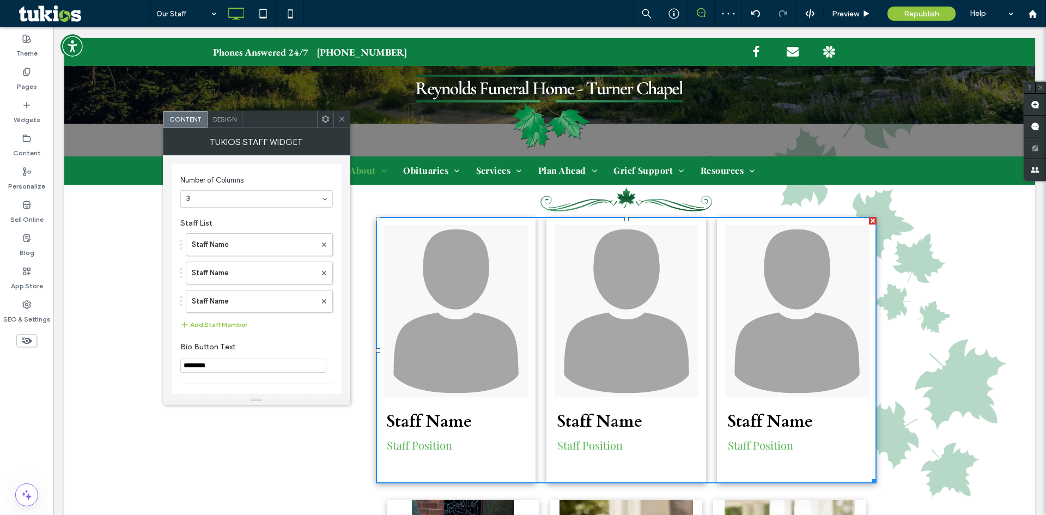
scroll to position [381, 0]
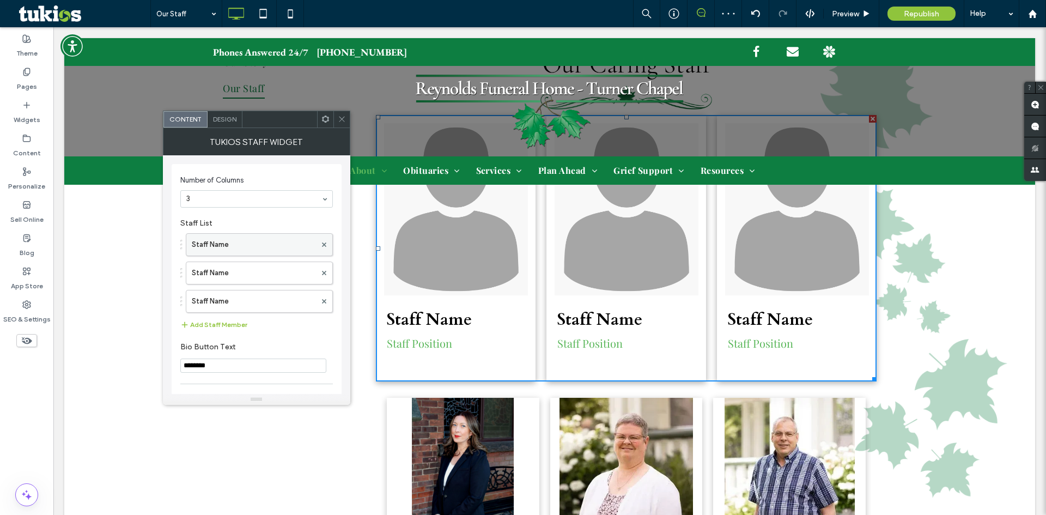
click at [236, 245] on label "Staff Name" at bounding box center [254, 245] width 124 height 22
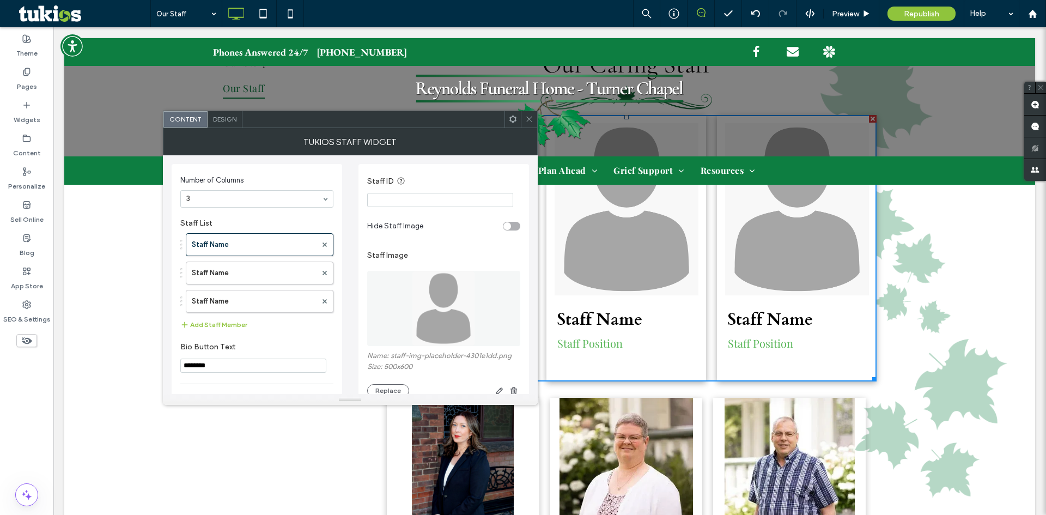
scroll to position [163, 0]
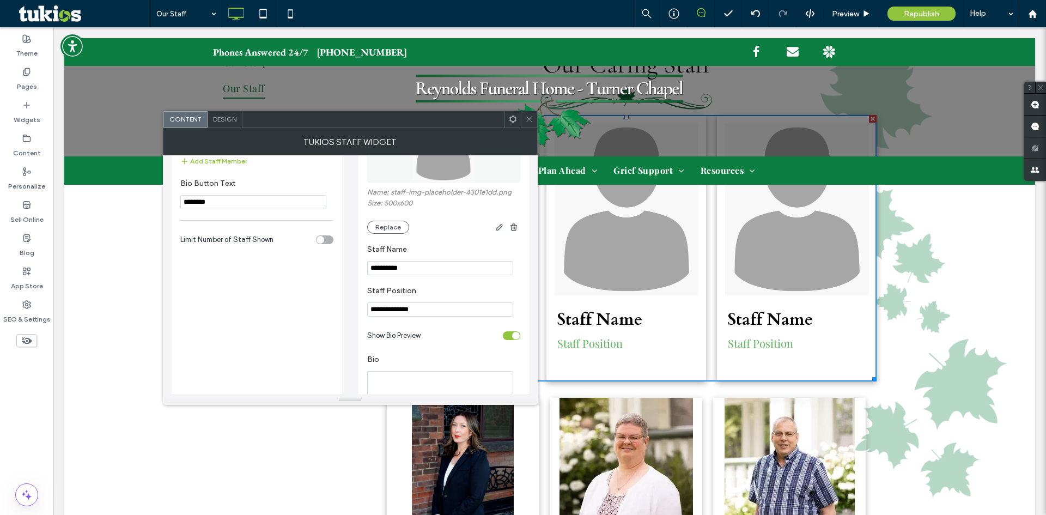
drag, startPoint x: 438, startPoint y: 270, endPoint x: 350, endPoint y: 276, distance: 87.9
click at [349, 276] on div "**********" at bounding box center [350, 247] width 357 height 510
paste input "****"
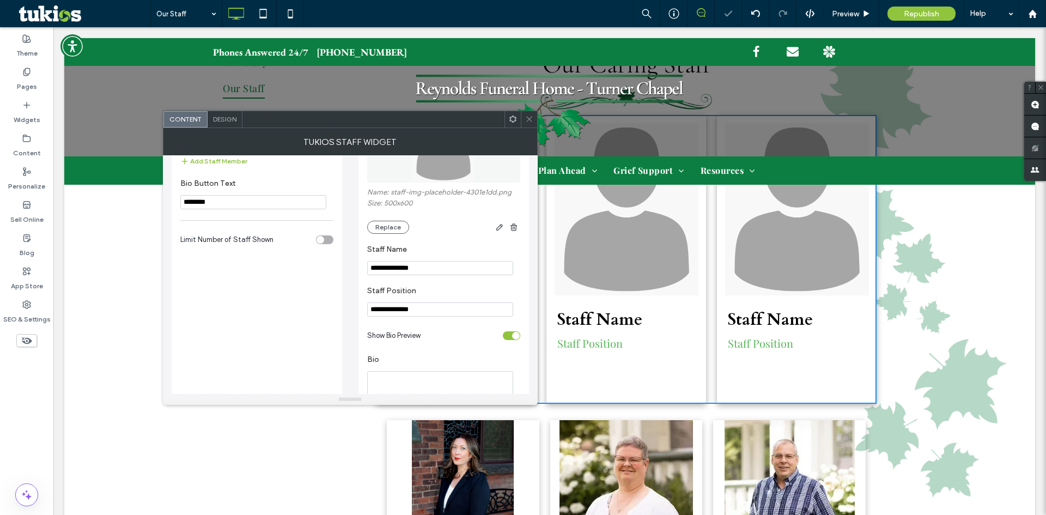
type input "**********"
drag, startPoint x: 421, startPoint y: 311, endPoint x: 349, endPoint y: 315, distance: 72.1
click at [328, 310] on div "**********" at bounding box center [350, 247] width 357 height 510
paste input "**********"
type input "**********"
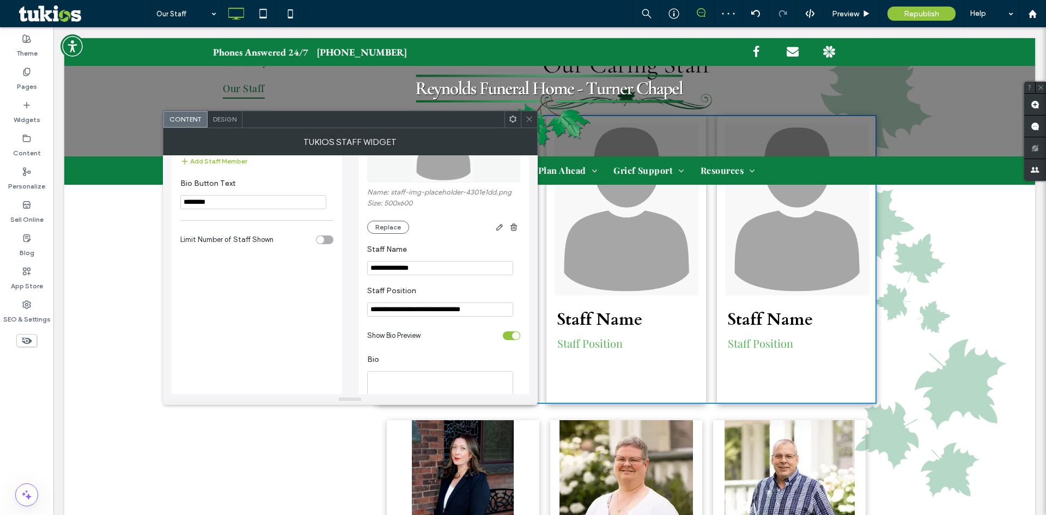
click at [436, 335] on div "Show Bio Preview" at bounding box center [432, 335] width 131 height 11
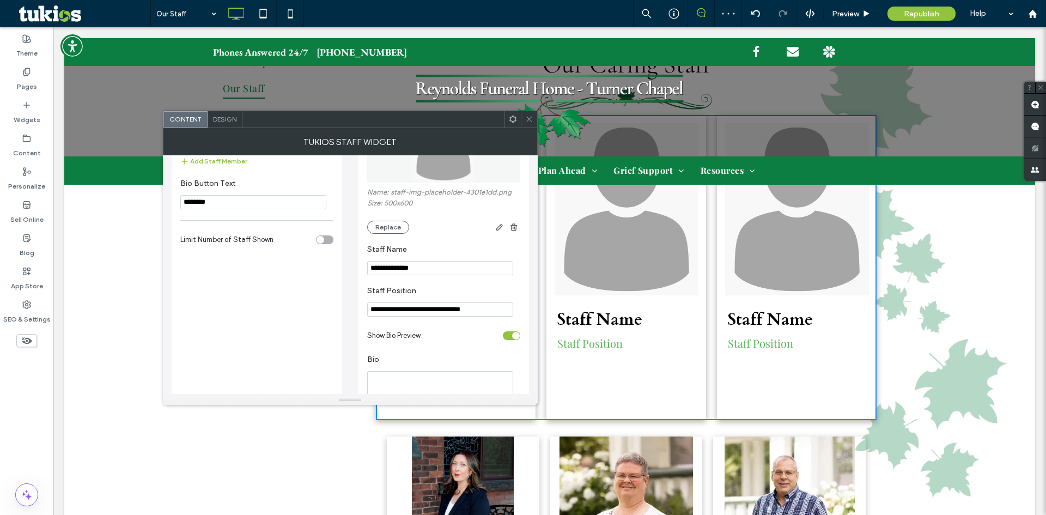
click at [516, 333] on div "toggle" at bounding box center [516, 336] width 8 height 8
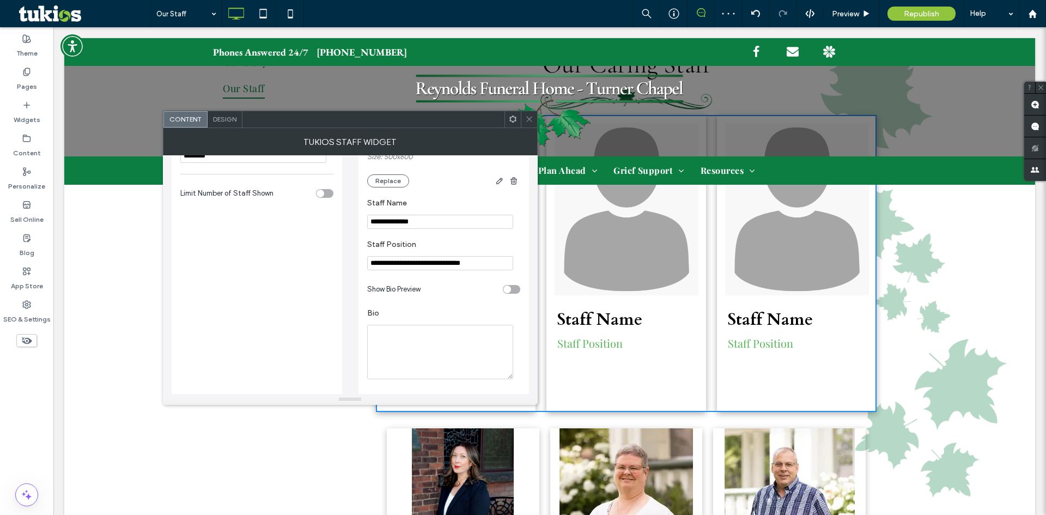
scroll to position [272, 0]
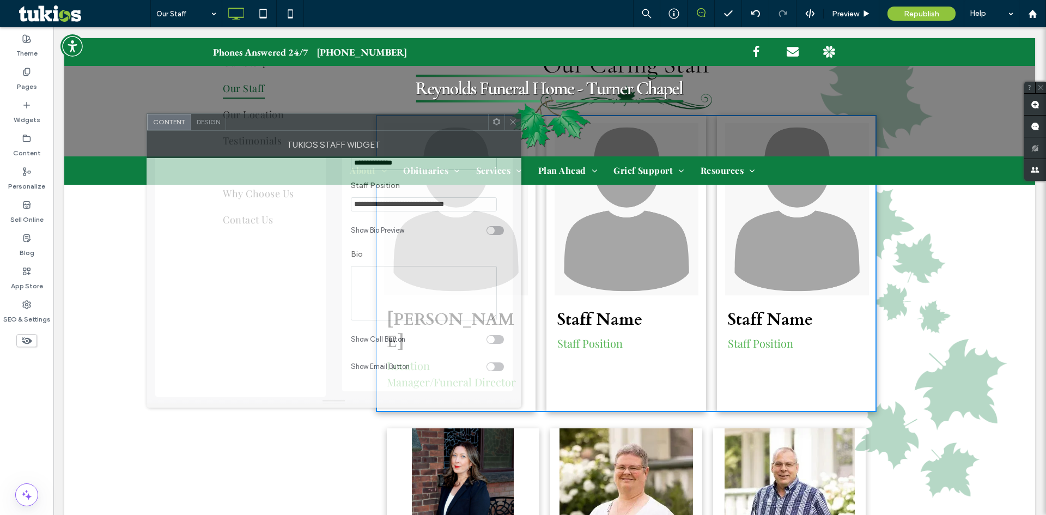
drag, startPoint x: 381, startPoint y: 124, endPoint x: 428, endPoint y: 127, distance: 47.0
click at [430, 126] on div at bounding box center [357, 122] width 262 height 16
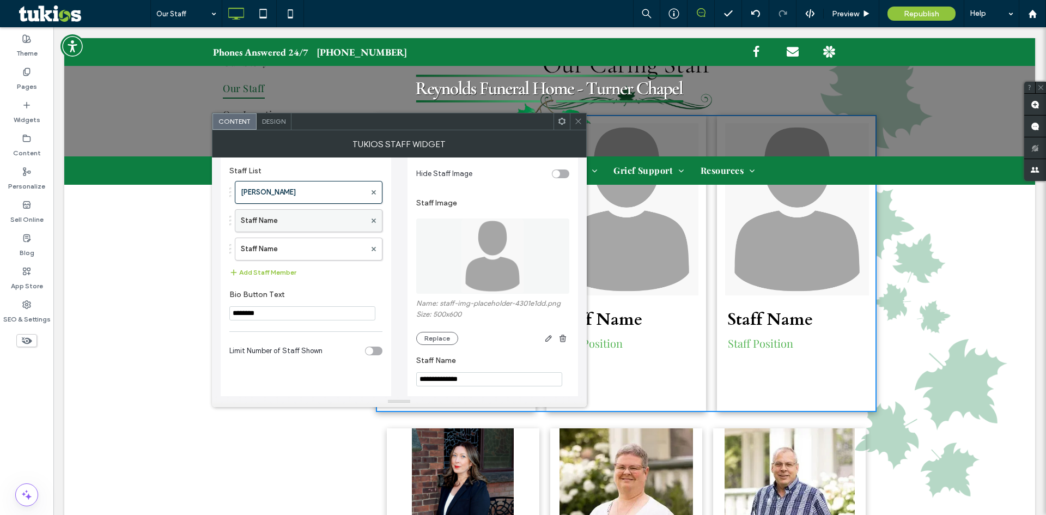
click at [284, 217] on label "Staff Name" at bounding box center [303, 221] width 125 height 22
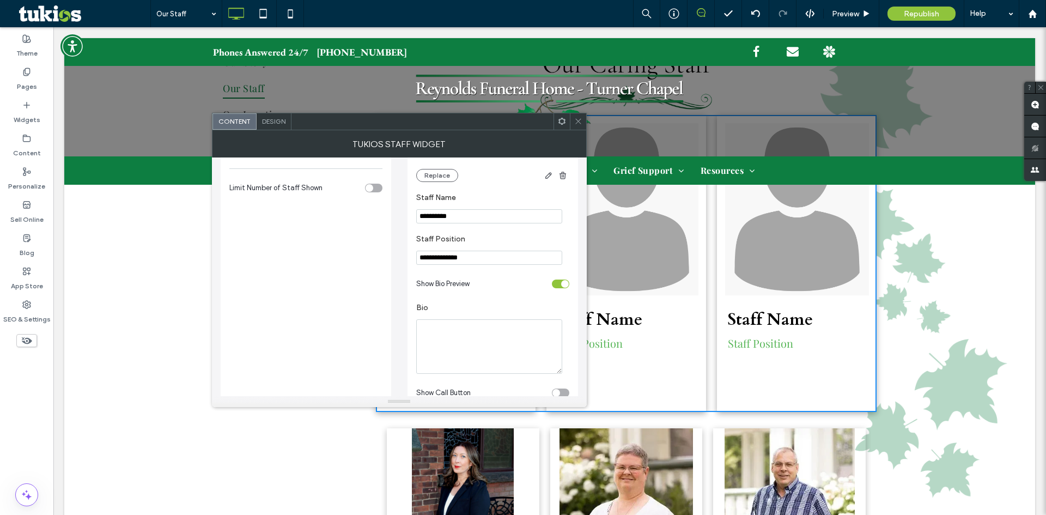
scroll to position [218, 0]
drag, startPoint x: 472, startPoint y: 224, endPoint x: 377, endPoint y: 232, distance: 95.1
click at [372, 221] on div "**********" at bounding box center [399, 195] width 357 height 510
drag, startPoint x: 482, startPoint y: 207, endPoint x: 478, endPoint y: 214, distance: 7.9
click at [478, 213] on section "**********" at bounding box center [492, 207] width 153 height 41
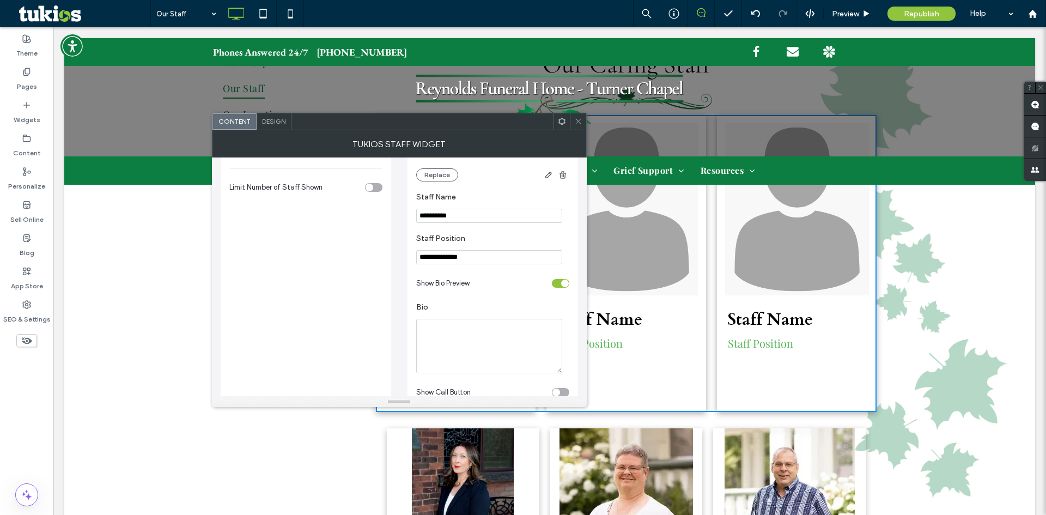
drag, startPoint x: 450, startPoint y: 215, endPoint x: 372, endPoint y: 219, distance: 77.5
click at [371, 219] on div "**********" at bounding box center [399, 195] width 357 height 510
paste input "*"
type input "**********"
drag, startPoint x: 450, startPoint y: 259, endPoint x: 383, endPoint y: 259, distance: 67.0
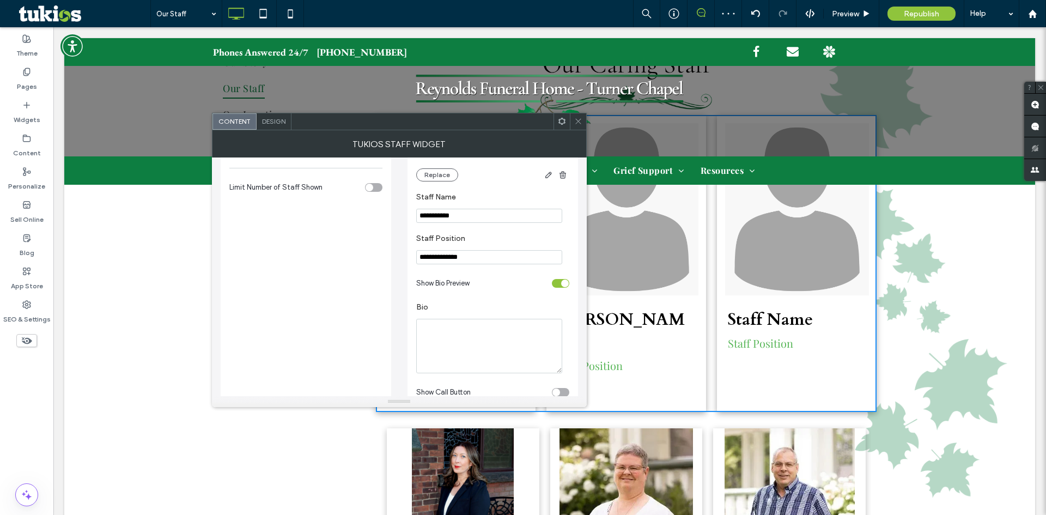
click at [383, 259] on div "**********" at bounding box center [399, 195] width 357 height 510
paste input "**"
type input "**********"
click at [455, 272] on section "Show Bio Preview" at bounding box center [492, 283] width 153 height 27
drag, startPoint x: 560, startPoint y: 283, endPoint x: 534, endPoint y: 268, distance: 30.3
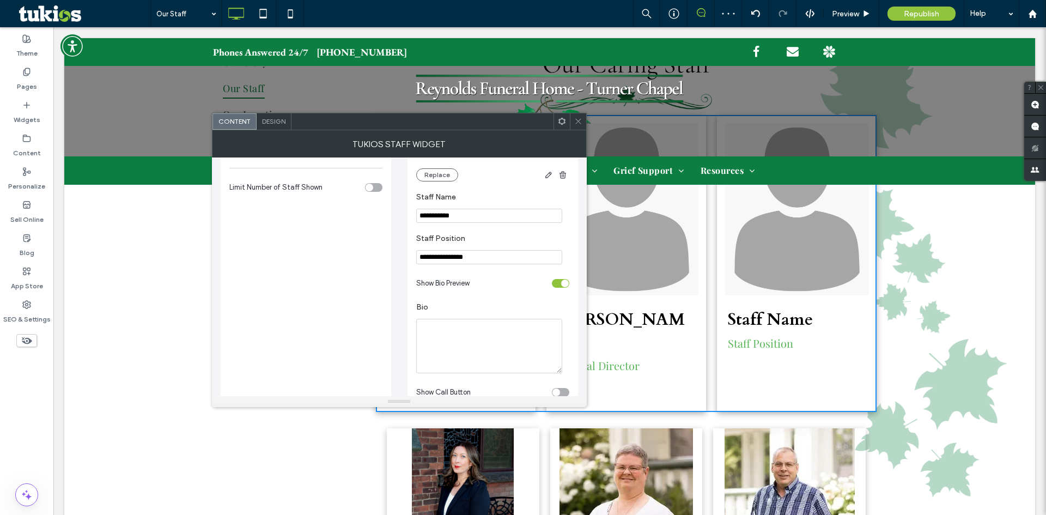
click at [560, 283] on div "toggle" at bounding box center [560, 283] width 17 height 9
click at [278, 131] on div "Tukios Staff Widget" at bounding box center [399, 143] width 375 height 27
click at [287, 124] on div "Design" at bounding box center [274, 121] width 35 height 16
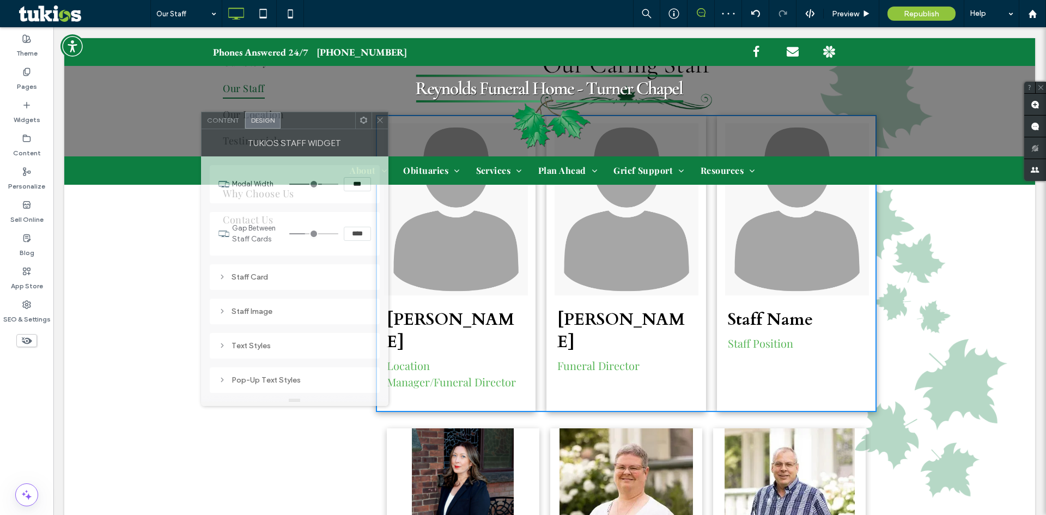
drag, startPoint x: 348, startPoint y: 125, endPoint x: 247, endPoint y: 122, distance: 100.3
click at [281, 116] on div at bounding box center [318, 120] width 75 height 16
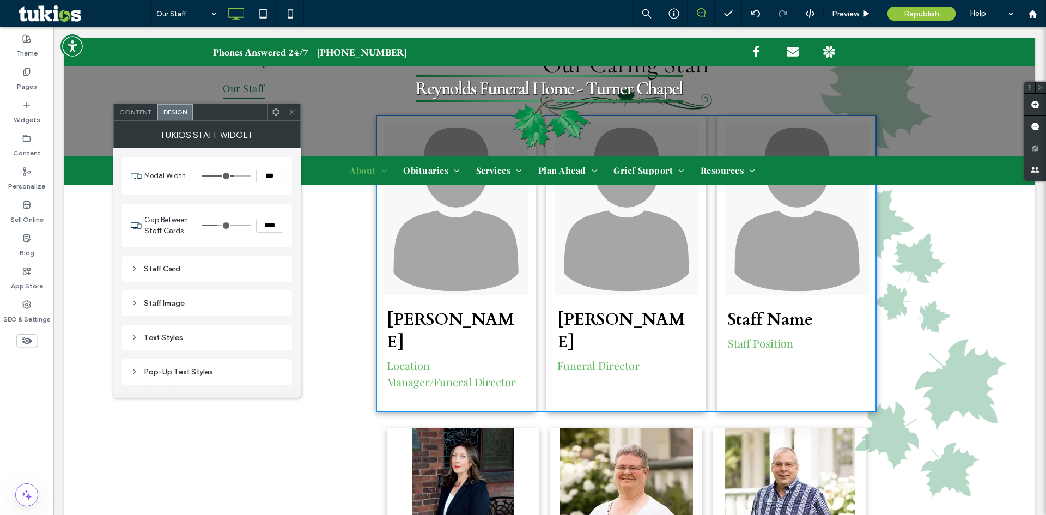
click at [162, 265] on div "Staff Card" at bounding box center [207, 268] width 153 height 9
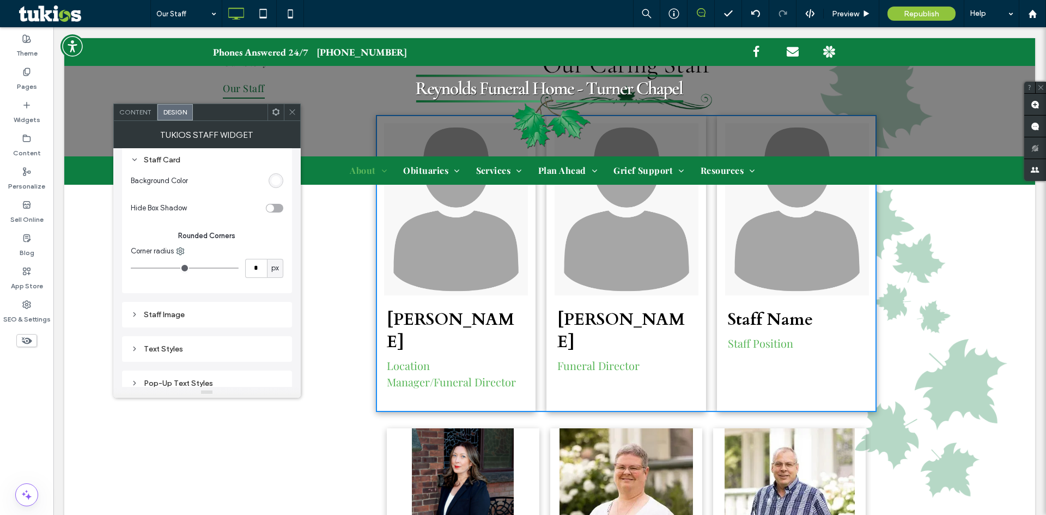
click at [272, 208] on div "toggle" at bounding box center [270, 208] width 8 height 8
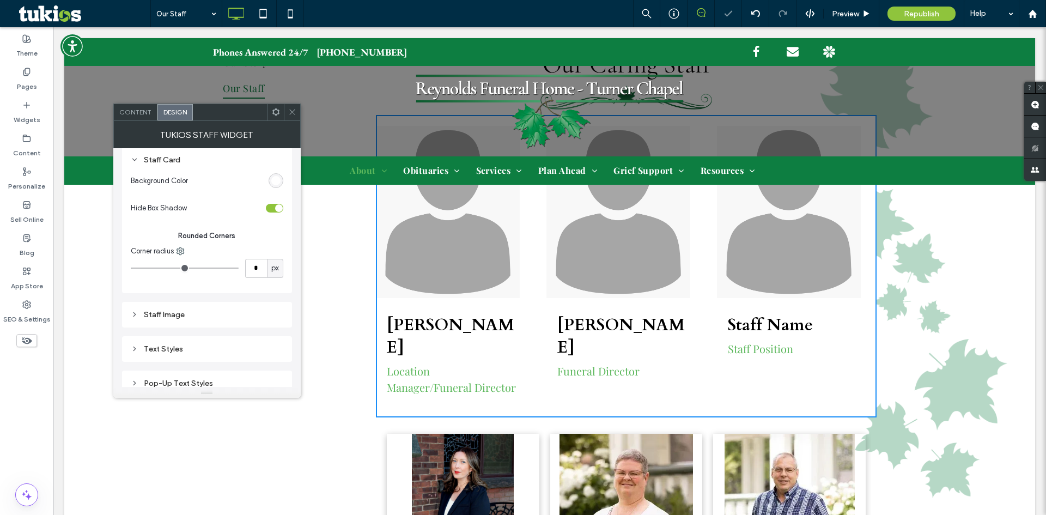
click at [273, 209] on div "toggle" at bounding box center [274, 208] width 17 height 9
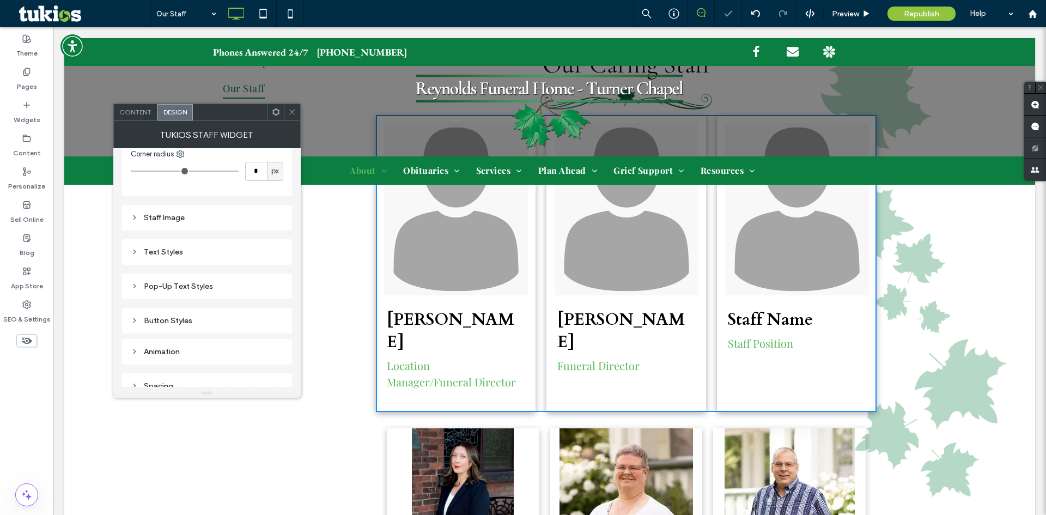
scroll to position [218, 0]
click at [176, 210] on div "Staff Image" at bounding box center [207, 205] width 153 height 15
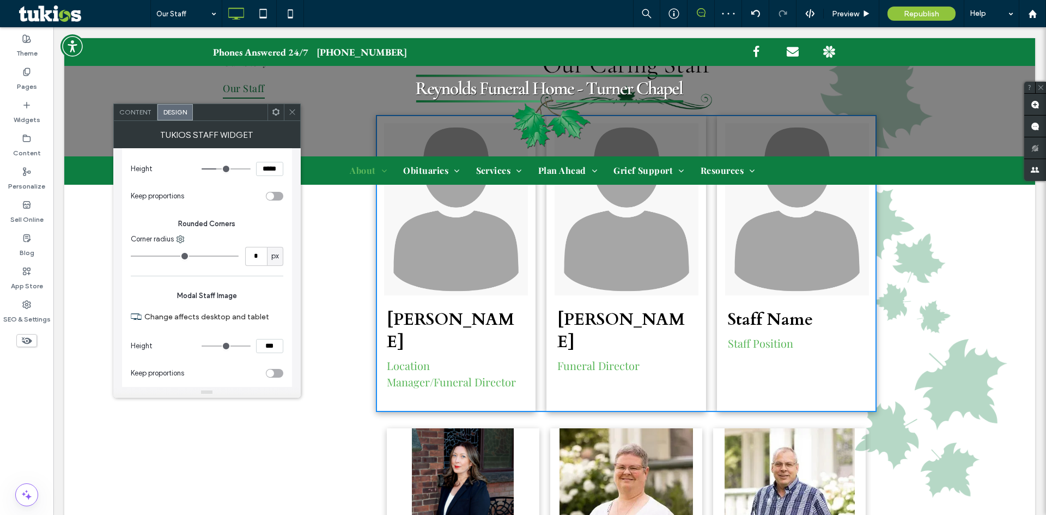
scroll to position [327, 0]
click at [253, 252] on input "*" at bounding box center [256, 255] width 22 height 19
type input "**"
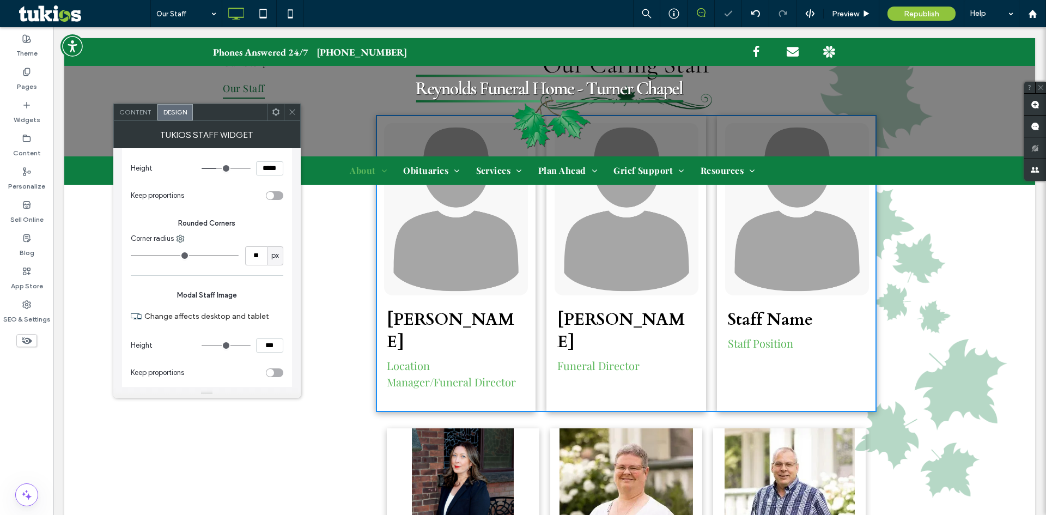
click at [130, 113] on span "Content" at bounding box center [135, 112] width 32 height 8
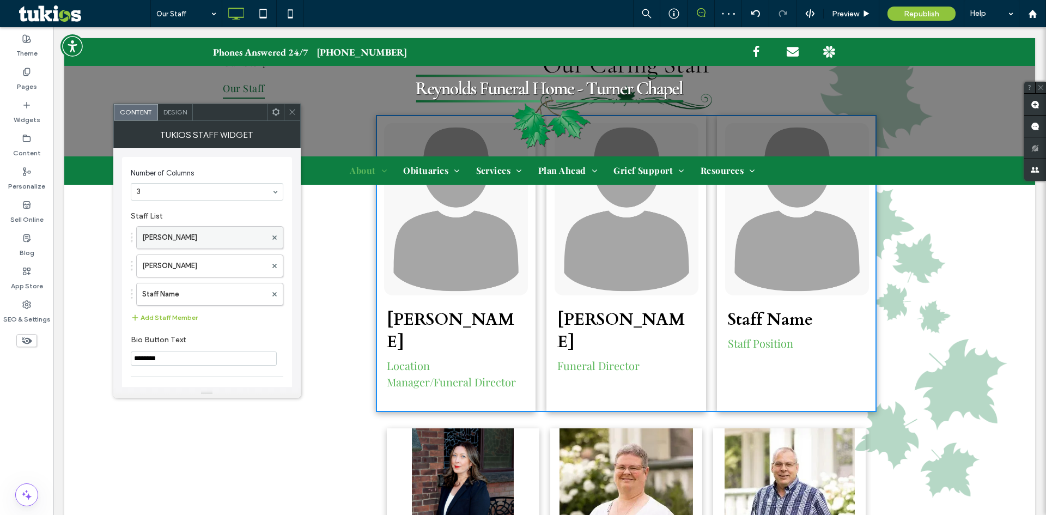
click at [183, 242] on label "[PERSON_NAME]" at bounding box center [204, 238] width 124 height 22
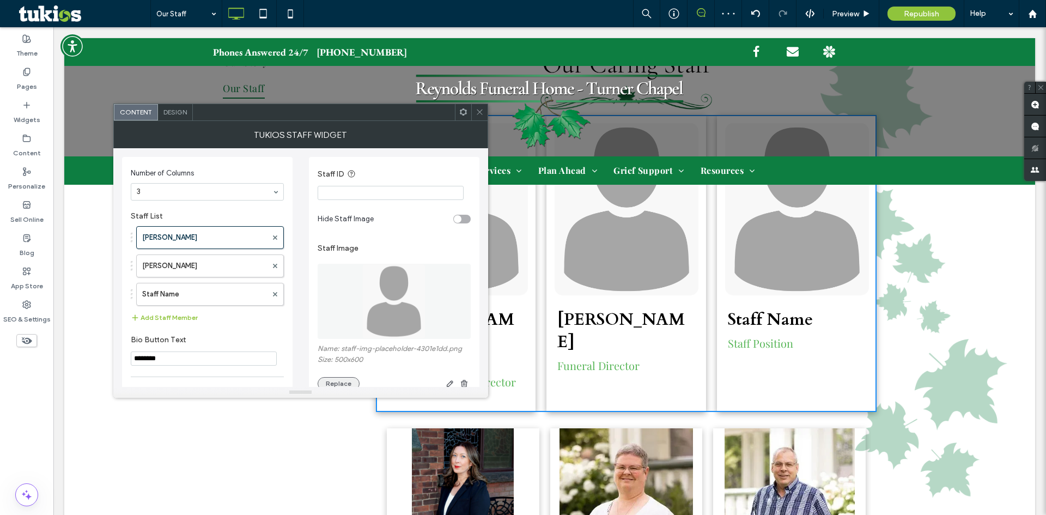
click at [345, 380] on button "Replace" at bounding box center [339, 383] width 42 height 13
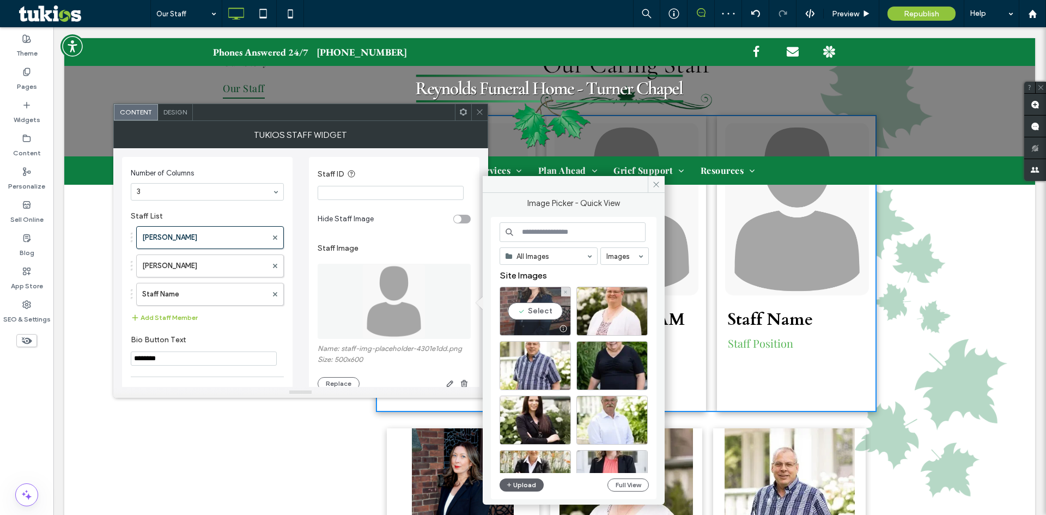
drag, startPoint x: 541, startPoint y: 314, endPoint x: 438, endPoint y: 284, distance: 106.7
click at [541, 314] on div "Select" at bounding box center [535, 311] width 71 height 49
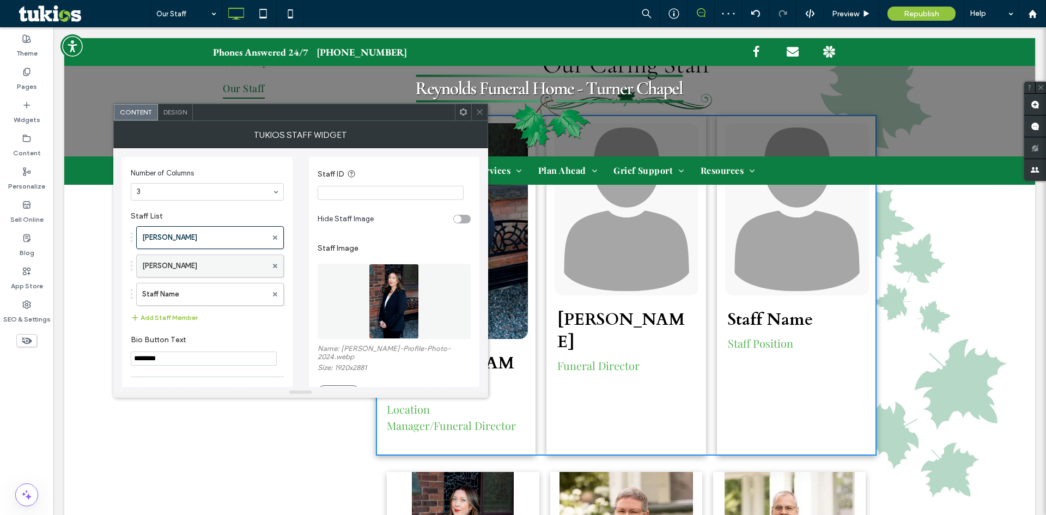
click at [227, 263] on label "Marsha Bond" at bounding box center [204, 266] width 125 height 22
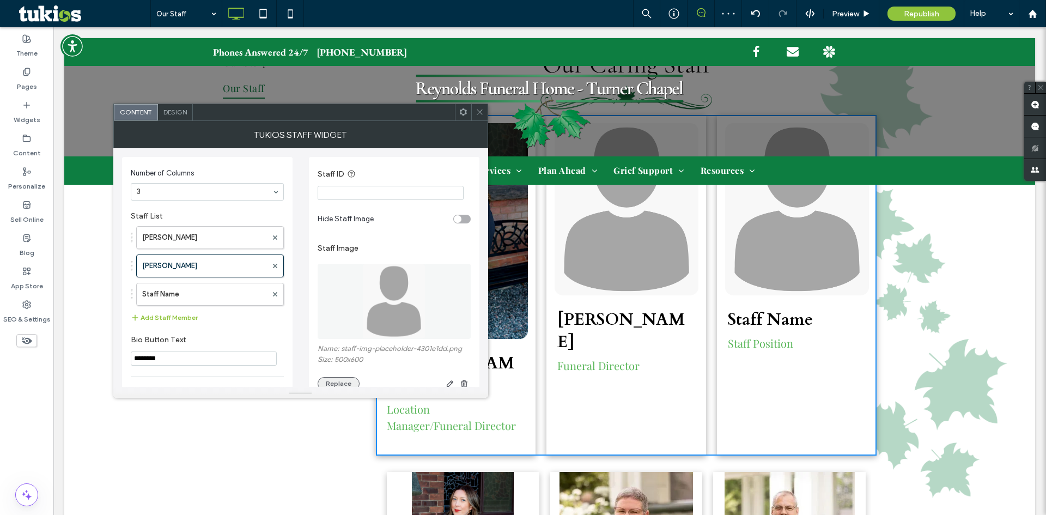
click at [335, 383] on button "Replace" at bounding box center [339, 383] width 42 height 13
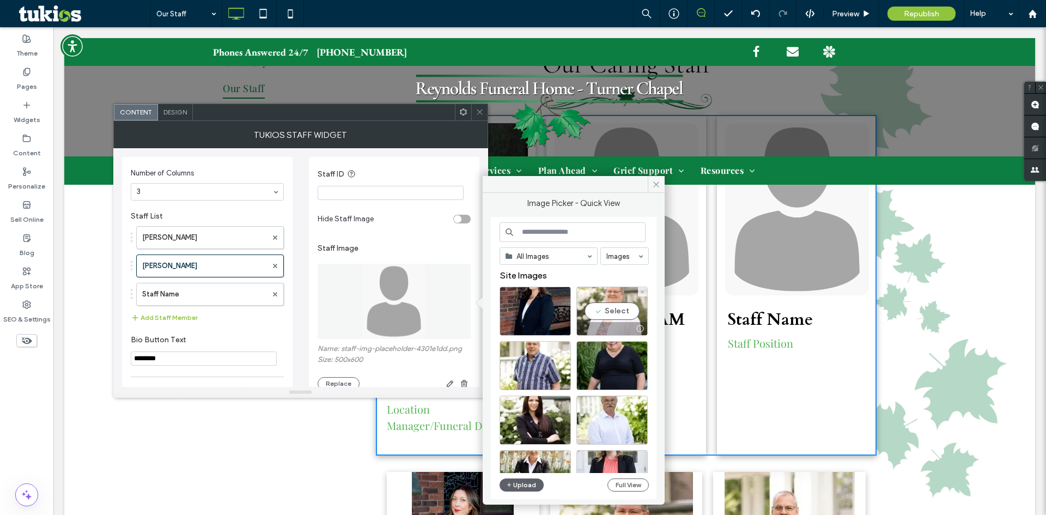
drag, startPoint x: 604, startPoint y: 313, endPoint x: 457, endPoint y: 288, distance: 148.7
click at [604, 313] on div "Select" at bounding box center [612, 311] width 71 height 49
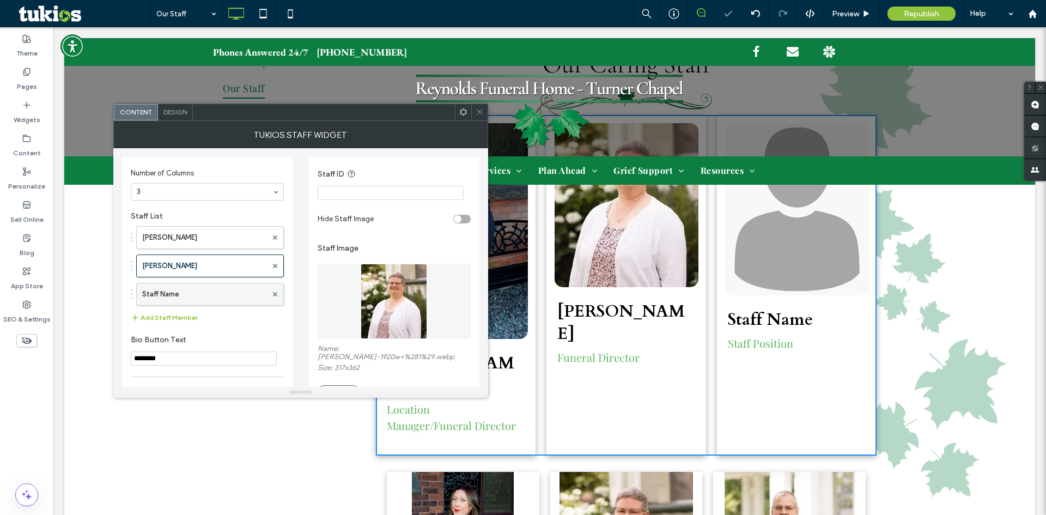
click at [189, 299] on label "Staff Name" at bounding box center [204, 294] width 125 height 22
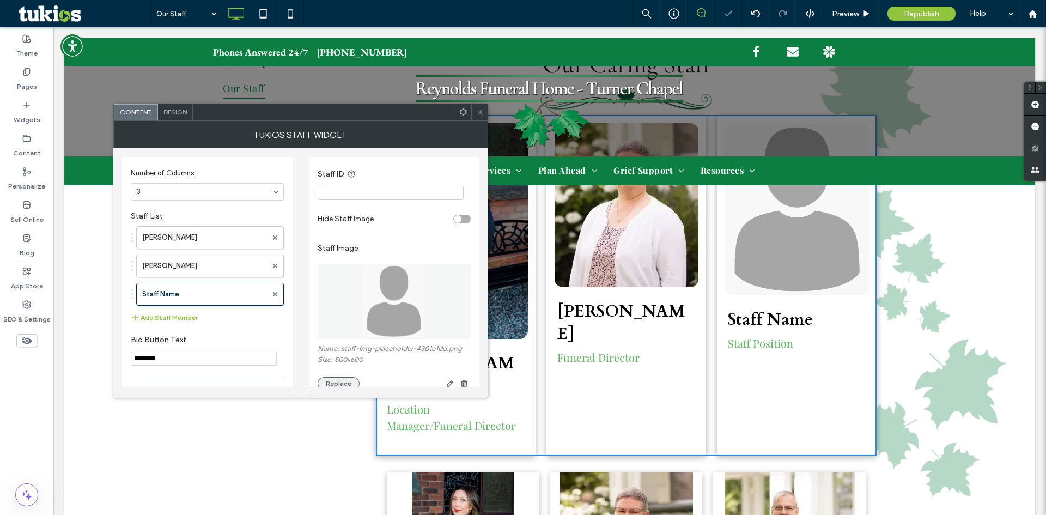
click at [338, 381] on button "Replace" at bounding box center [339, 383] width 42 height 13
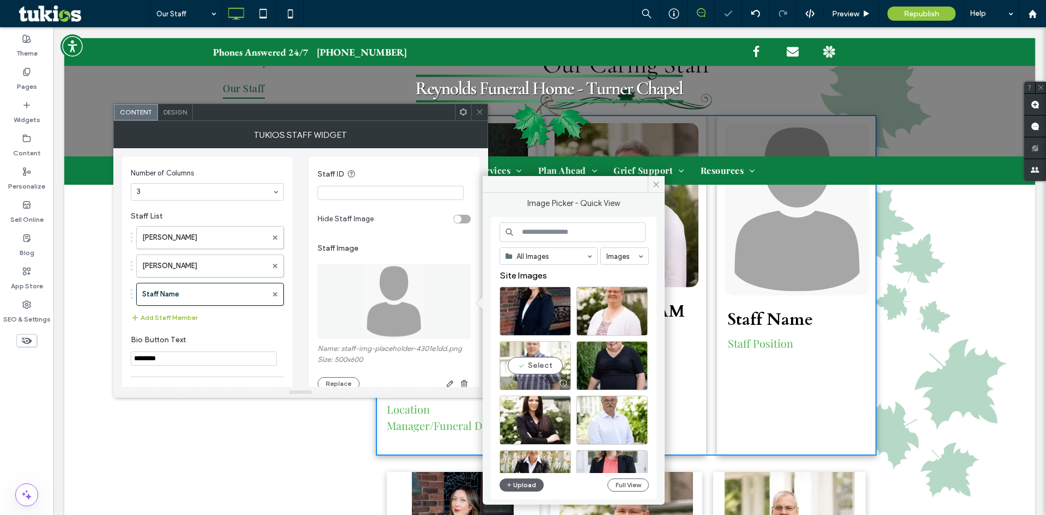
click at [527, 368] on div "Select" at bounding box center [535, 365] width 71 height 49
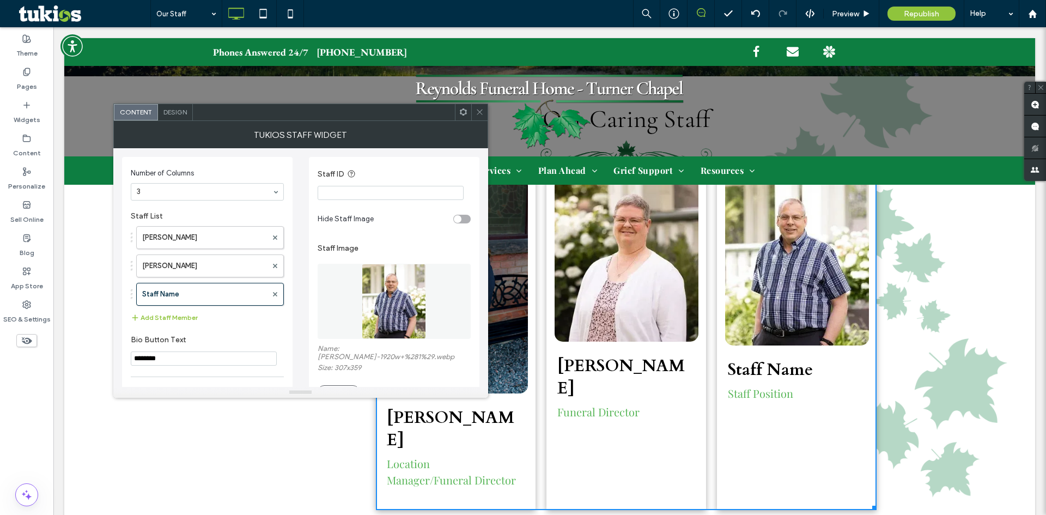
click at [184, 113] on span "Design" at bounding box center [174, 112] width 23 height 8
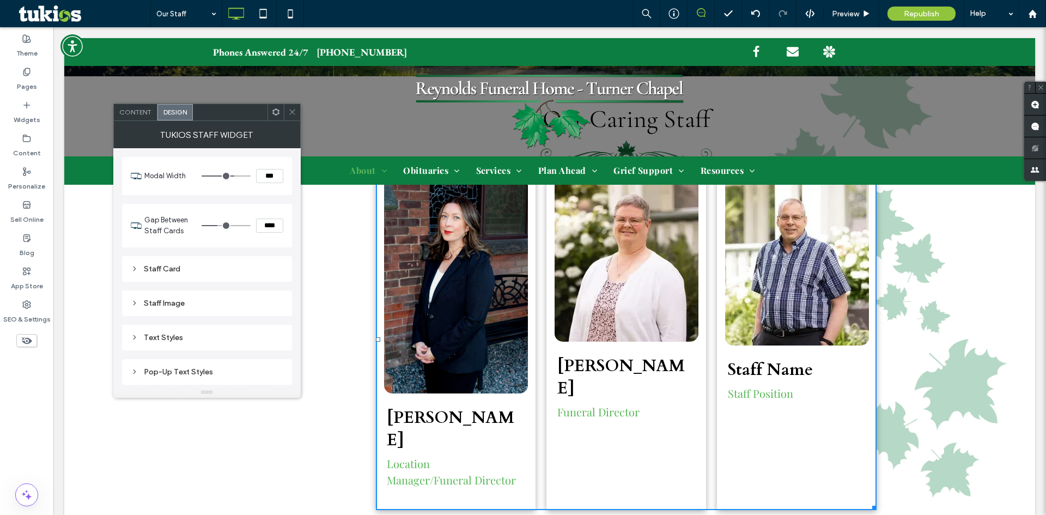
click at [165, 306] on div "Staff Image" at bounding box center [207, 303] width 153 height 9
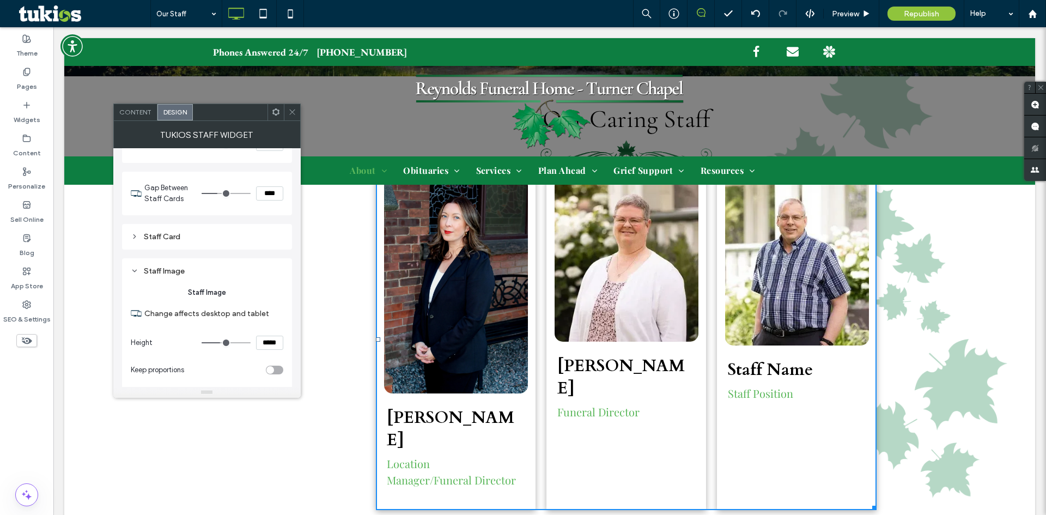
scroll to position [54, 0]
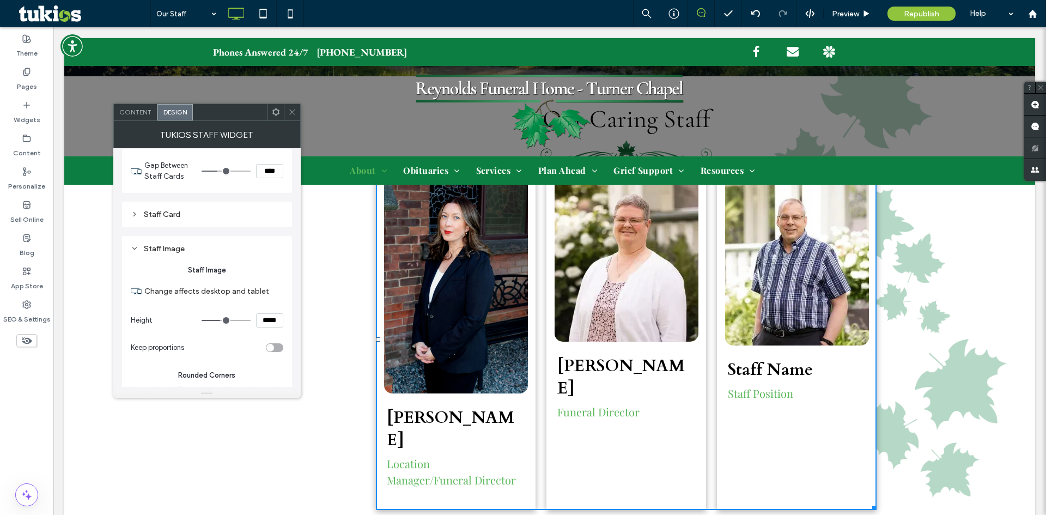
click at [270, 319] on input "*****" at bounding box center [269, 320] width 27 height 14
click at [271, 319] on input "*****" at bounding box center [269, 320] width 27 height 14
type input "*****"
type input "***"
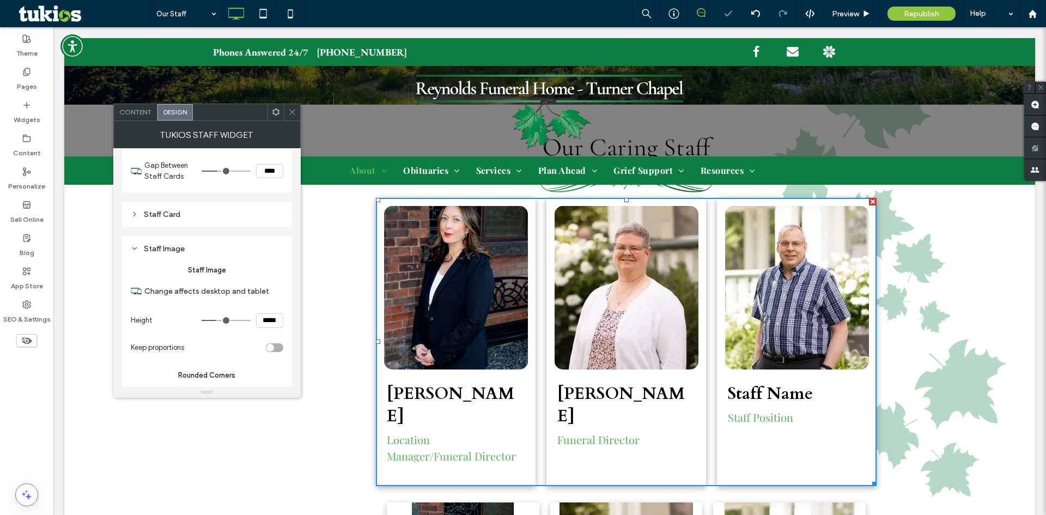
scroll to position [218, 0]
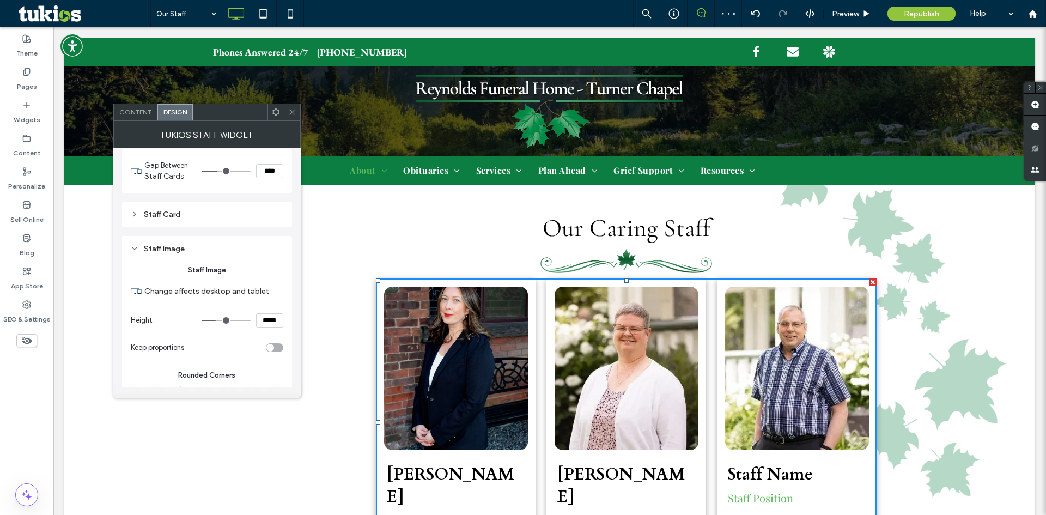
click at [265, 319] on input "*****" at bounding box center [269, 320] width 27 height 14
type input "*****"
type input "***"
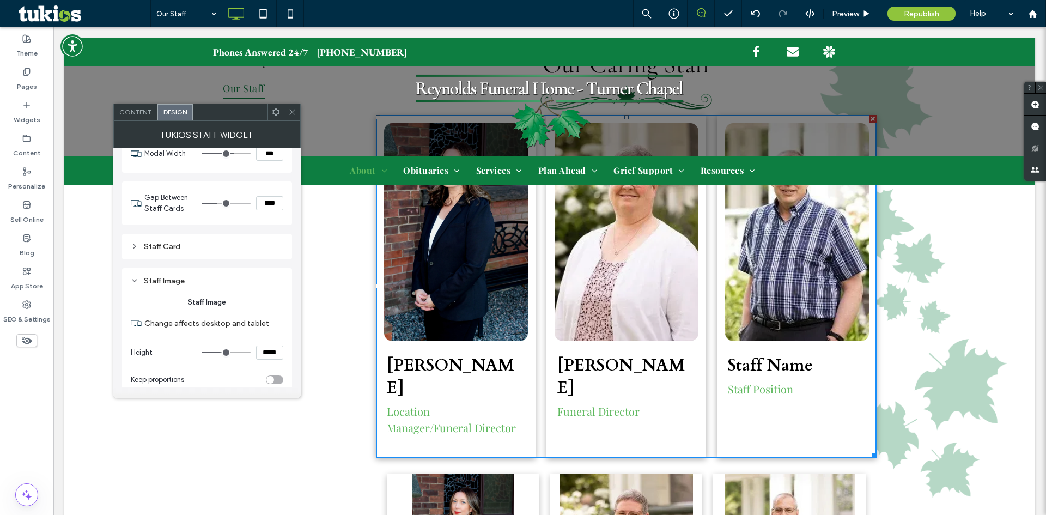
scroll to position [0, 0]
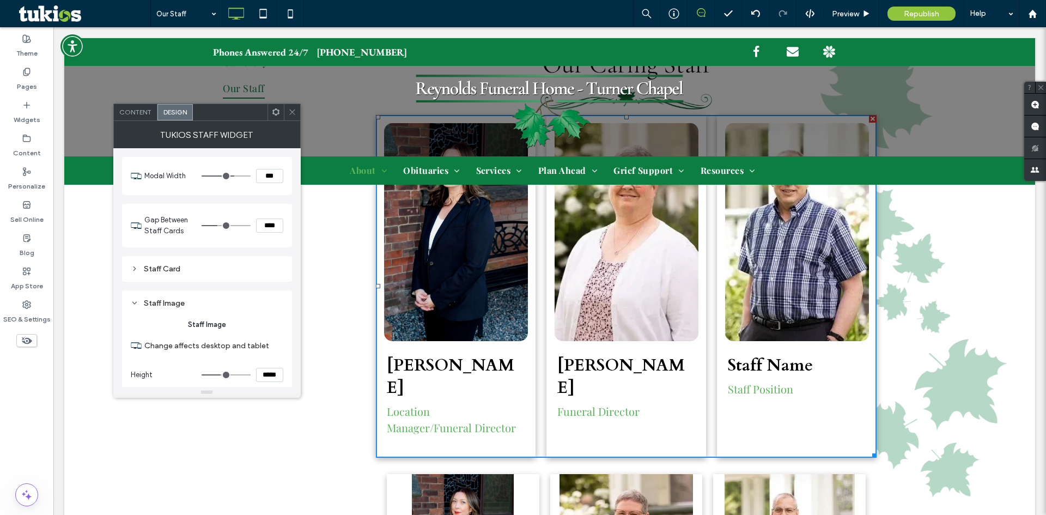
click at [139, 114] on span "Content" at bounding box center [135, 112] width 32 height 8
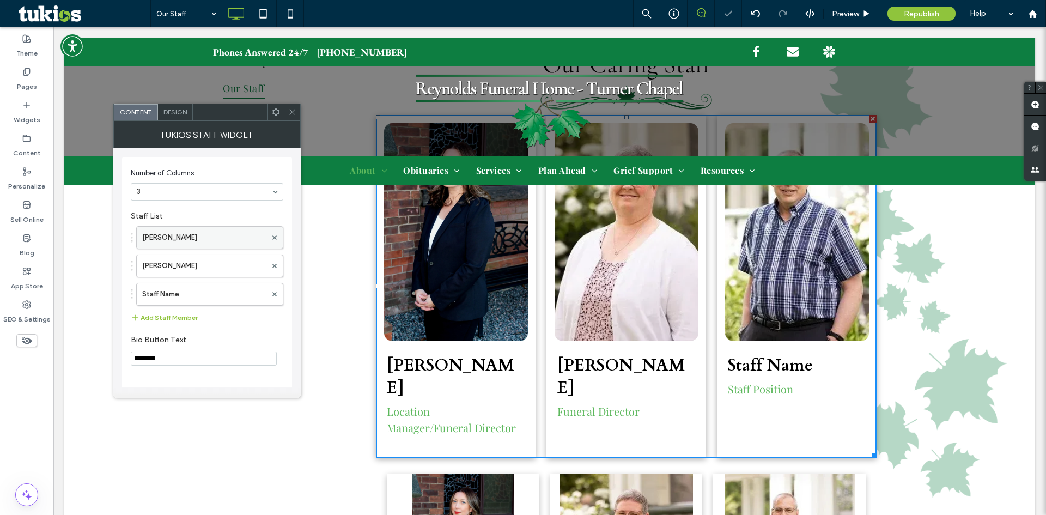
click at [192, 239] on label "[PERSON_NAME]" at bounding box center [204, 238] width 124 height 22
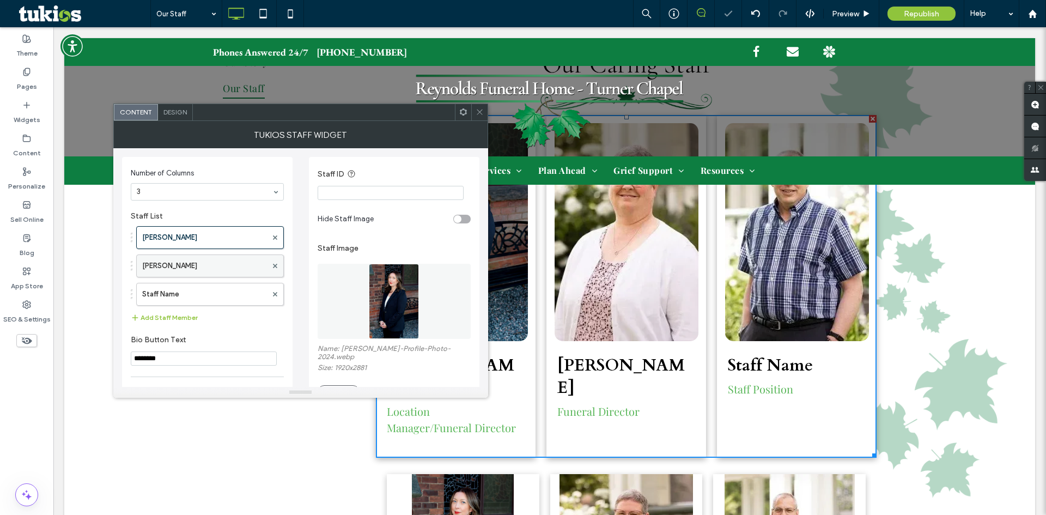
click at [199, 263] on label "Marsha Bond" at bounding box center [204, 266] width 125 height 22
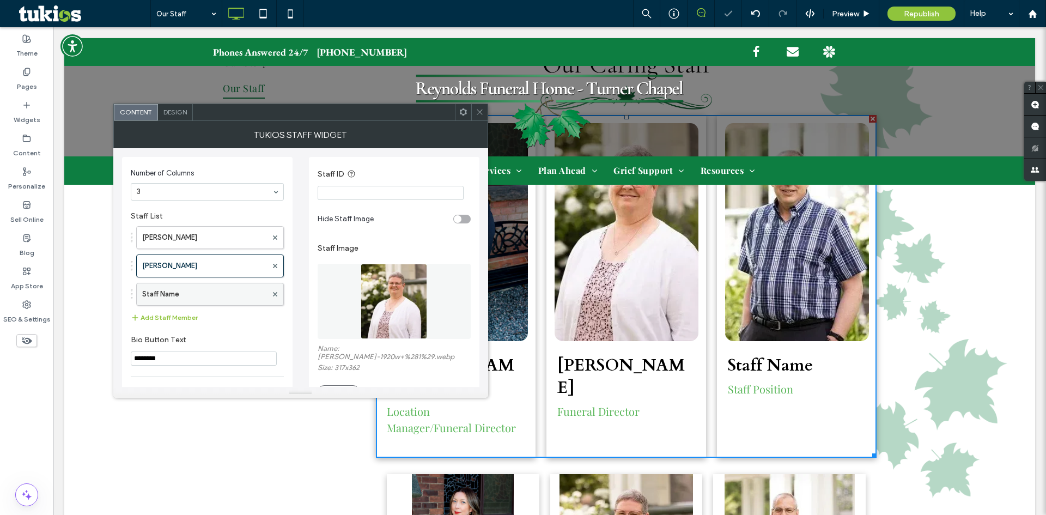
click at [199, 298] on label "Staff Name" at bounding box center [204, 294] width 125 height 22
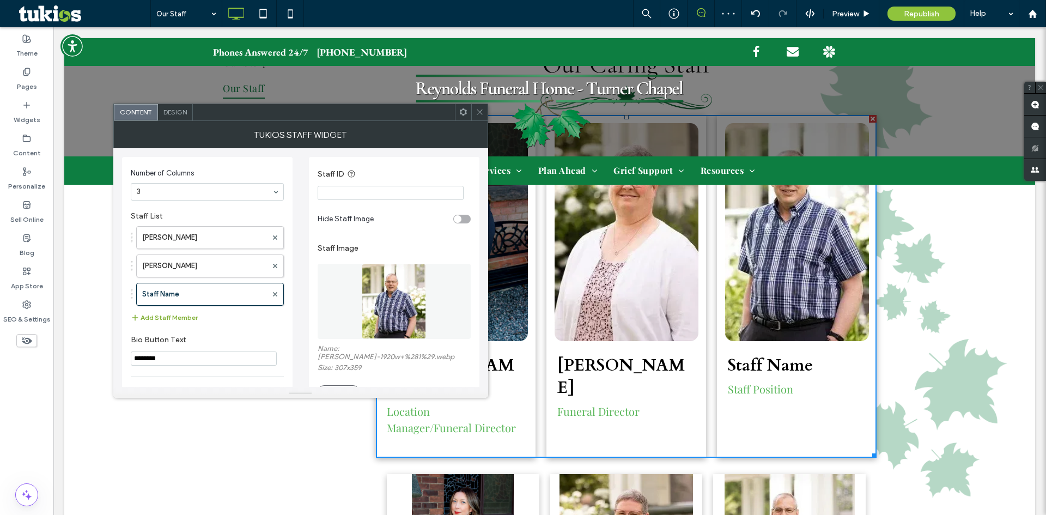
click at [185, 316] on button "Add Staff Member" at bounding box center [164, 317] width 67 height 13
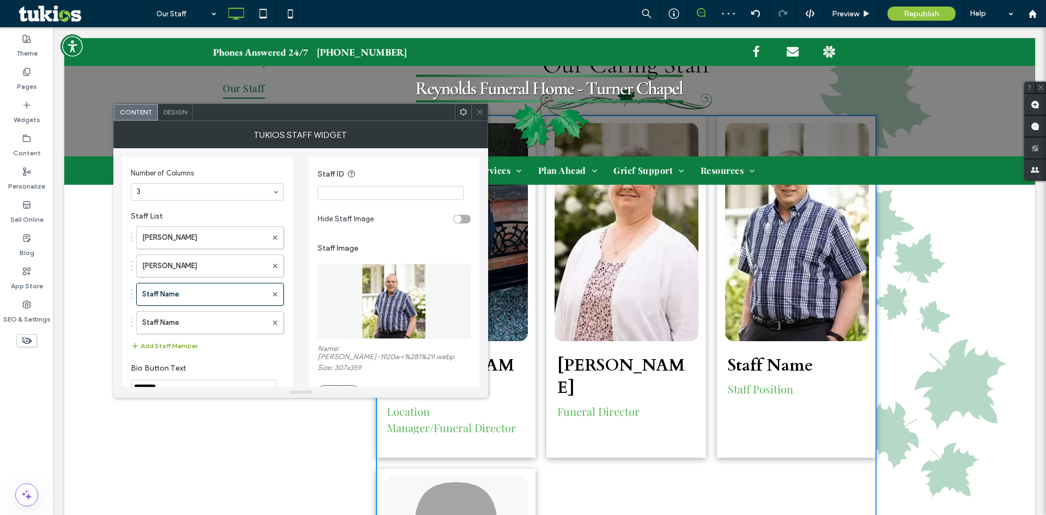
click at [173, 344] on button "Add Staff Member" at bounding box center [164, 345] width 67 height 13
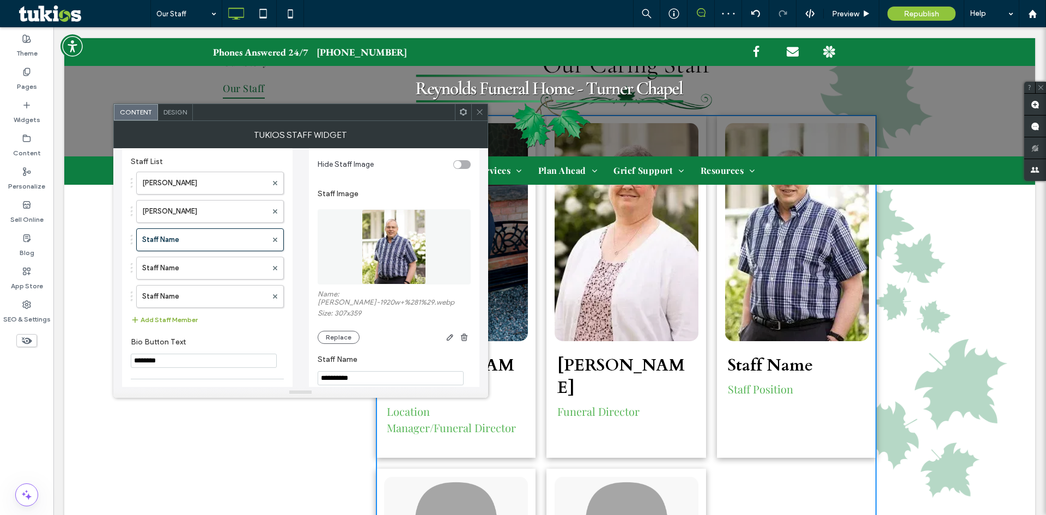
click at [182, 319] on button "Add Staff Member" at bounding box center [164, 319] width 67 height 13
click at [209, 260] on label "Staff Name" at bounding box center [204, 268] width 125 height 22
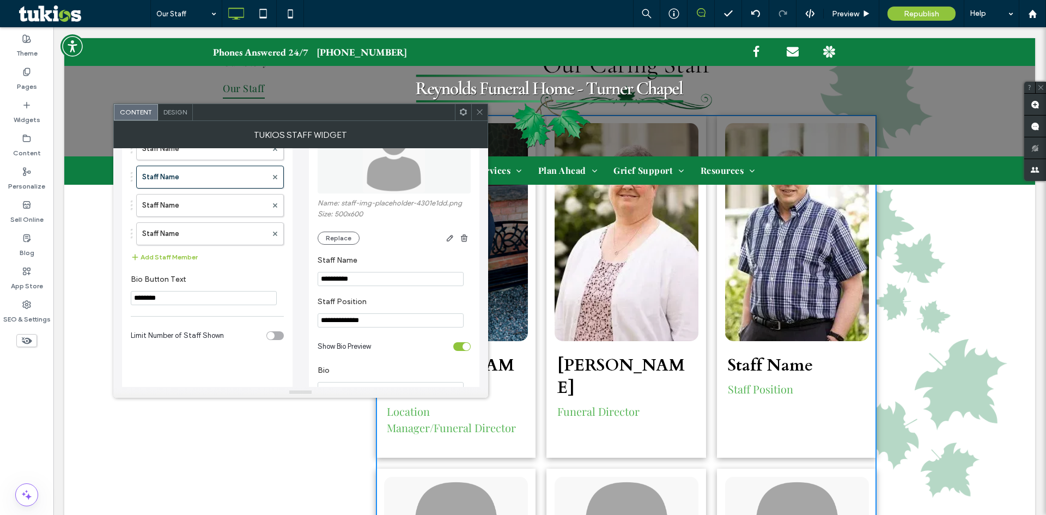
scroll to position [163, 0]
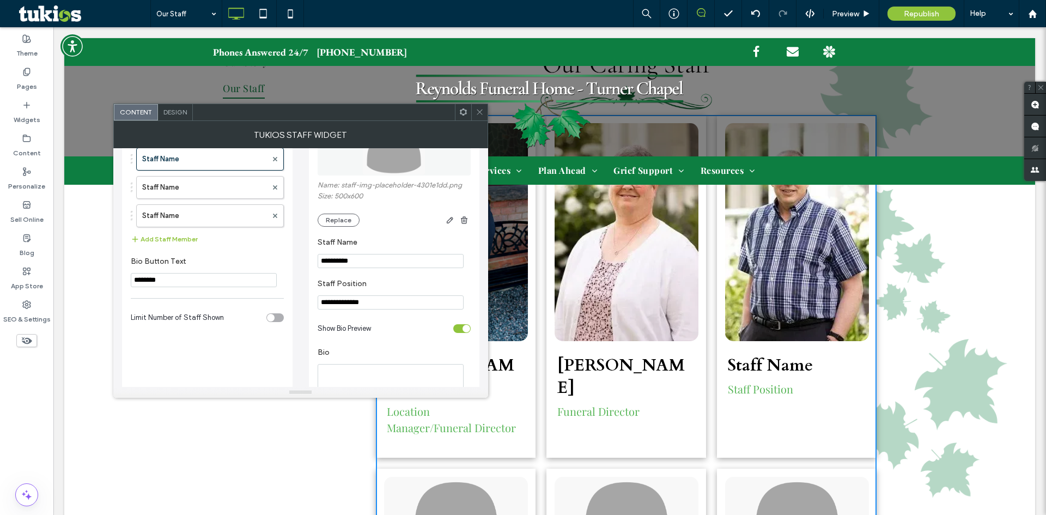
drag, startPoint x: 374, startPoint y: 260, endPoint x: 314, endPoint y: 270, distance: 60.1
click at [306, 260] on div "**********" at bounding box center [300, 240] width 357 height 510
paste input "**********"
type input "**********"
drag, startPoint x: 344, startPoint y: 301, endPoint x: 354, endPoint y: 315, distance: 16.8
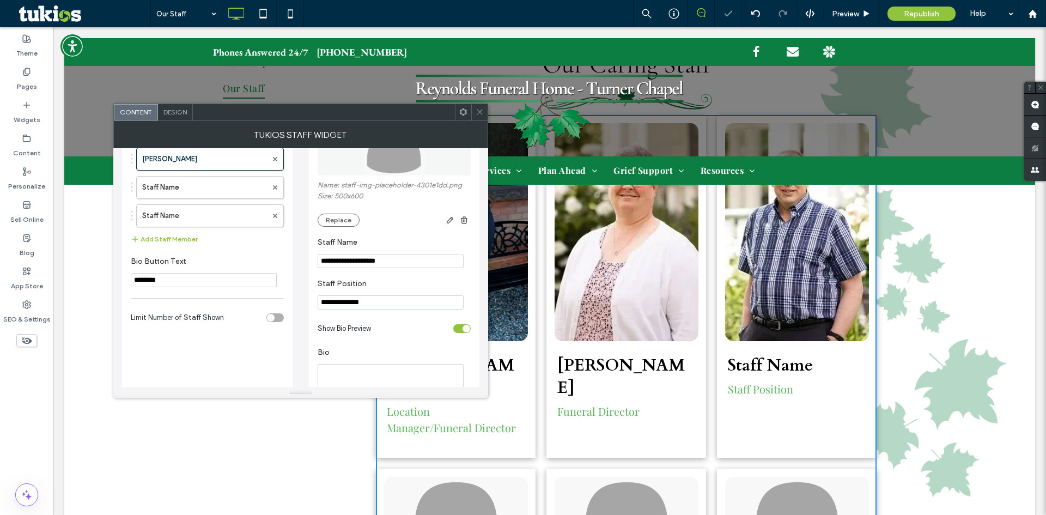
click at [271, 304] on div "**********" at bounding box center [300, 240] width 357 height 510
paste input "******"
type input "**********"
click at [464, 330] on div "toggle" at bounding box center [467, 329] width 8 height 8
click at [210, 190] on label "Staff Name" at bounding box center [204, 188] width 125 height 22
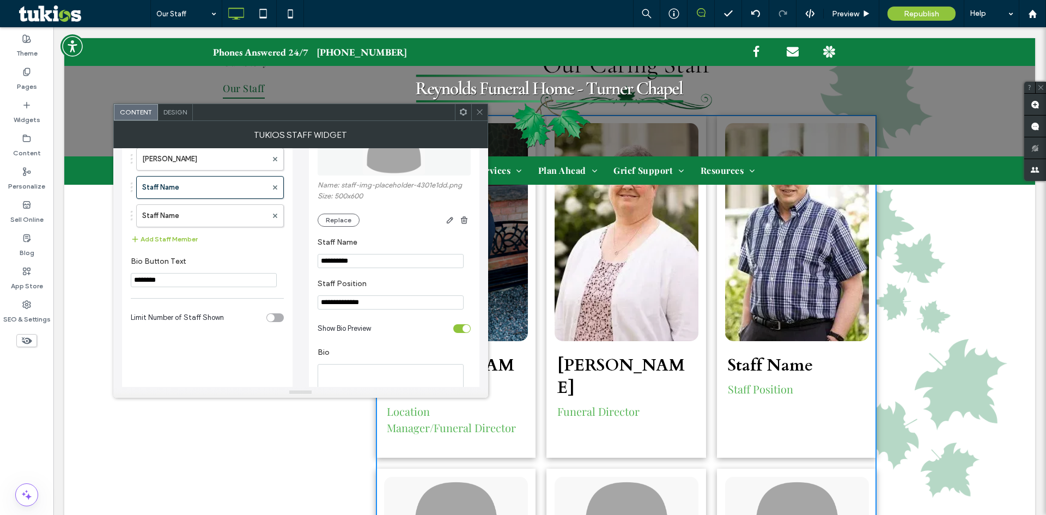
drag, startPoint x: 350, startPoint y: 265, endPoint x: 285, endPoint y: 272, distance: 65.8
click at [285, 268] on div "**********" at bounding box center [300, 240] width 357 height 510
paste input "***"
type input "**********"
drag, startPoint x: 380, startPoint y: 300, endPoint x: 296, endPoint y: 307, distance: 84.8
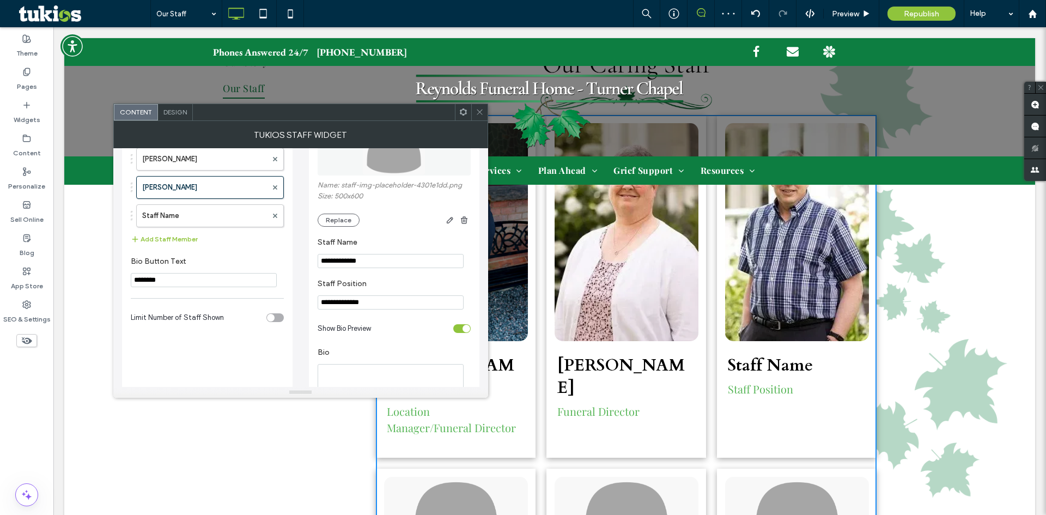
click at [286, 305] on div "**********" at bounding box center [300, 240] width 357 height 510
paste input "**"
type input "**********"
click at [177, 215] on label "Staff Name" at bounding box center [204, 216] width 125 height 22
drag, startPoint x: 370, startPoint y: 265, endPoint x: 285, endPoint y: 268, distance: 85.0
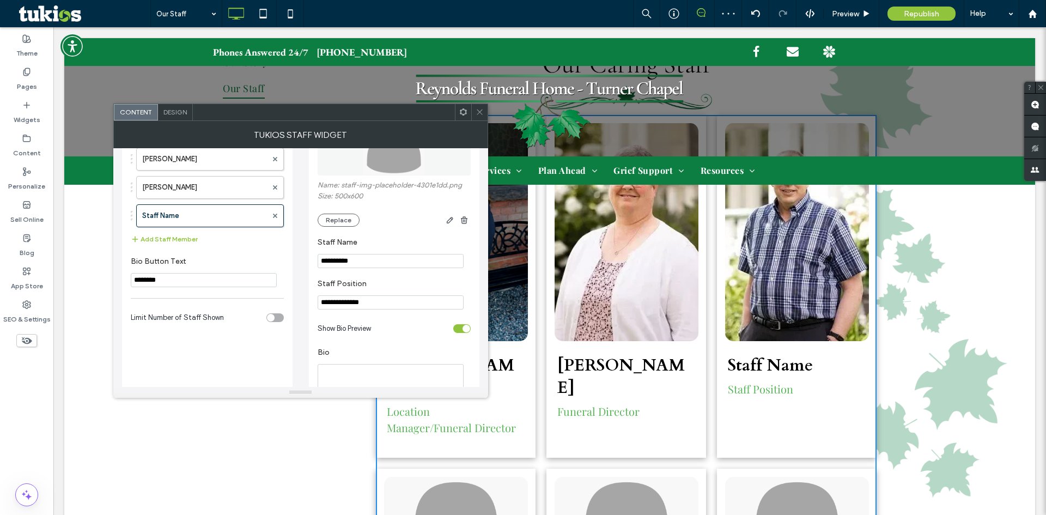
click at [286, 266] on div "**********" at bounding box center [300, 240] width 357 height 510
paste input "*"
type input "**********"
drag, startPoint x: 325, startPoint y: 306, endPoint x: 374, endPoint y: 299, distance: 49.6
click at [318, 308] on input "**********" at bounding box center [391, 302] width 146 height 14
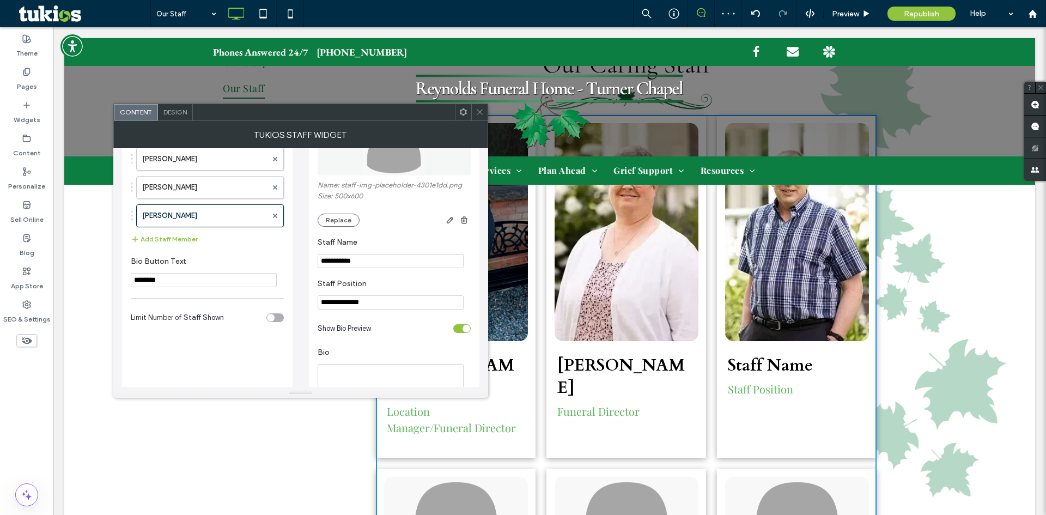
paste input "**********"
type input "**********"
click at [413, 283] on label "Staff Position" at bounding box center [392, 285] width 149 height 12
click at [456, 330] on div "toggle" at bounding box center [461, 328] width 17 height 9
click at [184, 185] on label "[PERSON_NAME]" at bounding box center [204, 188] width 125 height 22
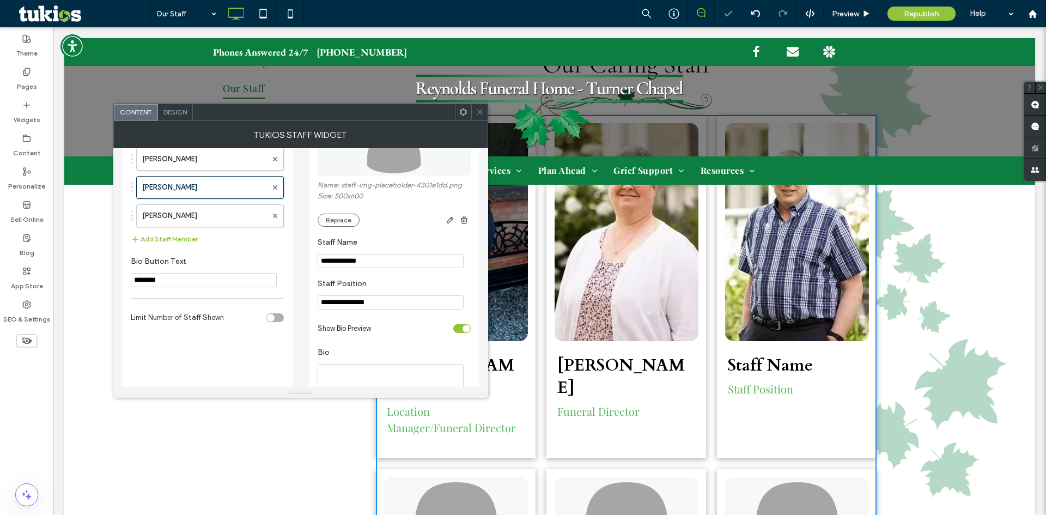
click at [465, 332] on div "toggle" at bounding box center [467, 329] width 8 height 8
click at [180, 158] on label "[PERSON_NAME]" at bounding box center [204, 159] width 125 height 22
drag, startPoint x: 371, startPoint y: 280, endPoint x: 355, endPoint y: 269, distance: 18.7
click at [370, 278] on section "**********" at bounding box center [394, 294] width 153 height 41
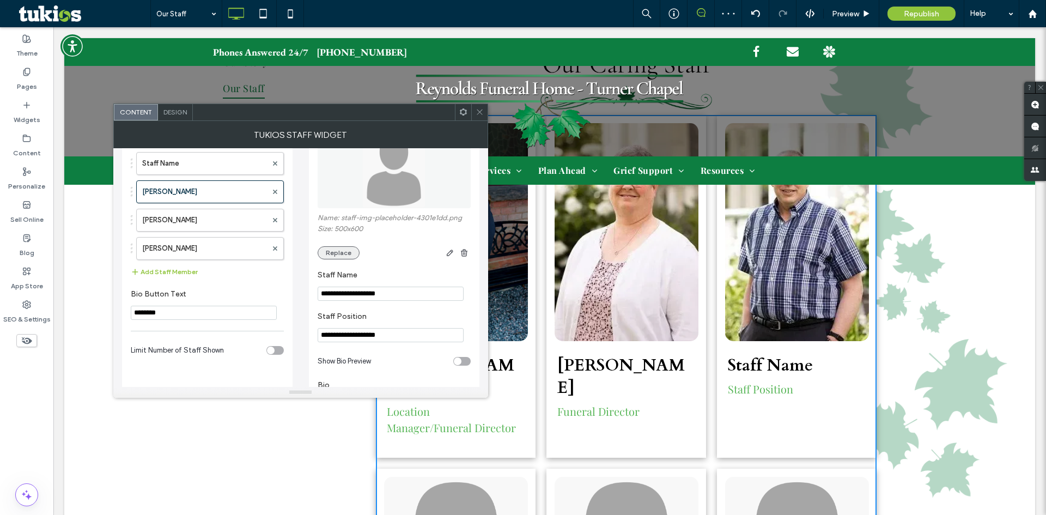
scroll to position [109, 0]
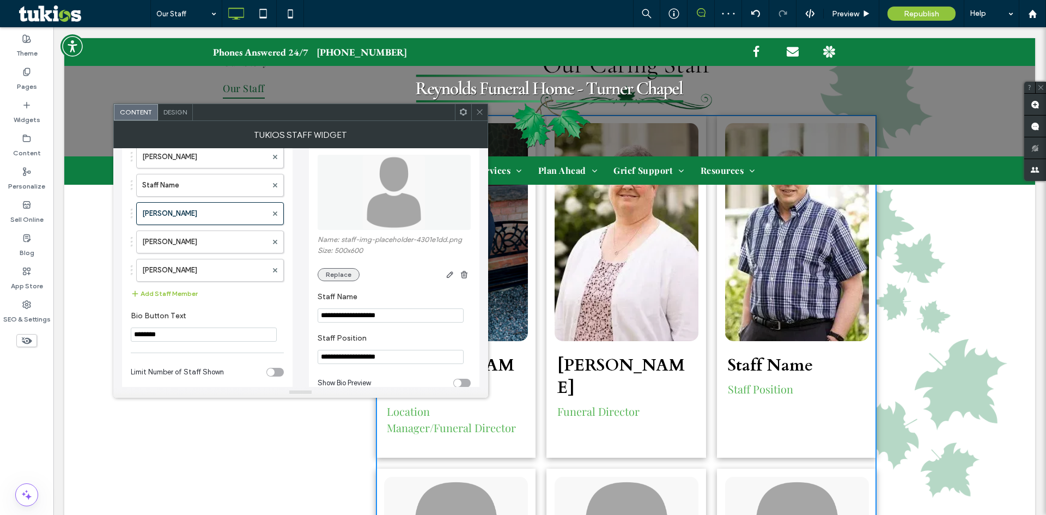
click at [342, 269] on button "Replace" at bounding box center [339, 274] width 42 height 13
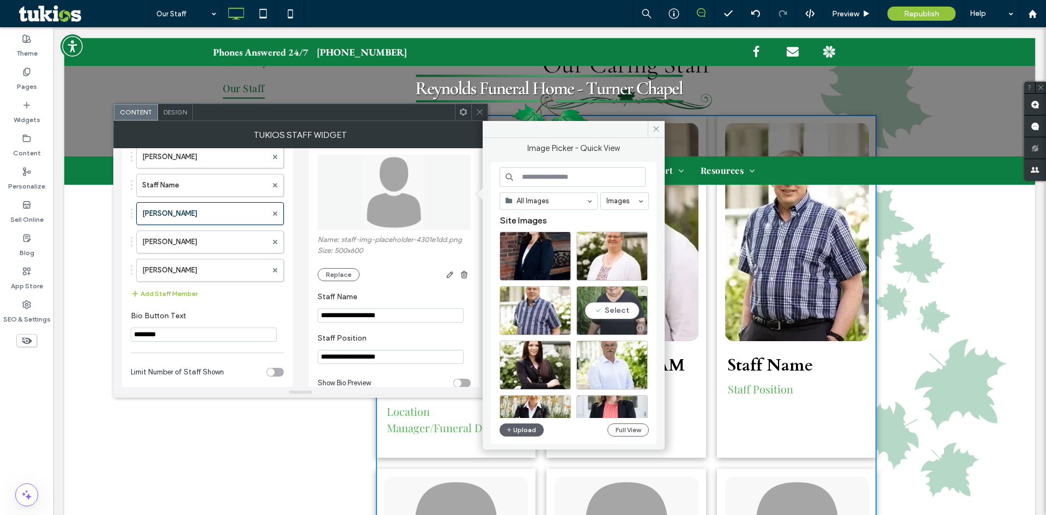
click at [602, 311] on div "Select" at bounding box center [612, 310] width 71 height 49
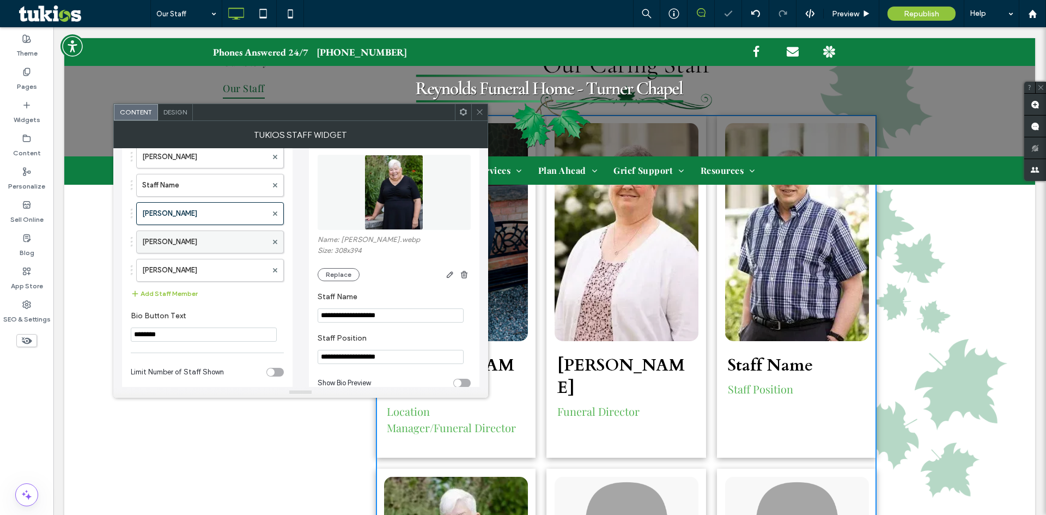
click at [216, 243] on label "[PERSON_NAME]" at bounding box center [204, 242] width 125 height 22
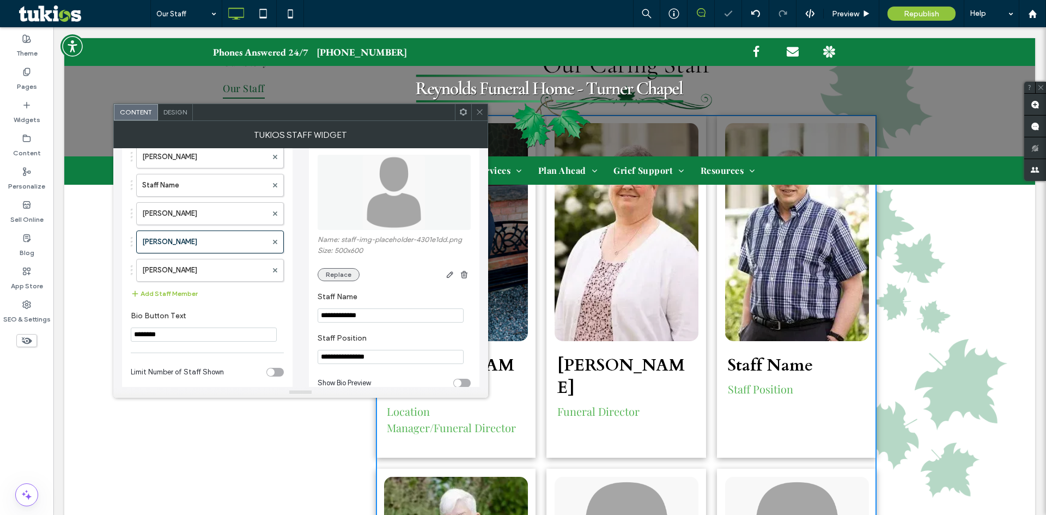
click at [344, 275] on button "Replace" at bounding box center [339, 274] width 42 height 13
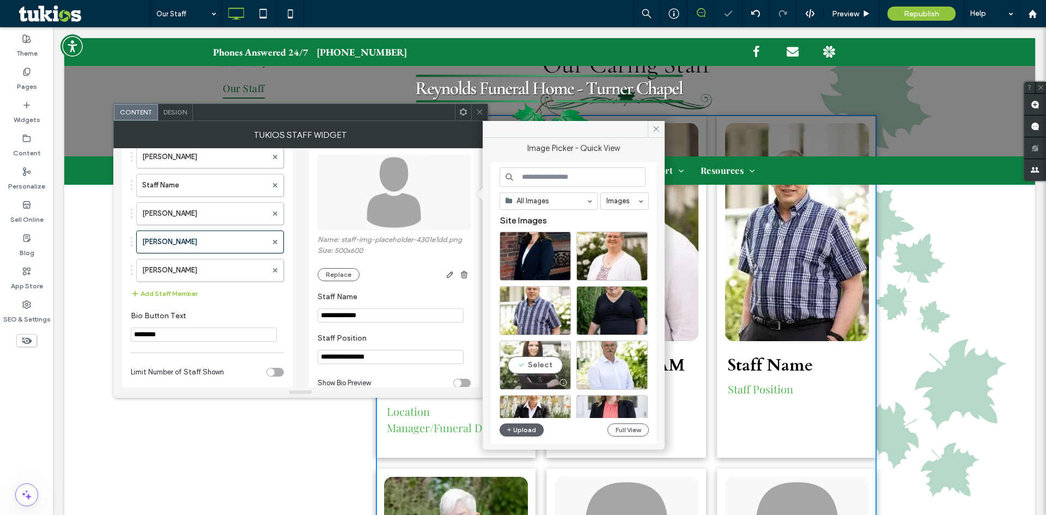
click at [538, 360] on div "Select" at bounding box center [535, 365] width 71 height 49
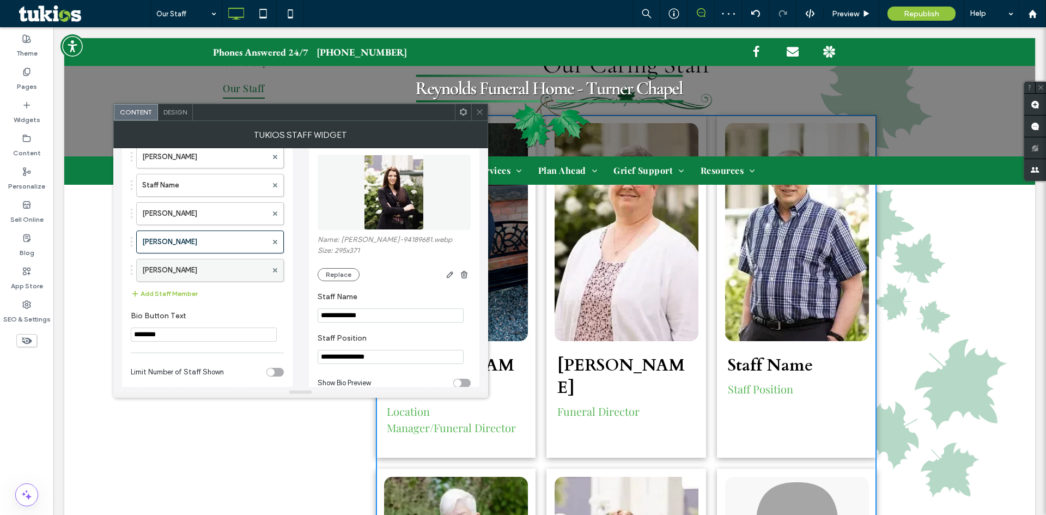
click at [177, 264] on label "[PERSON_NAME]" at bounding box center [204, 270] width 125 height 22
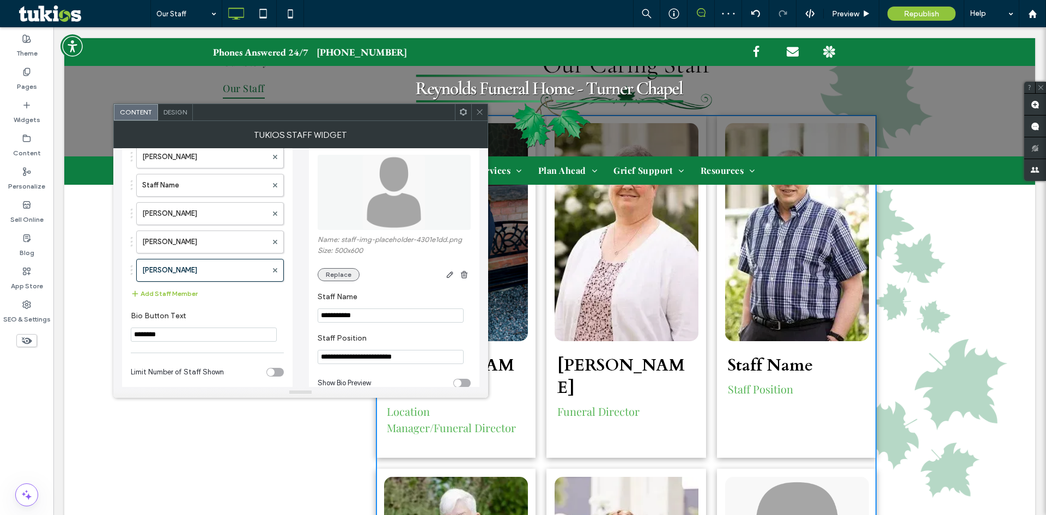
click at [344, 272] on button "Replace" at bounding box center [339, 274] width 42 height 13
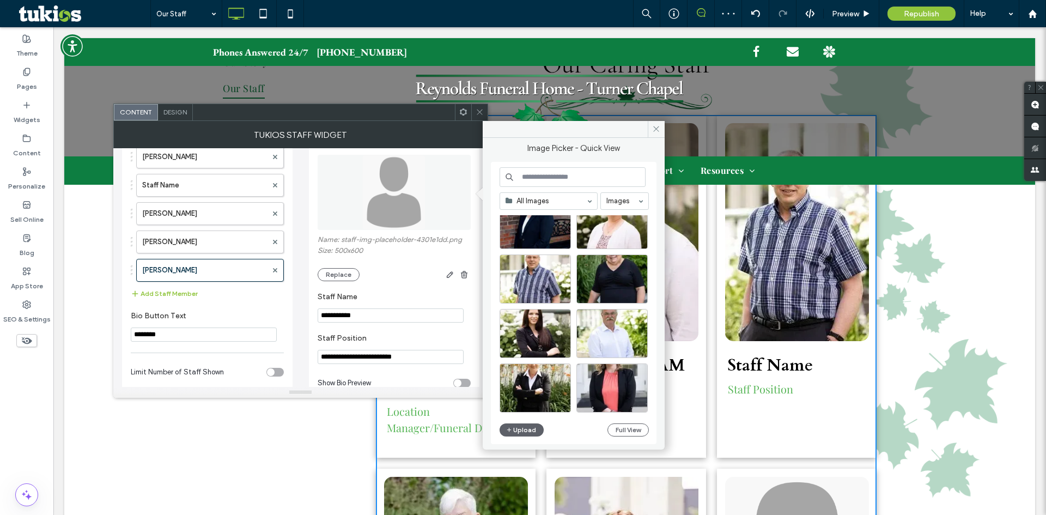
scroll to position [54, 0]
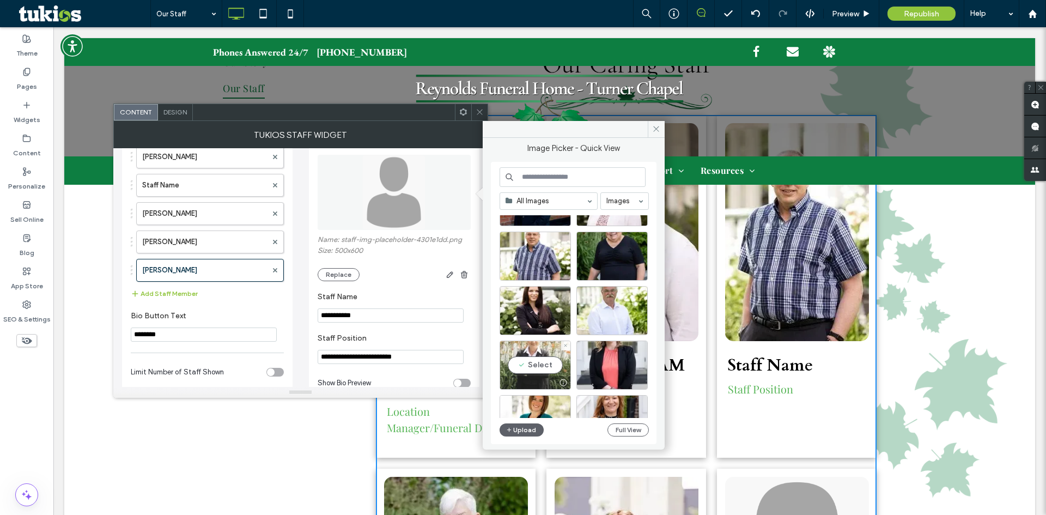
click at [537, 360] on div "Select" at bounding box center [535, 365] width 71 height 49
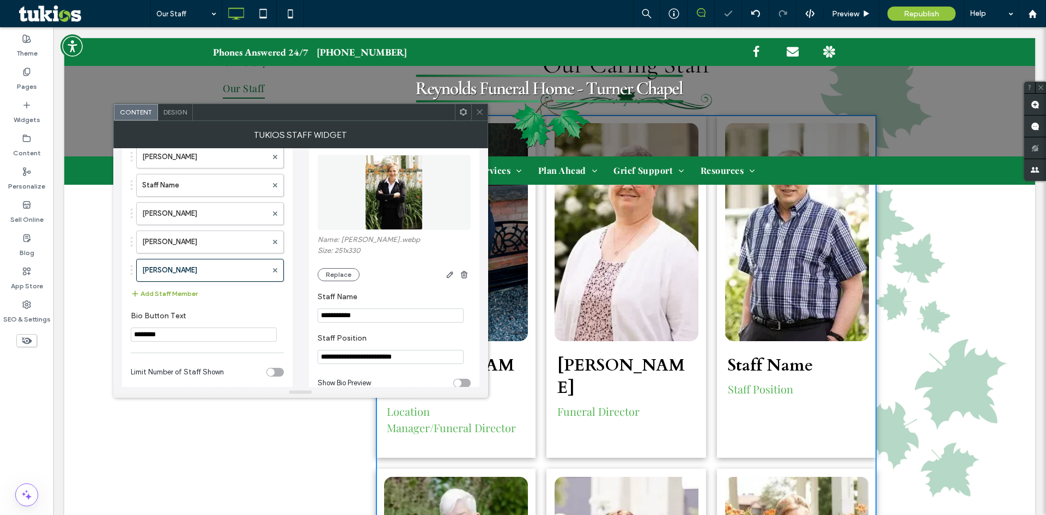
click at [176, 293] on button "Add Staff Member" at bounding box center [164, 293] width 67 height 13
click at [167, 326] on button "Add Staff Member" at bounding box center [164, 322] width 67 height 13
click at [178, 349] on button "Add Staff Member" at bounding box center [164, 350] width 67 height 13
click at [180, 379] on button "Add Staff Member" at bounding box center [164, 378] width 67 height 13
click at [168, 289] on label "Staff Name" at bounding box center [204, 299] width 125 height 22
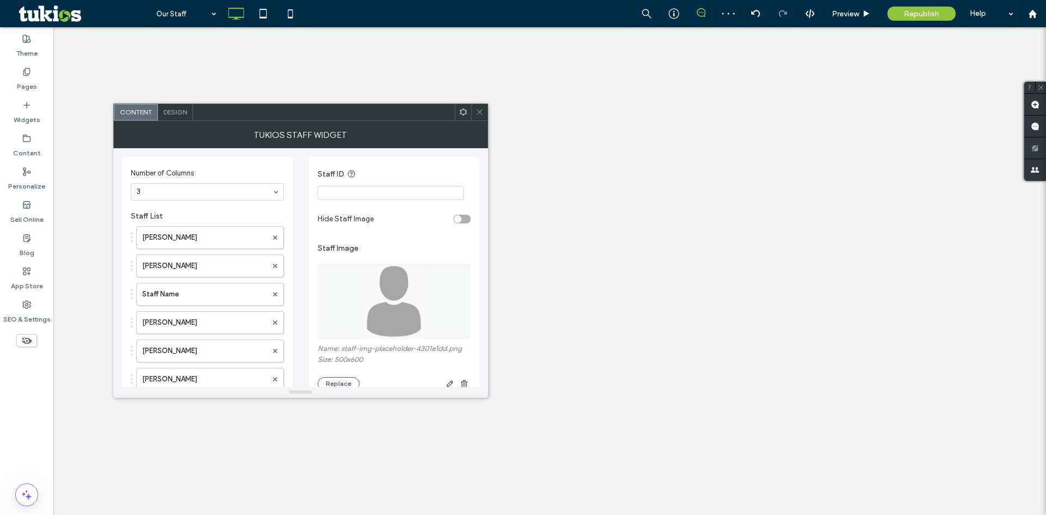
type input "**********"
click at [393, 442] on label "Staff Position" at bounding box center [392, 448] width 149 height 12
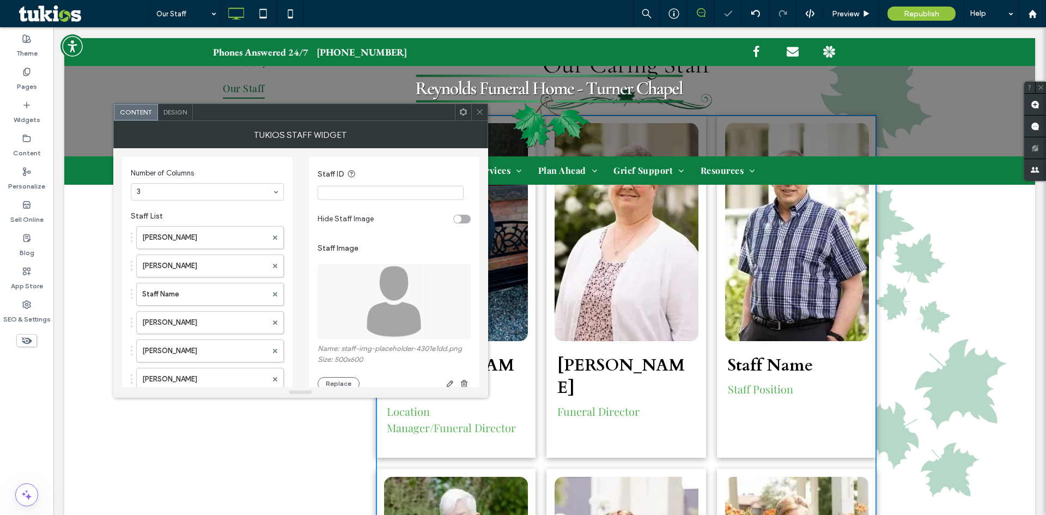
scroll to position [163, 0]
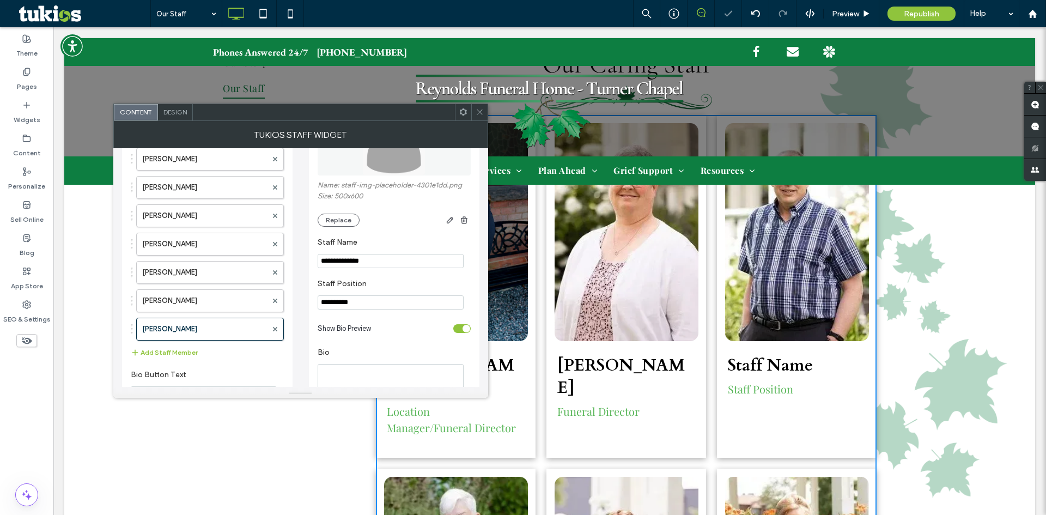
click at [372, 285] on label "Staff Position" at bounding box center [392, 285] width 149 height 12
click at [177, 247] on label "[PERSON_NAME]" at bounding box center [204, 244] width 125 height 22
click at [170, 218] on label "[PERSON_NAME]" at bounding box center [204, 216] width 125 height 22
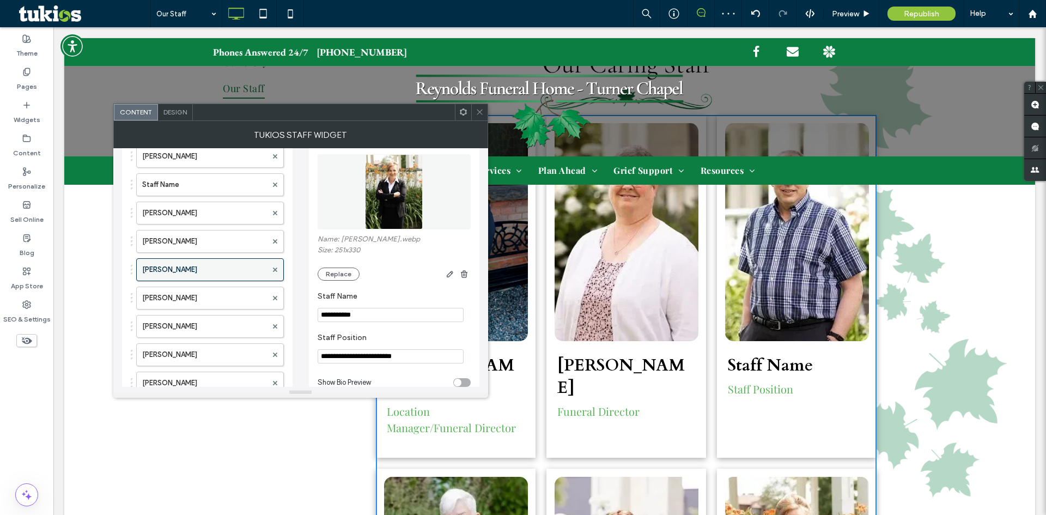
scroll to position [109, 0]
click at [189, 289] on label "[PERSON_NAME]" at bounding box center [204, 299] width 125 height 22
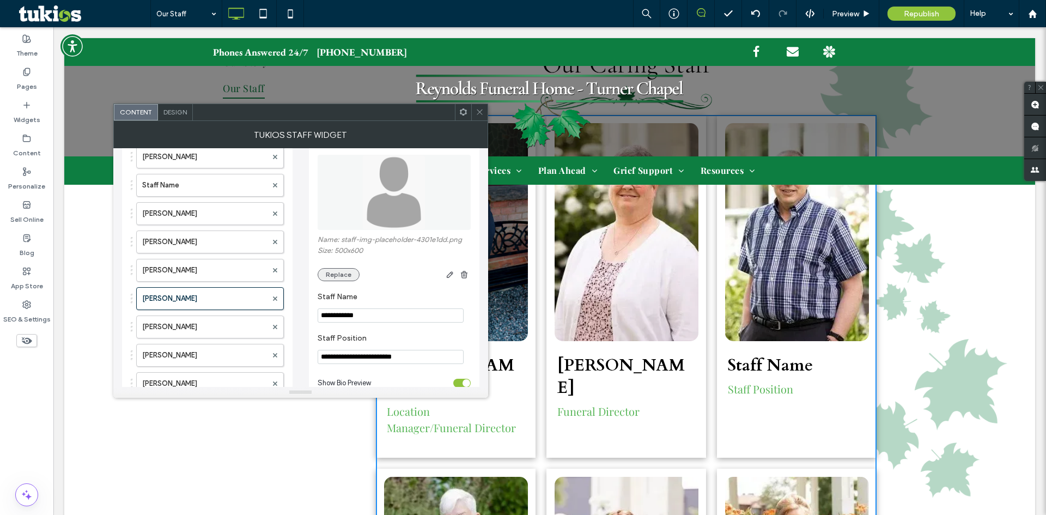
click at [342, 275] on button "Replace" at bounding box center [339, 274] width 42 height 13
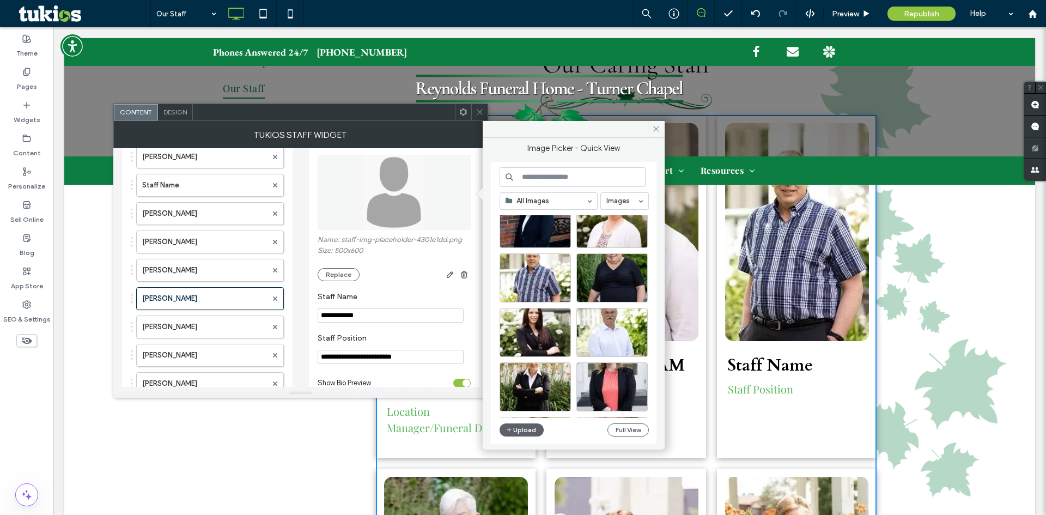
scroll to position [54, 0]
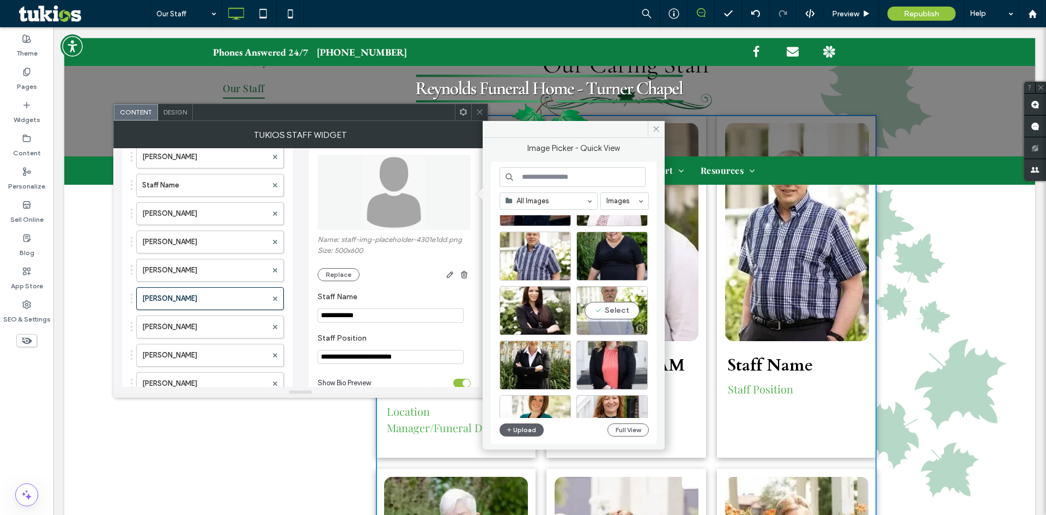
click at [613, 310] on div "Select" at bounding box center [612, 310] width 71 height 49
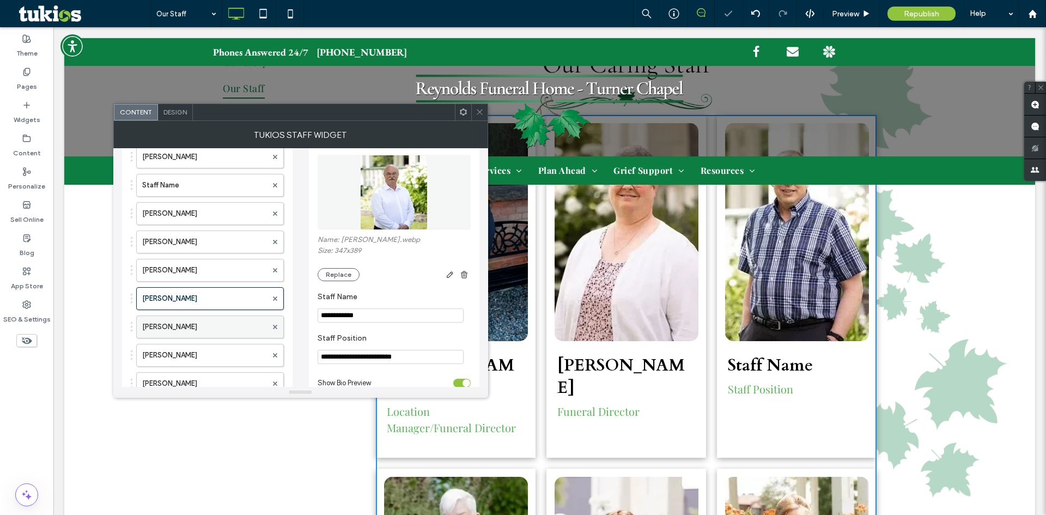
click at [211, 329] on label "[PERSON_NAME]" at bounding box center [204, 327] width 125 height 22
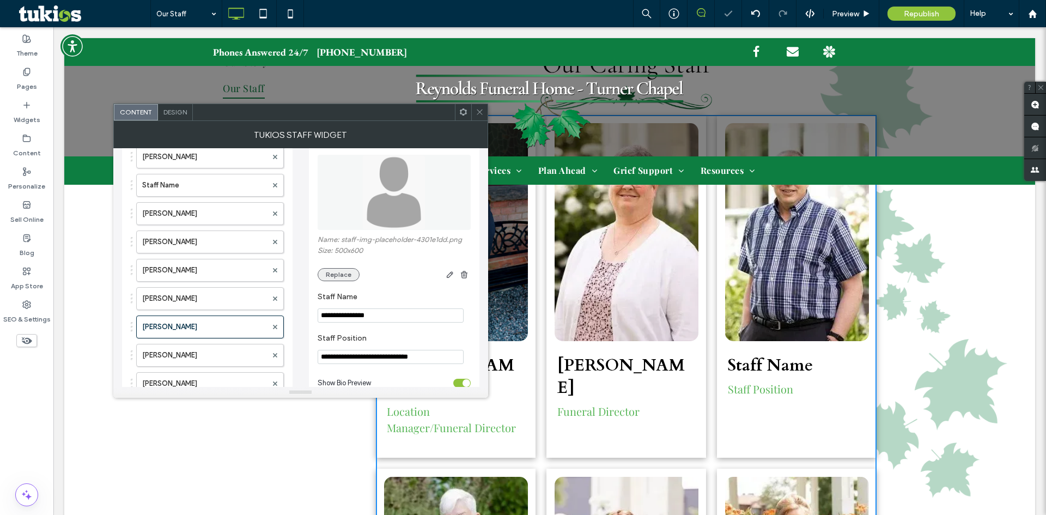
click at [338, 269] on button "Replace" at bounding box center [339, 274] width 42 height 13
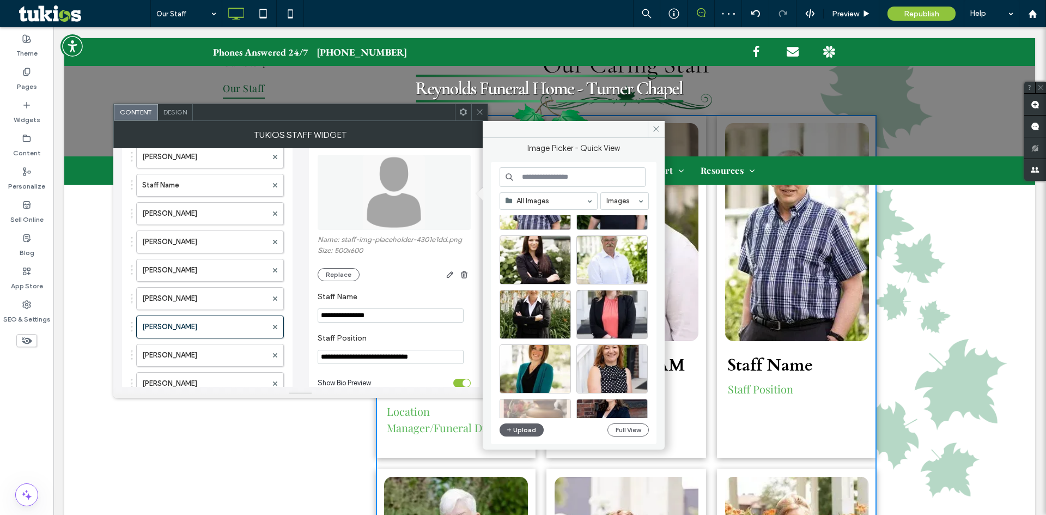
scroll to position [109, 0]
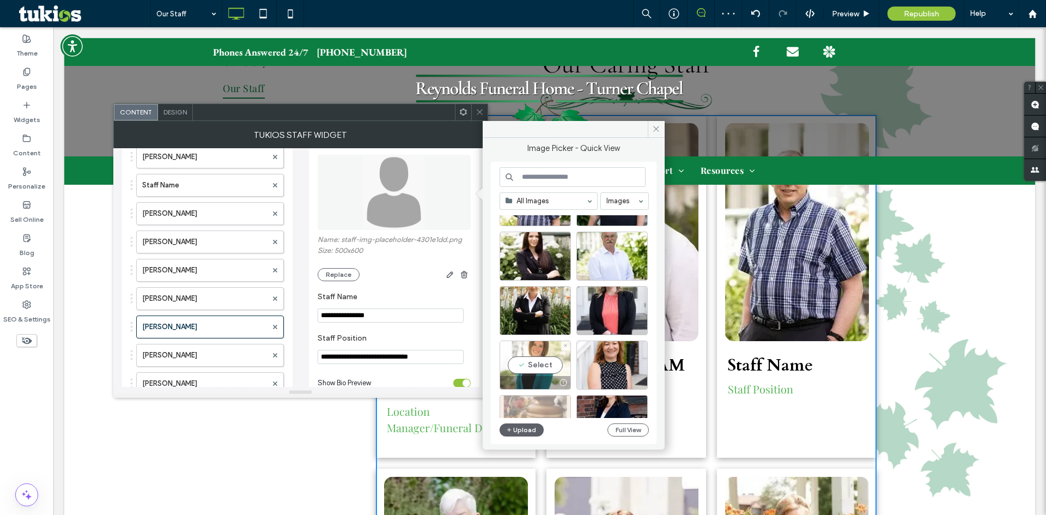
click at [539, 360] on div "Select" at bounding box center [535, 365] width 71 height 49
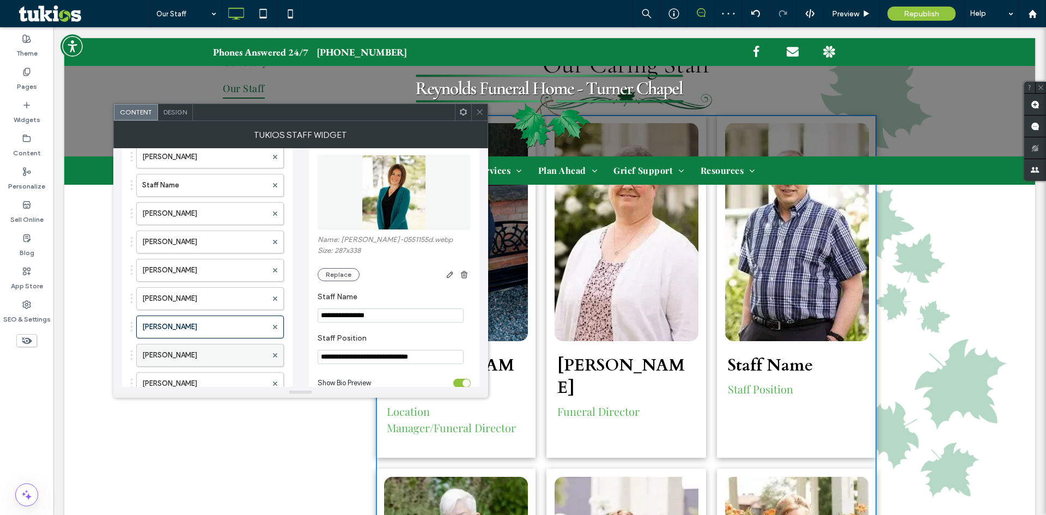
click at [190, 357] on label "[PERSON_NAME]" at bounding box center [204, 355] width 125 height 22
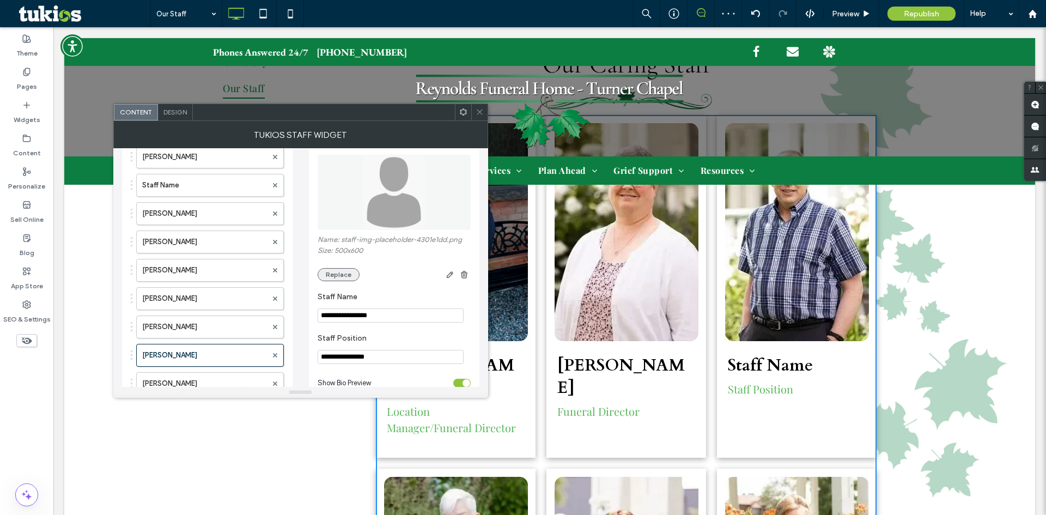
click at [344, 275] on button "Replace" at bounding box center [339, 274] width 42 height 13
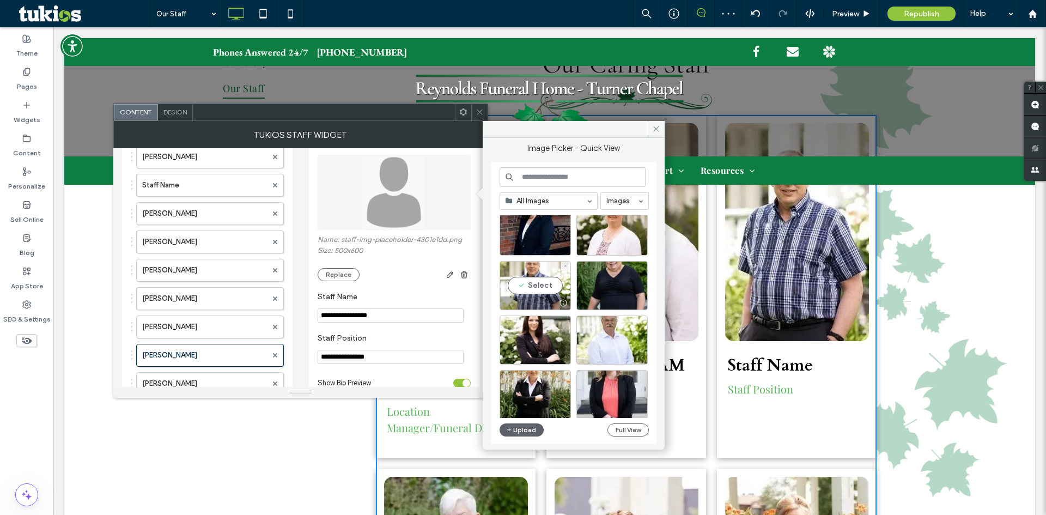
scroll to position [54, 0]
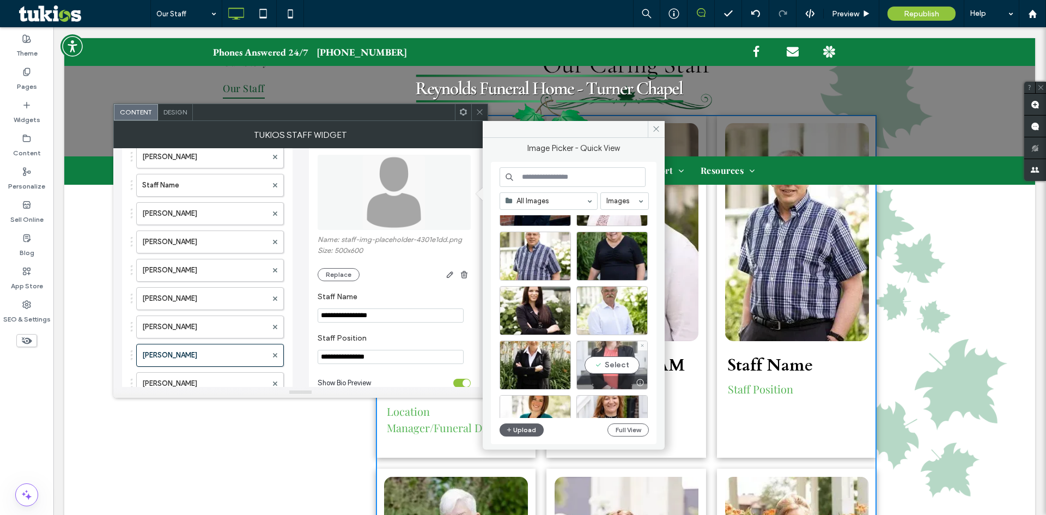
drag, startPoint x: 614, startPoint y: 361, endPoint x: 549, endPoint y: 332, distance: 71.5
click at [614, 361] on div "Select" at bounding box center [612, 365] width 71 height 49
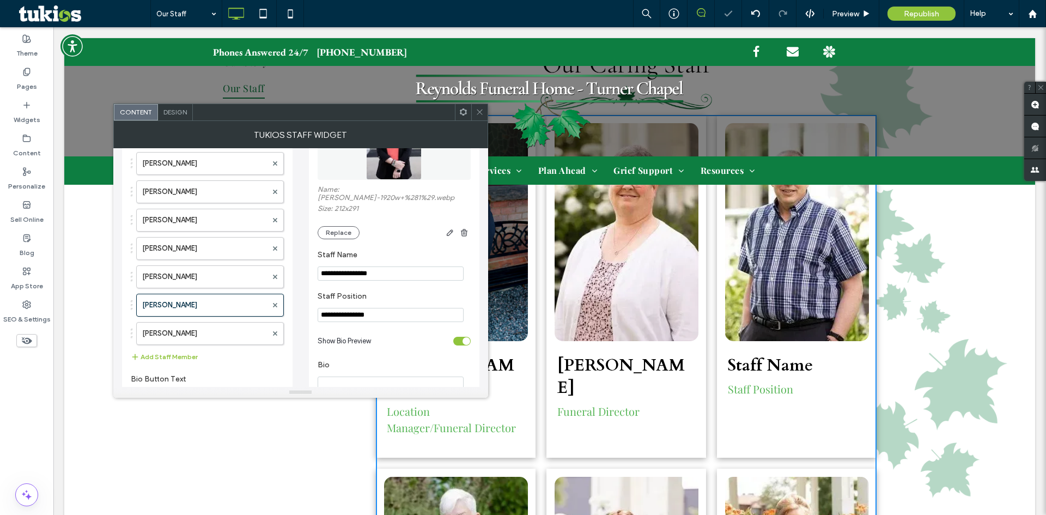
scroll to position [163, 0]
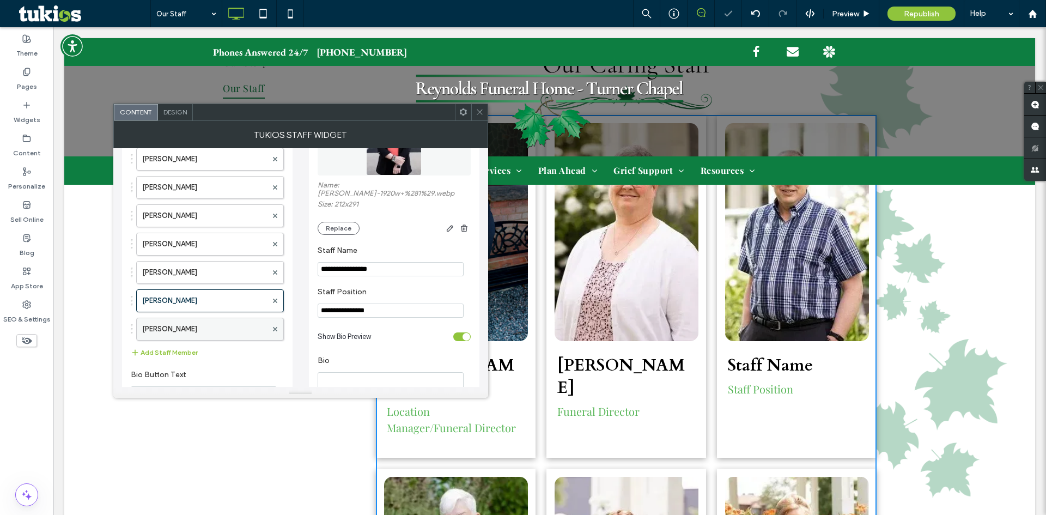
click at [177, 334] on label "[PERSON_NAME]" at bounding box center [204, 329] width 125 height 22
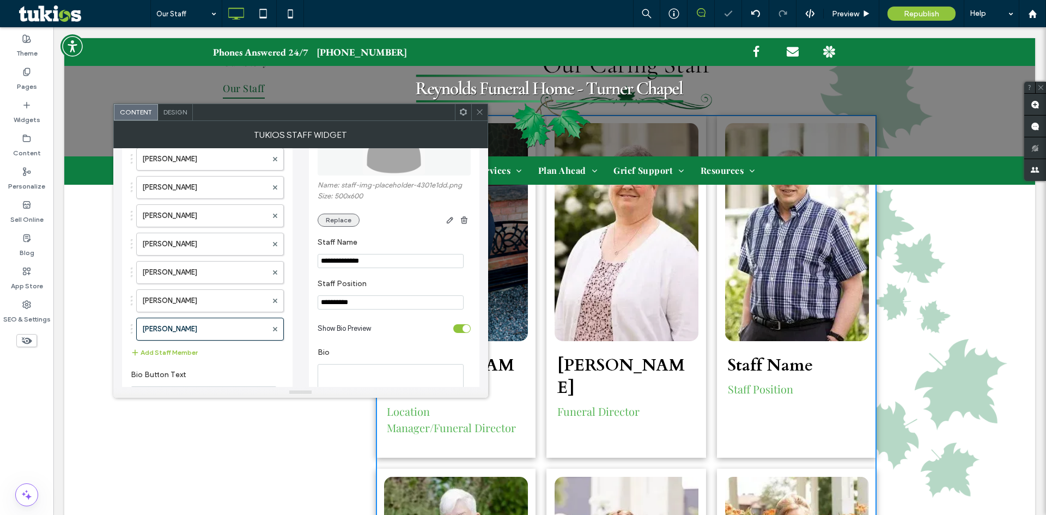
click at [341, 220] on button "Replace" at bounding box center [339, 220] width 42 height 13
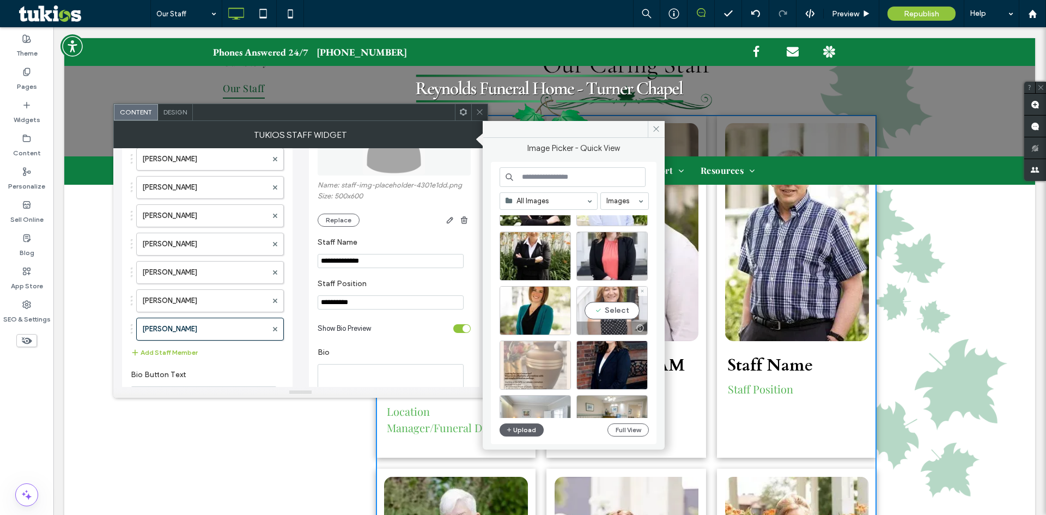
click at [613, 310] on div "Select" at bounding box center [612, 310] width 71 height 49
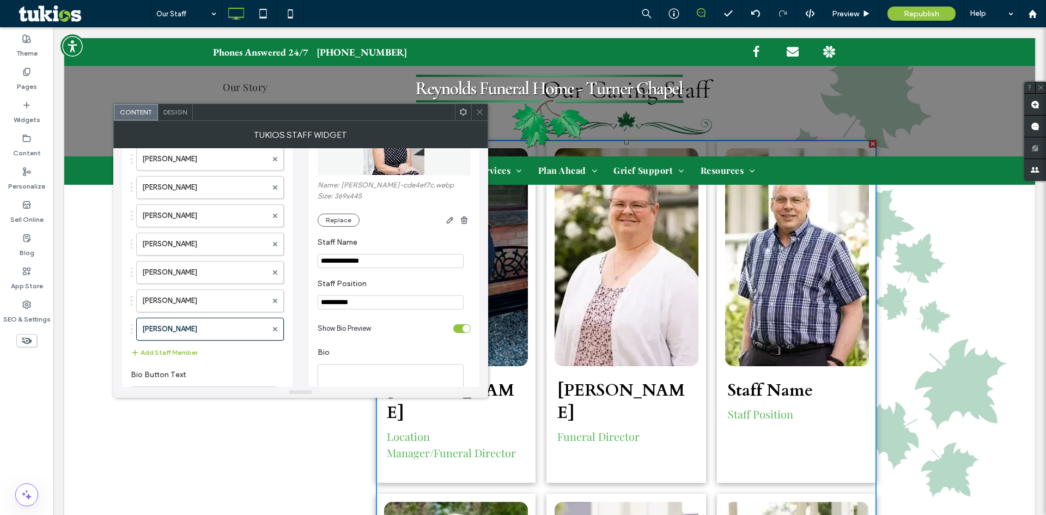
scroll to position [381, 0]
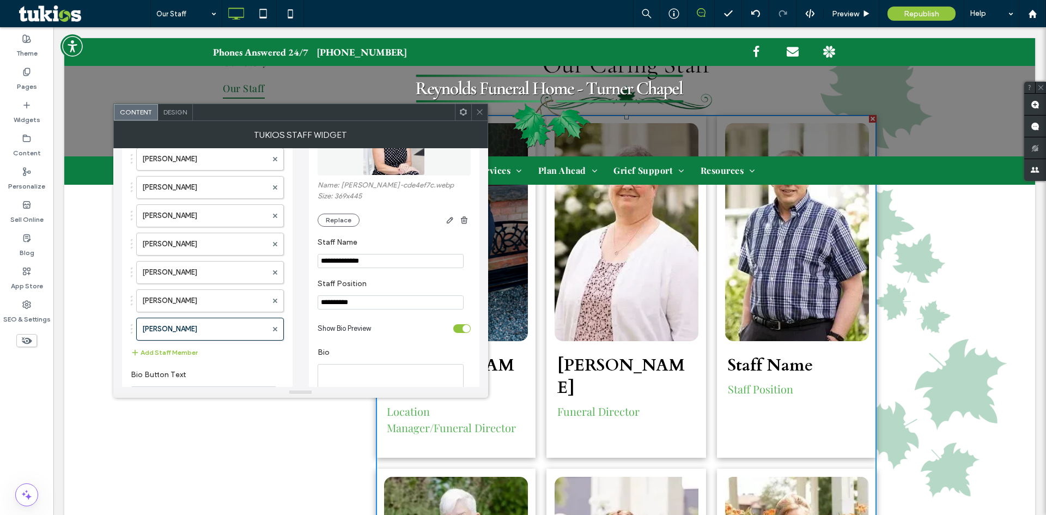
click at [179, 116] on div "Design" at bounding box center [175, 112] width 35 height 16
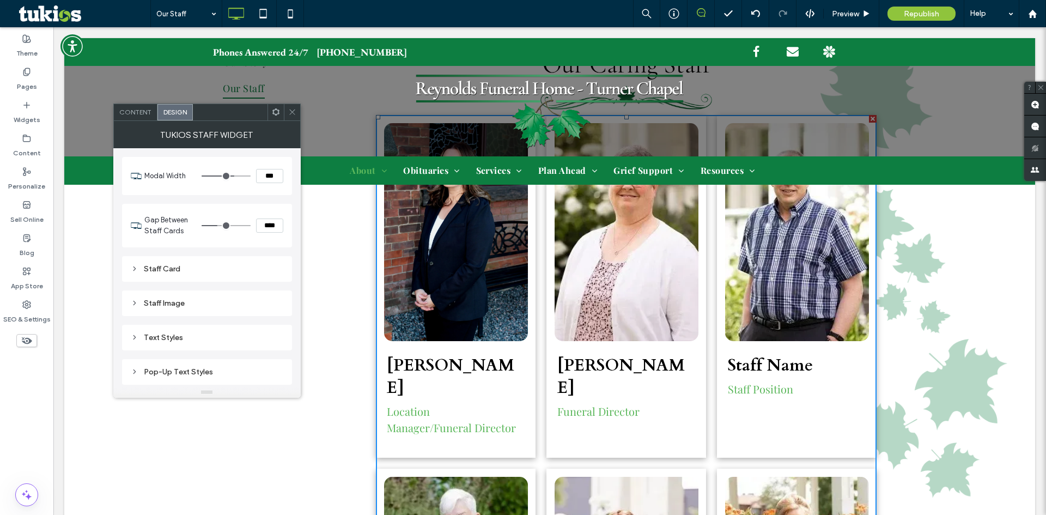
click at [162, 329] on div "Text Styles" at bounding box center [207, 338] width 170 height 26
click at [162, 331] on div "Text Styles" at bounding box center [207, 337] width 153 height 15
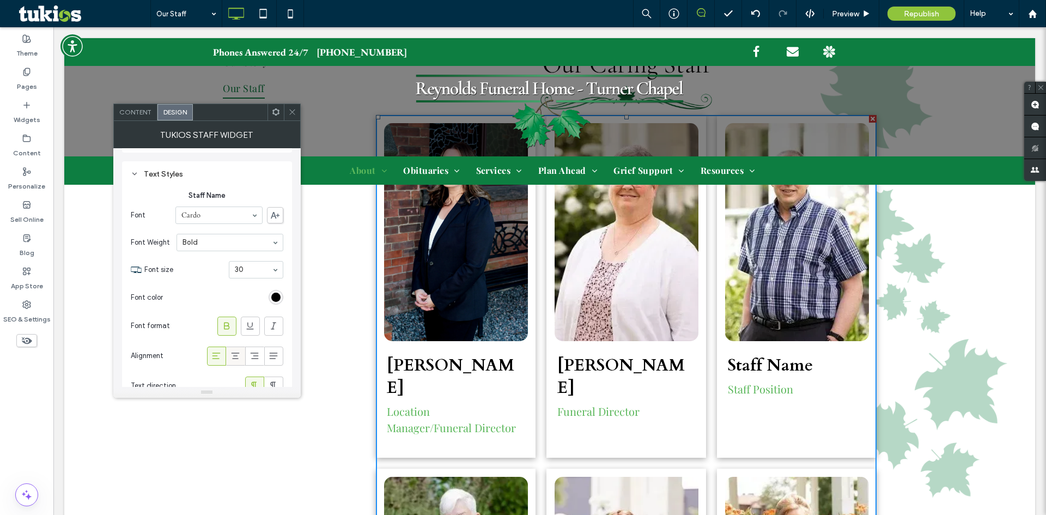
click at [235, 359] on icon at bounding box center [235, 355] width 11 height 11
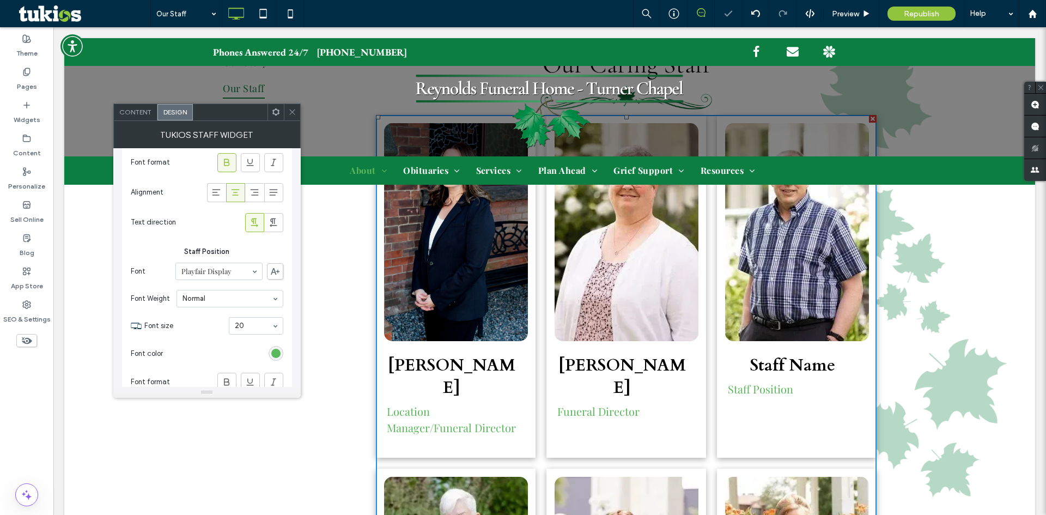
scroll to position [381, 0]
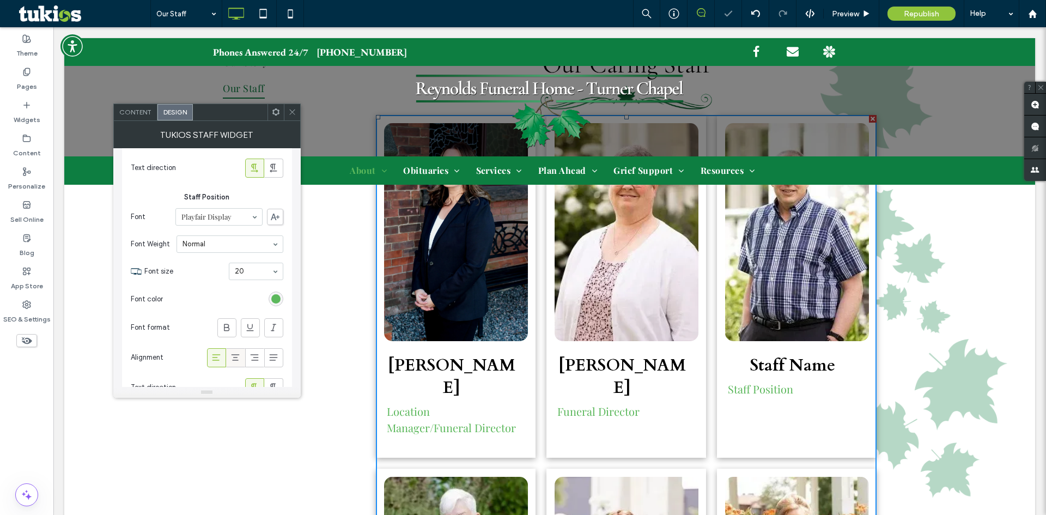
click at [233, 366] on span at bounding box center [235, 358] width 11 height 18
click at [272, 302] on div "rgb(92, 184, 92)" at bounding box center [275, 298] width 9 height 9
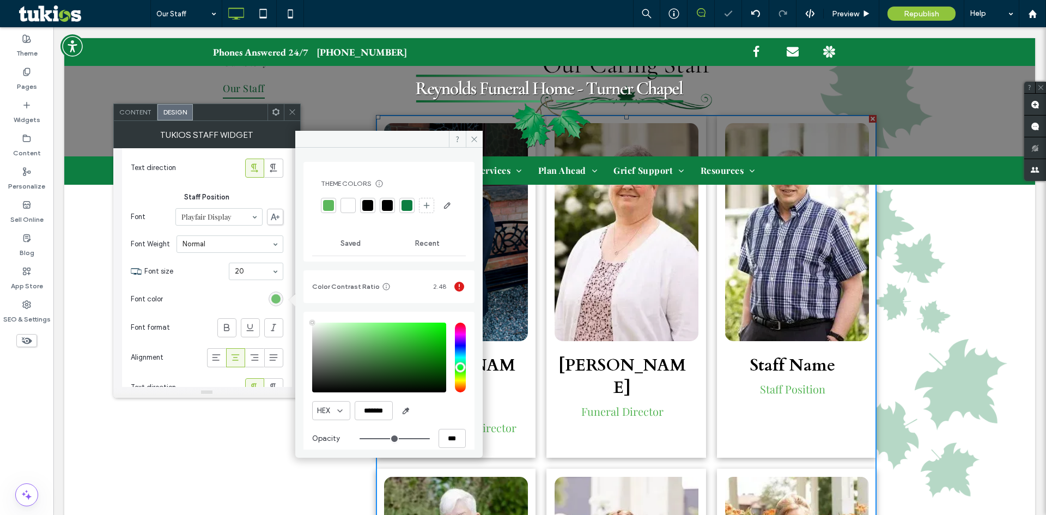
type input "****"
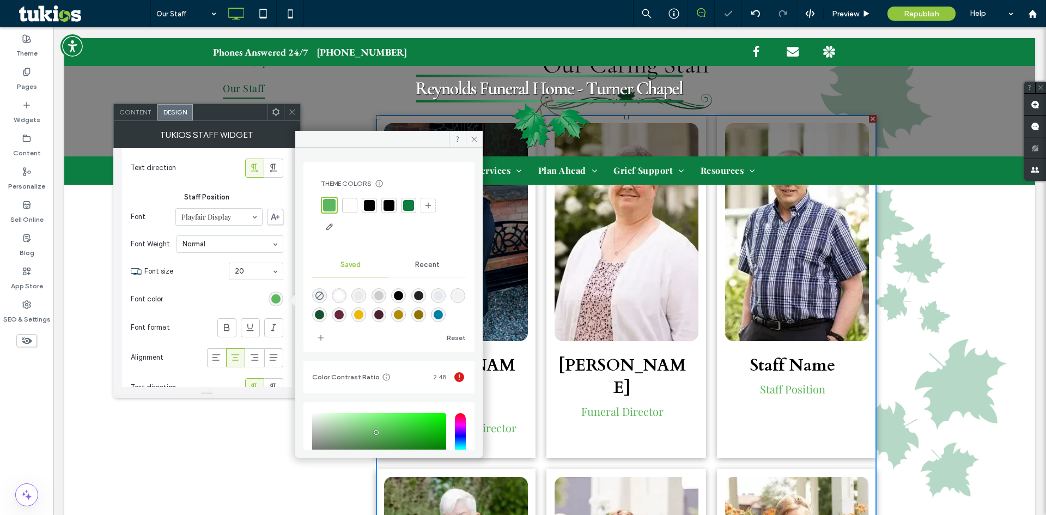
click at [372, 206] on div at bounding box center [369, 205] width 11 height 11
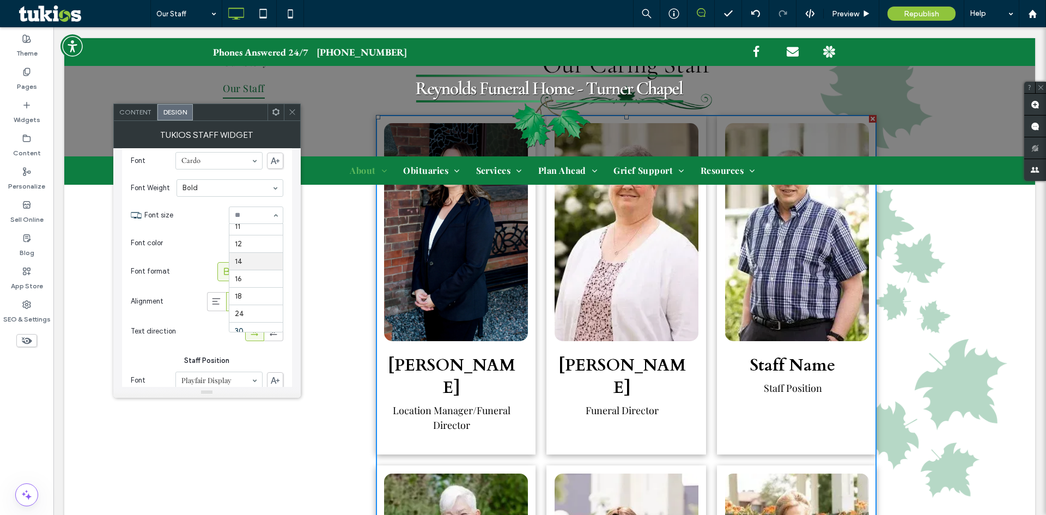
scroll to position [48, 0]
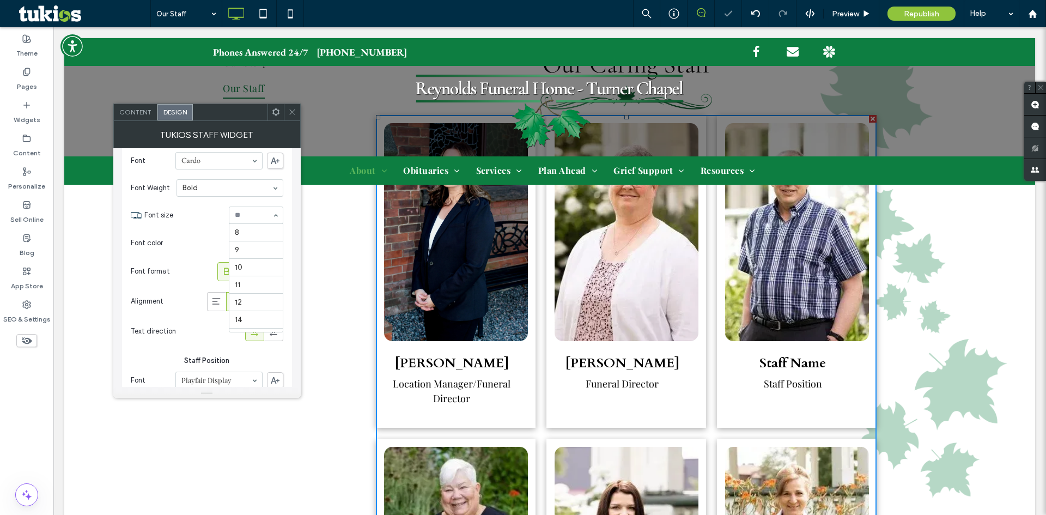
click at [268, 212] on div "8 9 10 11 12 14 16 18 20 24 30 32 36 48 60 72 96" at bounding box center [256, 215] width 54 height 17
click at [246, 216] on input at bounding box center [253, 215] width 37 height 8
type input "**"
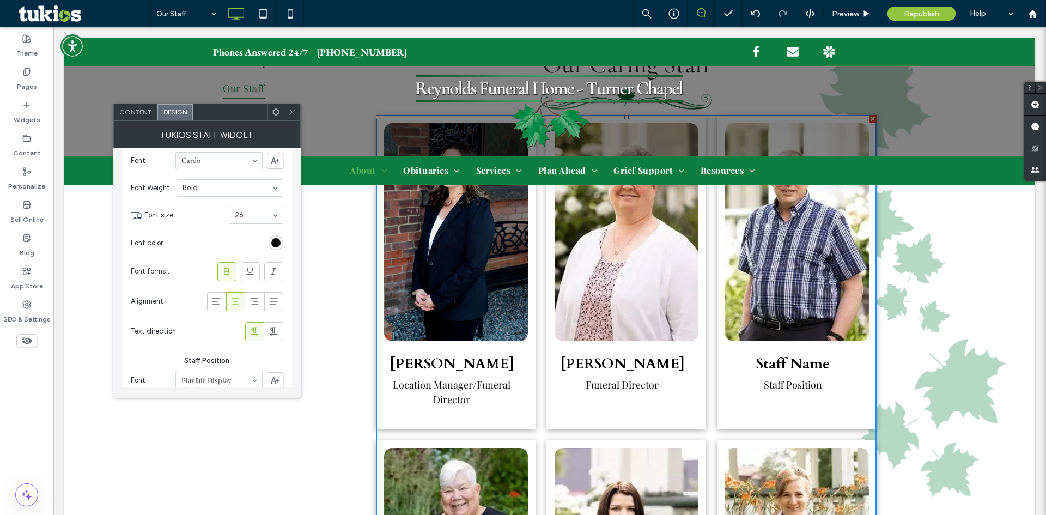
click at [141, 113] on span "Content" at bounding box center [135, 112] width 32 height 8
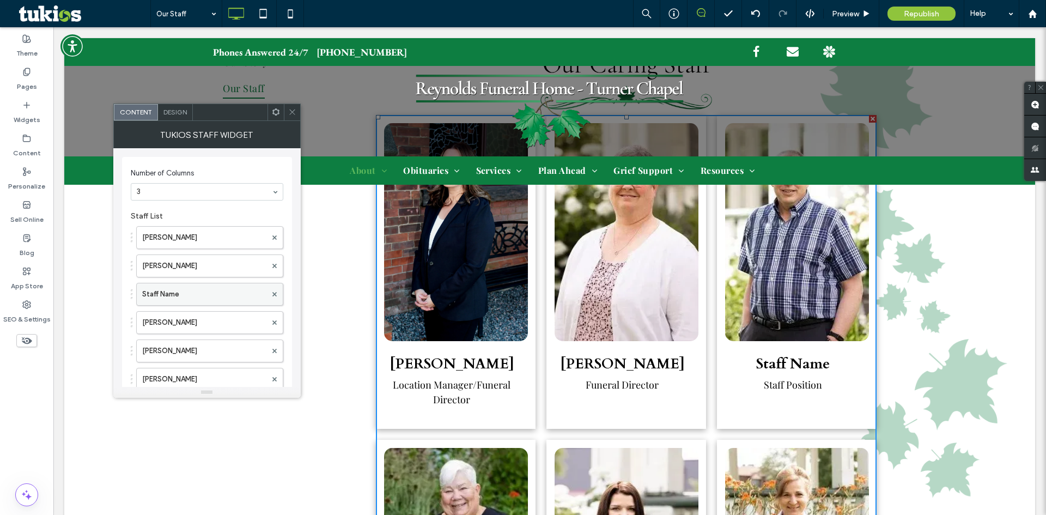
click at [175, 288] on label "Staff Name" at bounding box center [204, 294] width 124 height 22
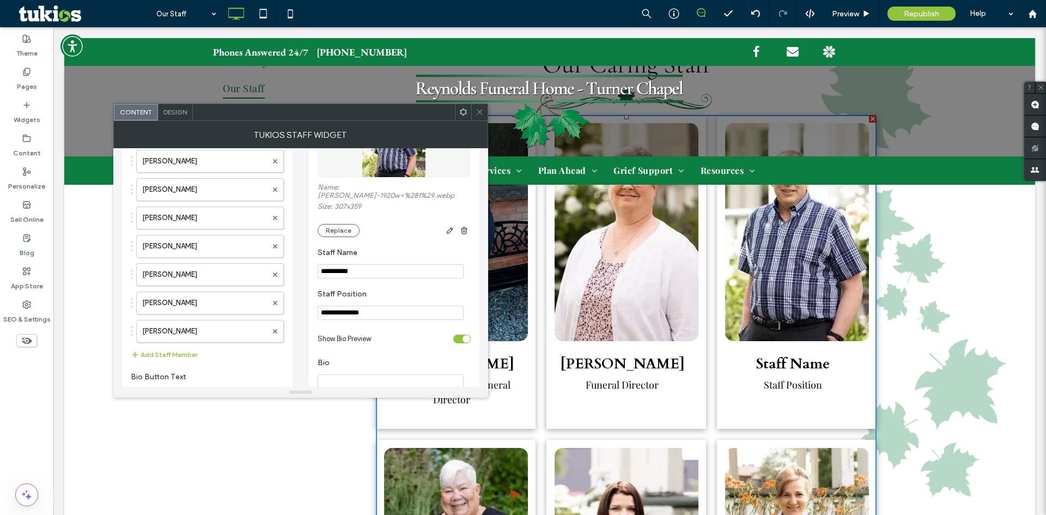
scroll to position [163, 0]
drag, startPoint x: 326, startPoint y: 261, endPoint x: 317, endPoint y: 261, distance: 9.3
click at [318, 262] on input "**********" at bounding box center [391, 269] width 146 height 14
paste input "Staff Name"
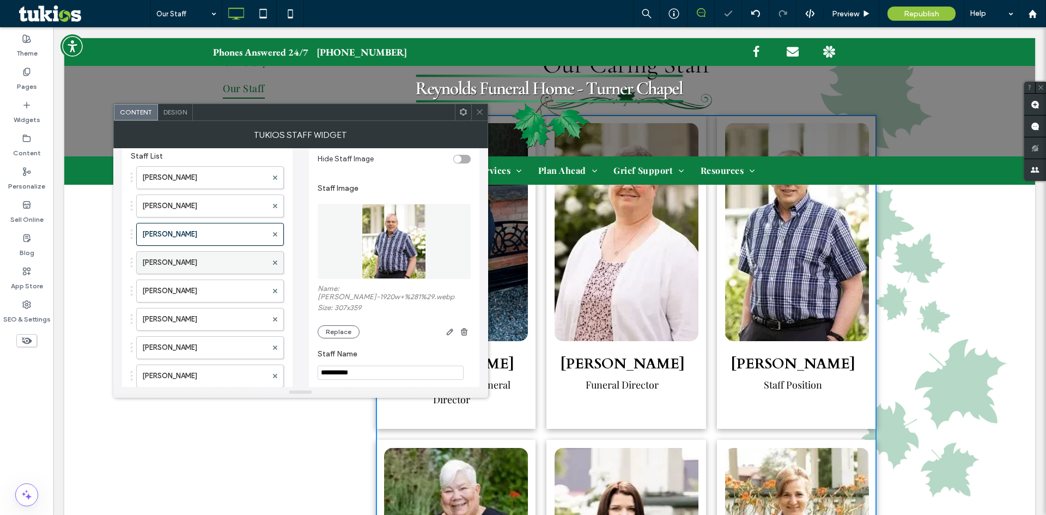
scroll to position [54, 0]
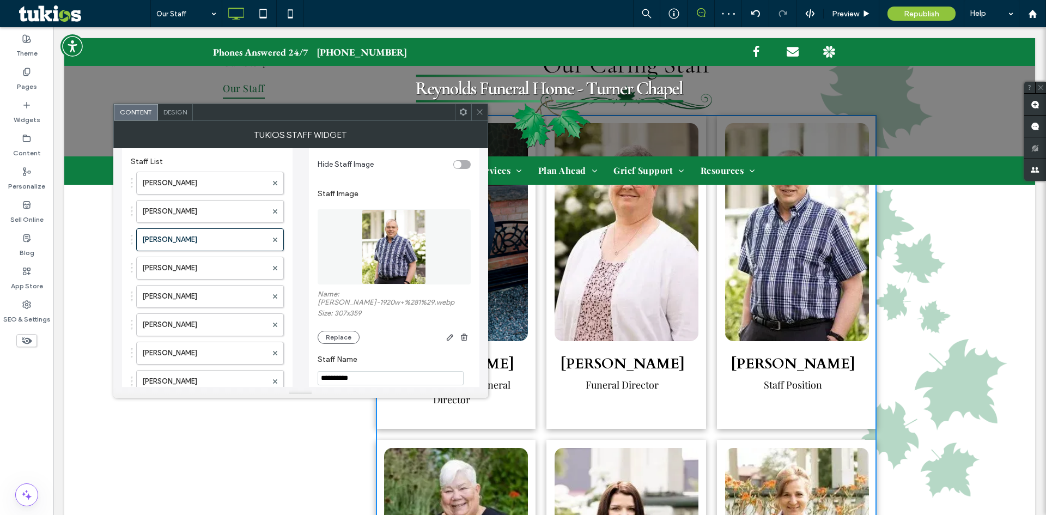
type input "**********"
click at [371, 355] on label "Staff Name" at bounding box center [392, 361] width 149 height 12
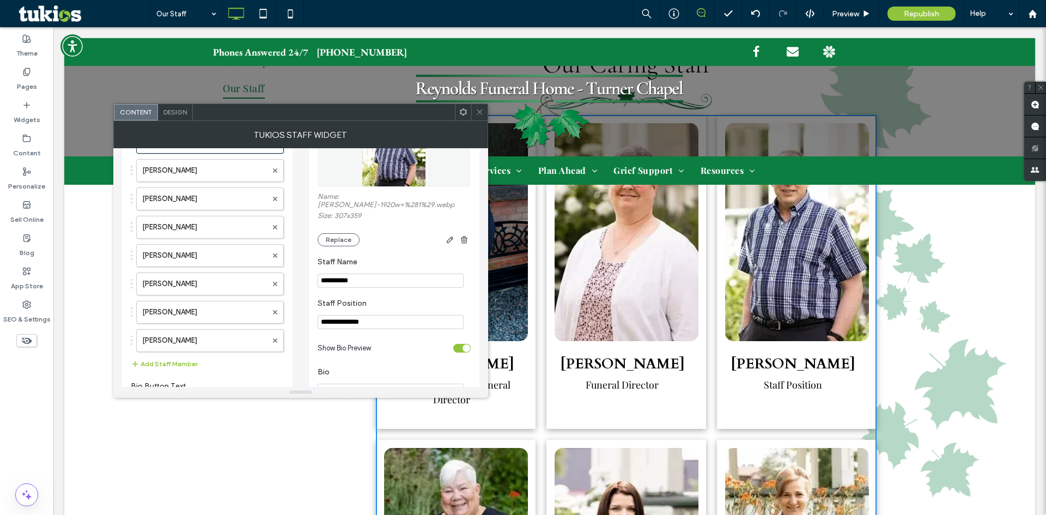
scroll to position [163, 0]
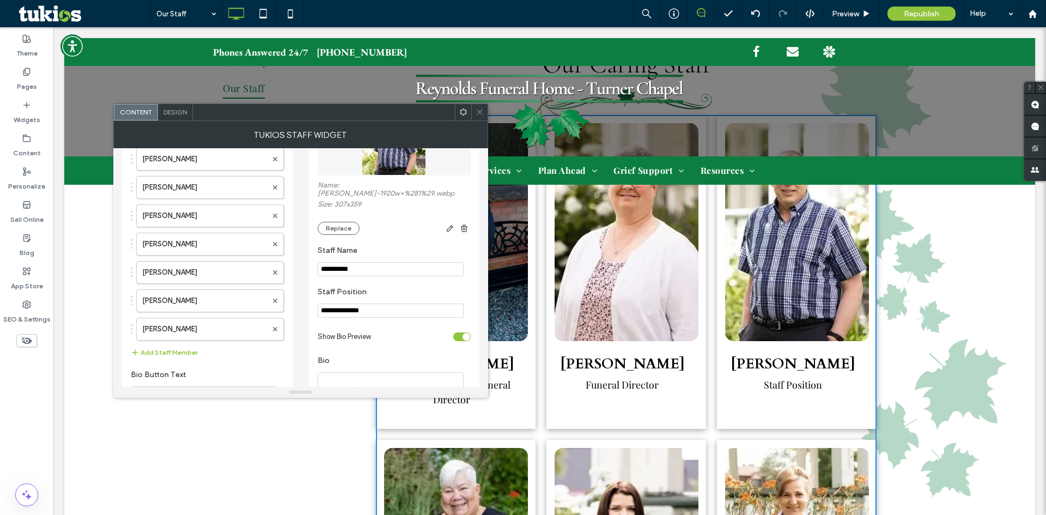
drag, startPoint x: 375, startPoint y: 300, endPoint x: 404, endPoint y: 285, distance: 32.9
click at [301, 301] on div "**********" at bounding box center [300, 244] width 357 height 518
paste input "**"
type input "**********"
click at [406, 287] on label "Staff Position" at bounding box center [392, 293] width 149 height 12
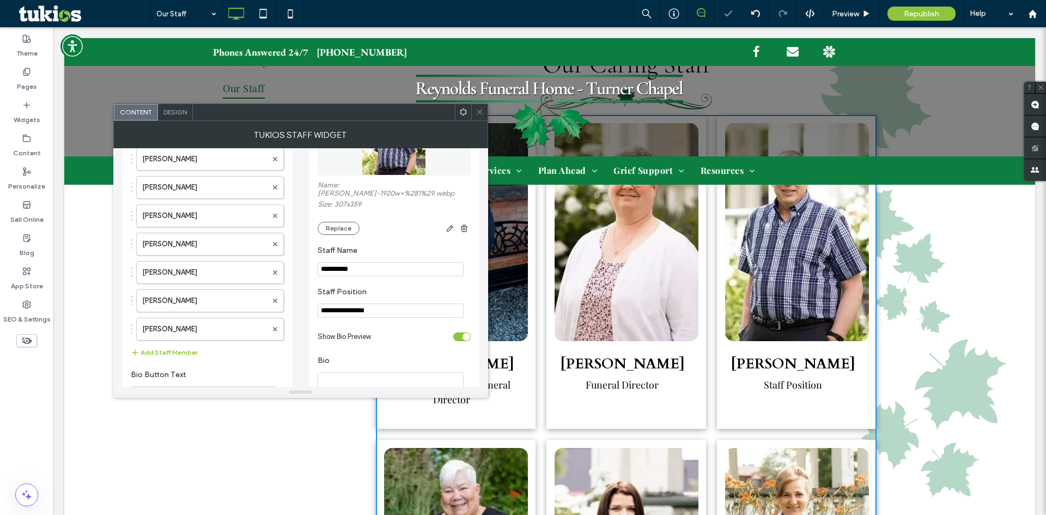
click at [465, 326] on section "Show Bio Preview" at bounding box center [394, 336] width 153 height 27
click at [461, 332] on div "toggle" at bounding box center [461, 336] width 17 height 9
click at [375, 331] on div "Show Bio Preview" at bounding box center [383, 336] width 131 height 11
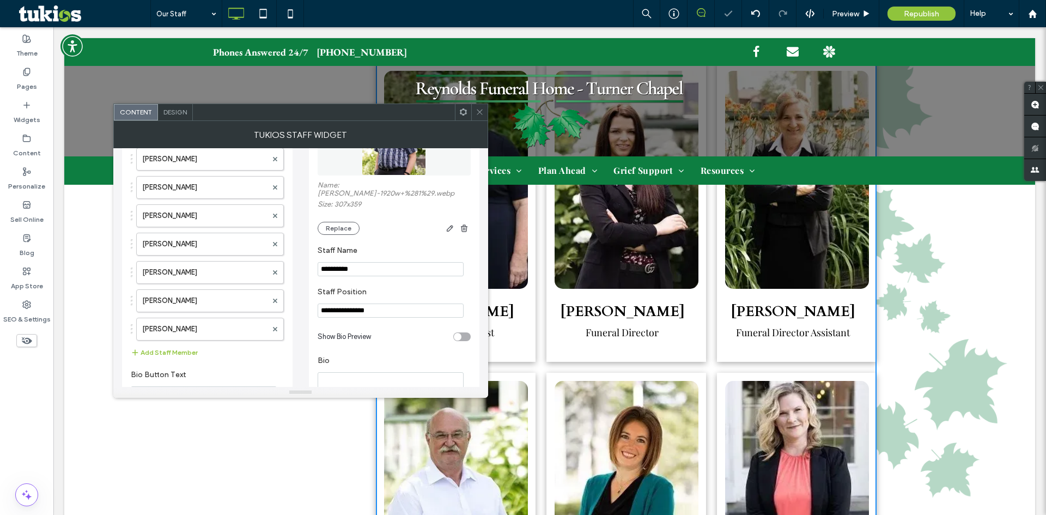
scroll to position [763, 0]
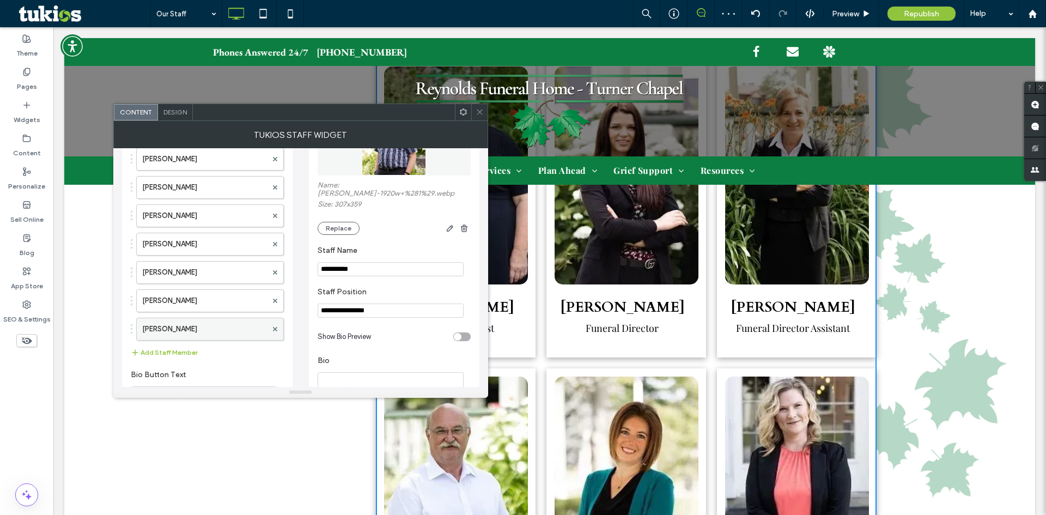
click at [203, 321] on label "[PERSON_NAME]" at bounding box center [204, 329] width 125 height 22
drag, startPoint x: 464, startPoint y: 325, endPoint x: 294, endPoint y: 317, distance: 170.2
click at [463, 325] on section "Show Bio Preview" at bounding box center [394, 328] width 153 height 27
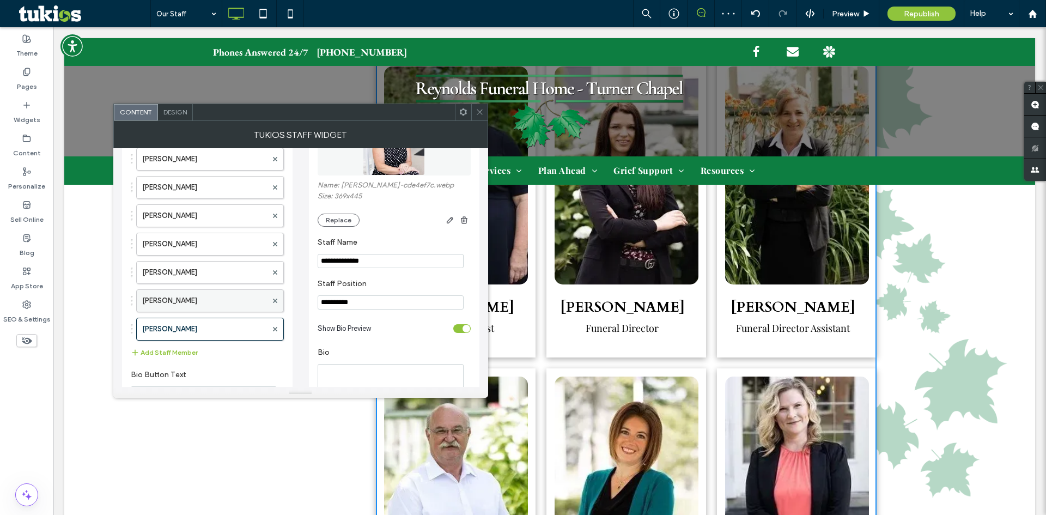
click at [205, 304] on label "[PERSON_NAME]" at bounding box center [204, 301] width 125 height 22
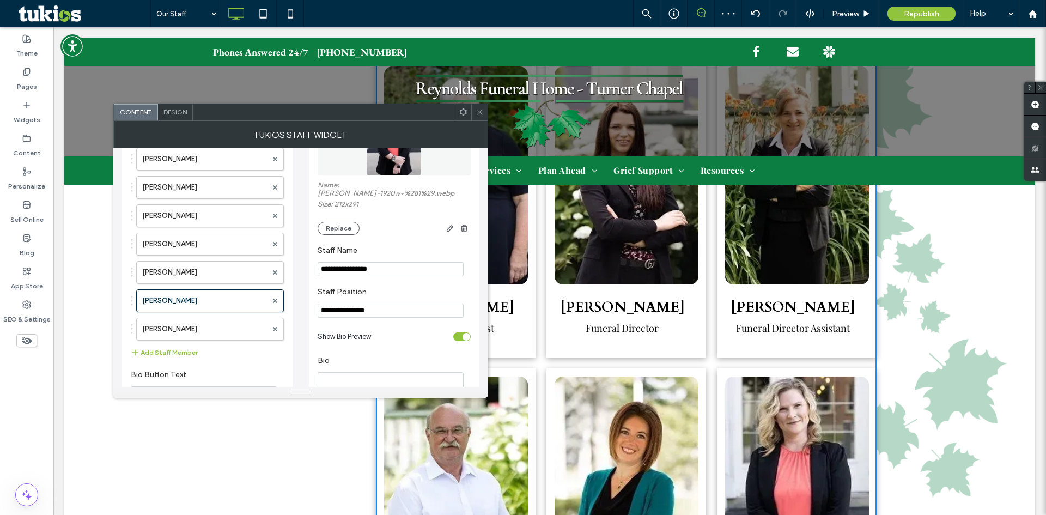
drag, startPoint x: 460, startPoint y: 339, endPoint x: 439, endPoint y: 339, distance: 21.8
click at [457, 339] on div "toggle" at bounding box center [461, 336] width 17 height 9
click at [191, 327] on label "[PERSON_NAME]" at bounding box center [204, 329] width 125 height 22
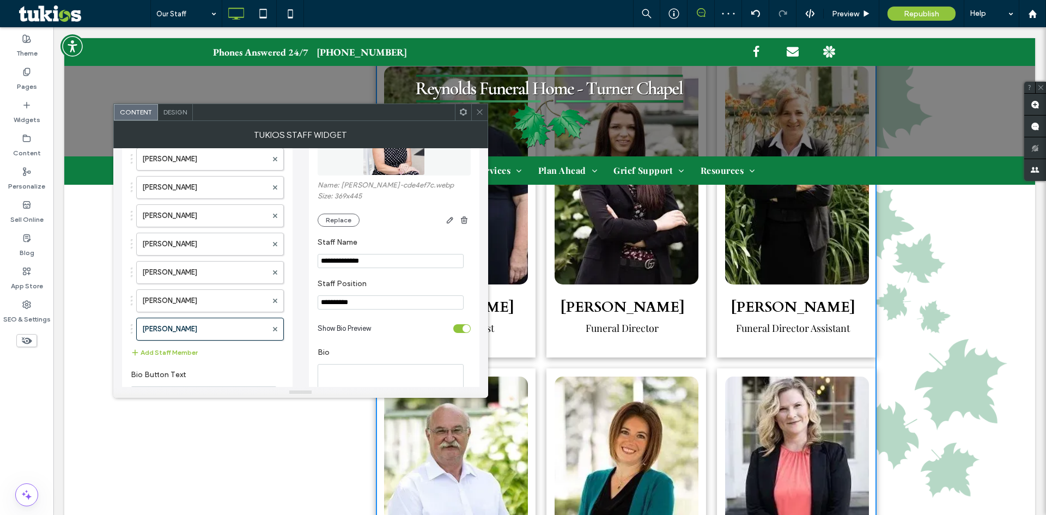
click at [466, 331] on div "toggle" at bounding box center [467, 329] width 8 height 8
click at [219, 302] on label "[PERSON_NAME]" at bounding box center [204, 301] width 125 height 22
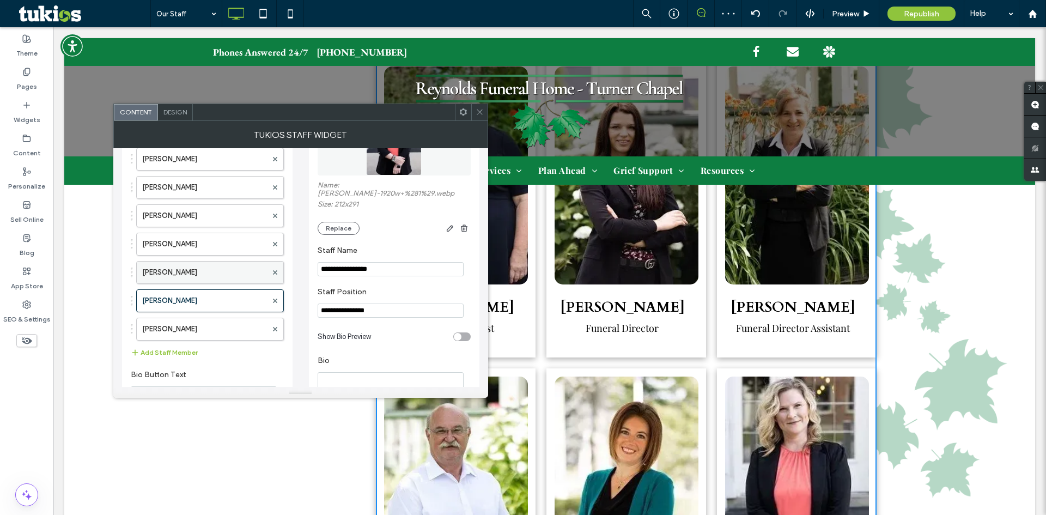
click at [200, 276] on label "[PERSON_NAME]" at bounding box center [204, 273] width 125 height 22
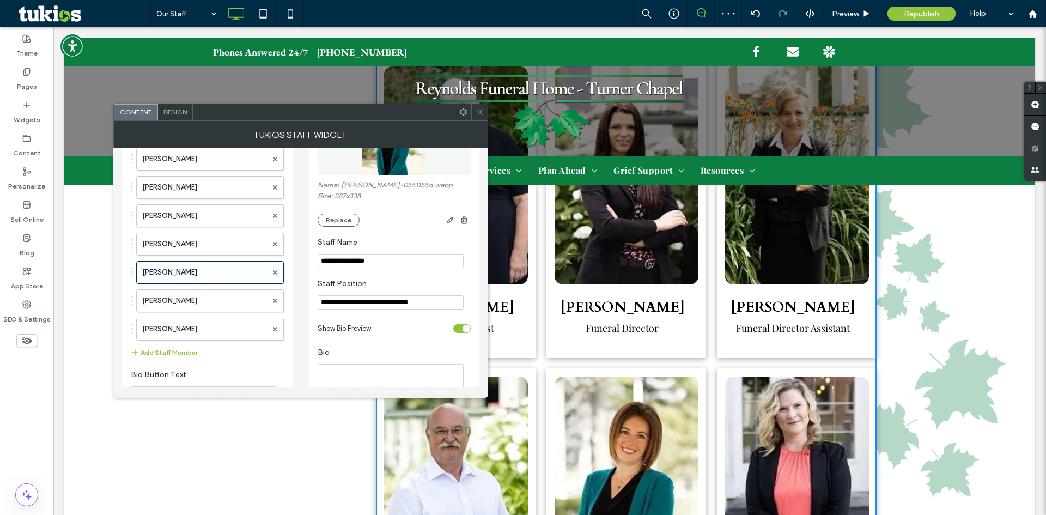
click at [459, 330] on div "toggle" at bounding box center [461, 328] width 17 height 9
click at [206, 250] on label "[PERSON_NAME]" at bounding box center [204, 244] width 125 height 22
click at [463, 326] on div "toggle" at bounding box center [461, 328] width 17 height 9
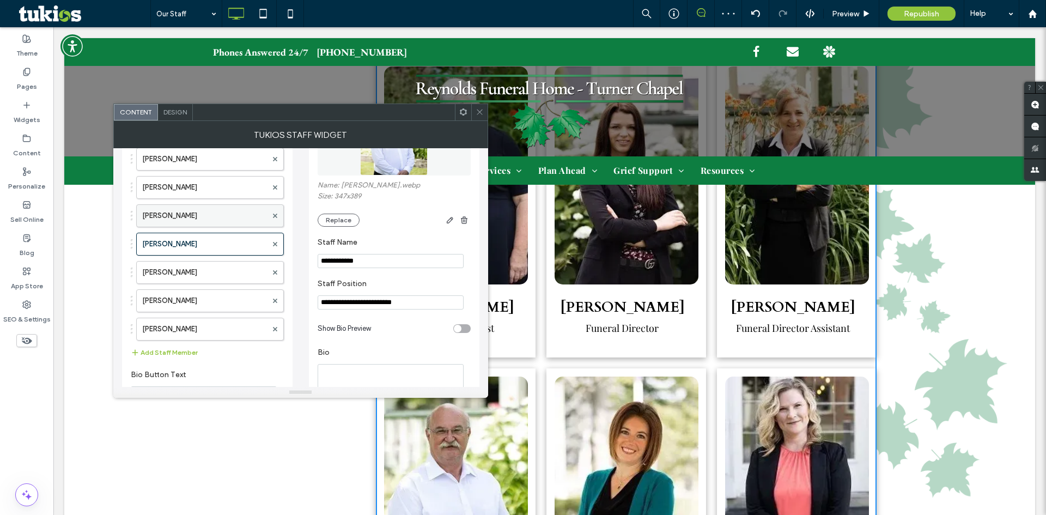
click at [194, 219] on label "[PERSON_NAME]" at bounding box center [204, 216] width 125 height 22
click at [191, 182] on label "[PERSON_NAME]" at bounding box center [204, 188] width 125 height 22
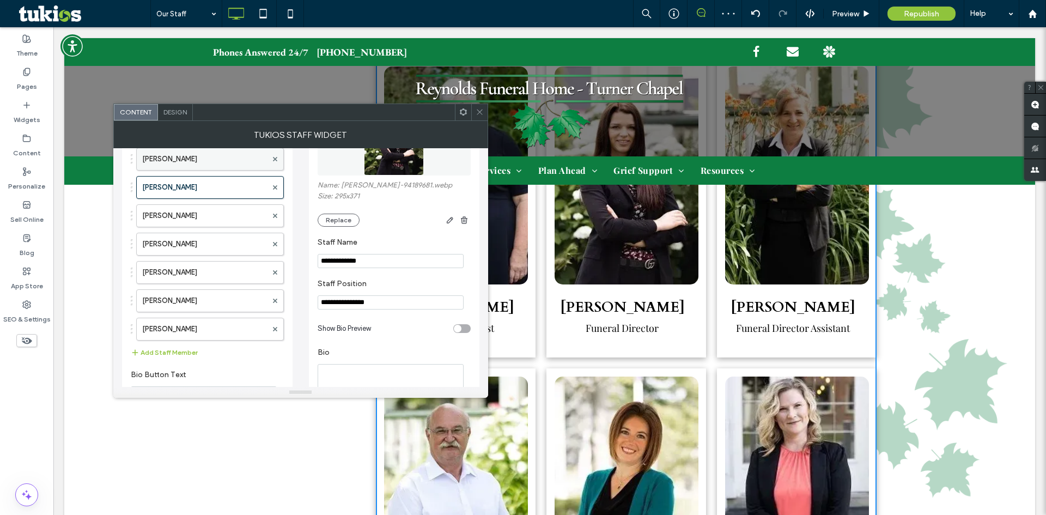
click at [196, 163] on label "[PERSON_NAME]" at bounding box center [204, 159] width 125 height 22
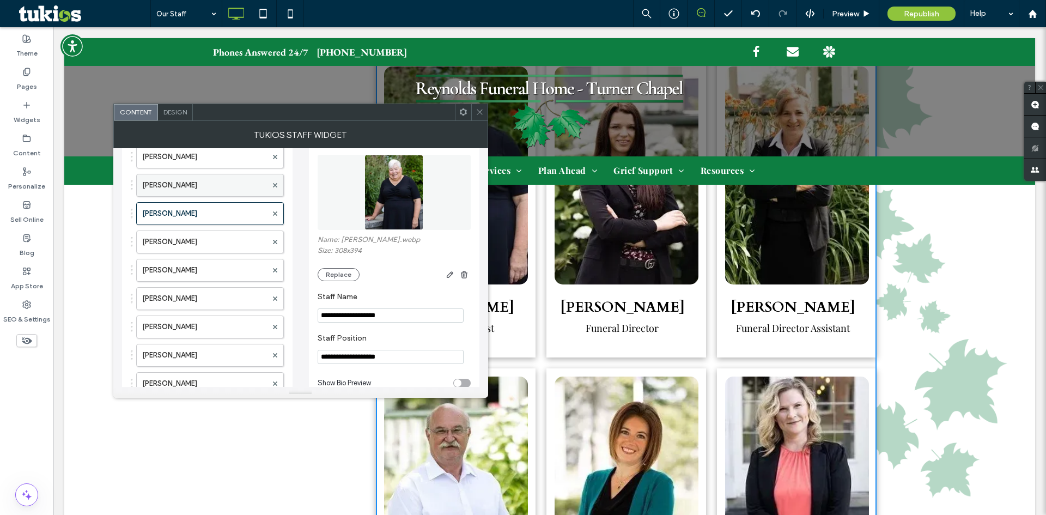
click at [202, 184] on label "David Bond" at bounding box center [204, 185] width 125 height 22
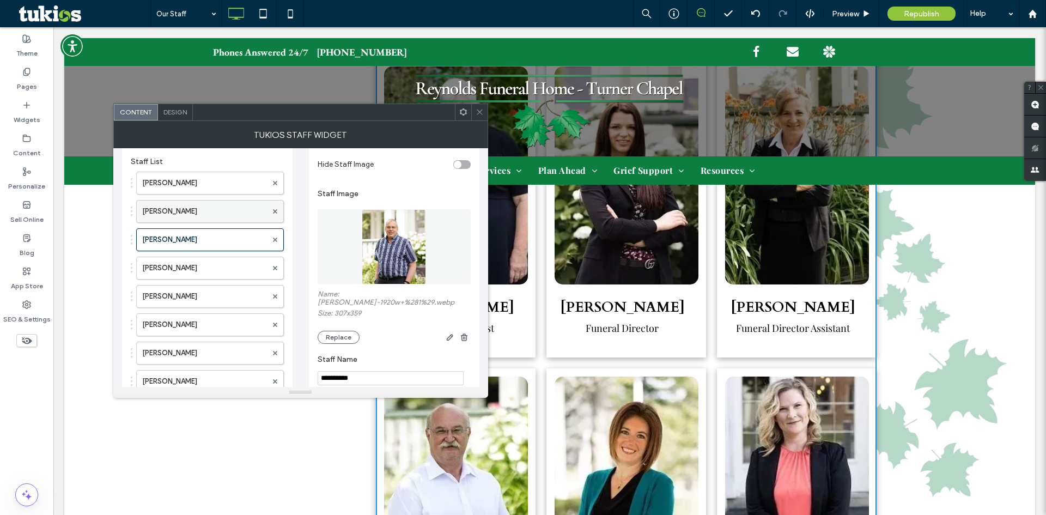
click at [208, 207] on label "Marsha Bond" at bounding box center [204, 212] width 125 height 22
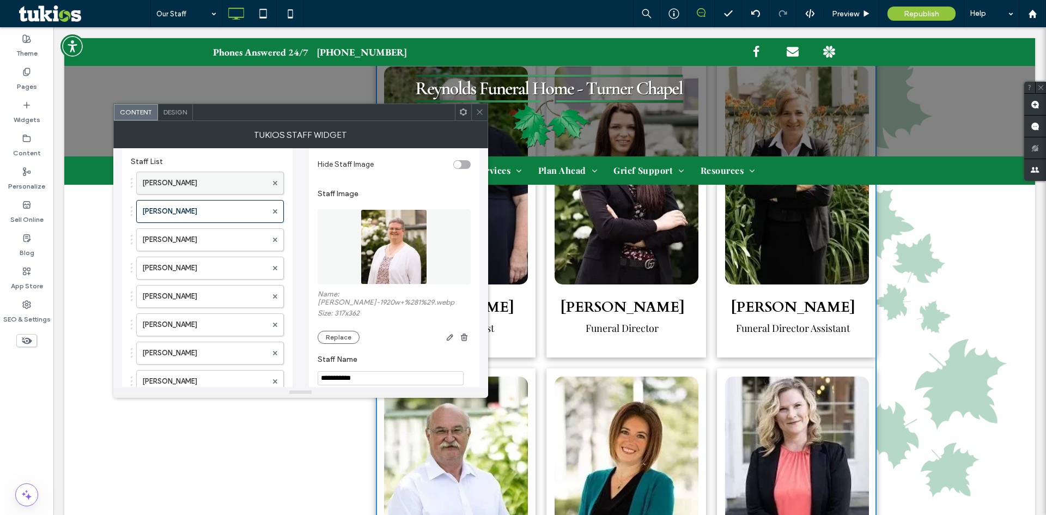
click at [219, 183] on label "[PERSON_NAME]" at bounding box center [204, 183] width 125 height 22
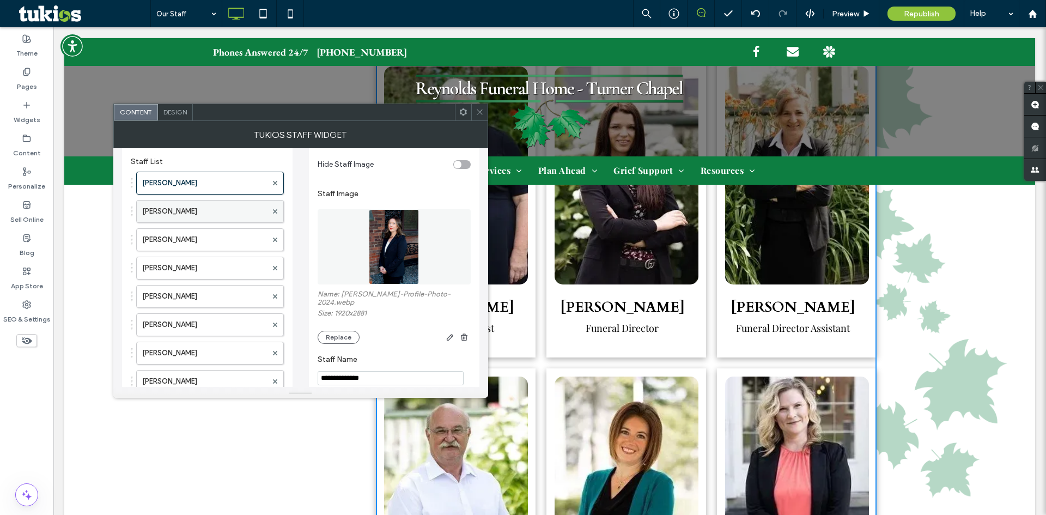
click at [199, 214] on label "Marsha Bond" at bounding box center [204, 212] width 125 height 22
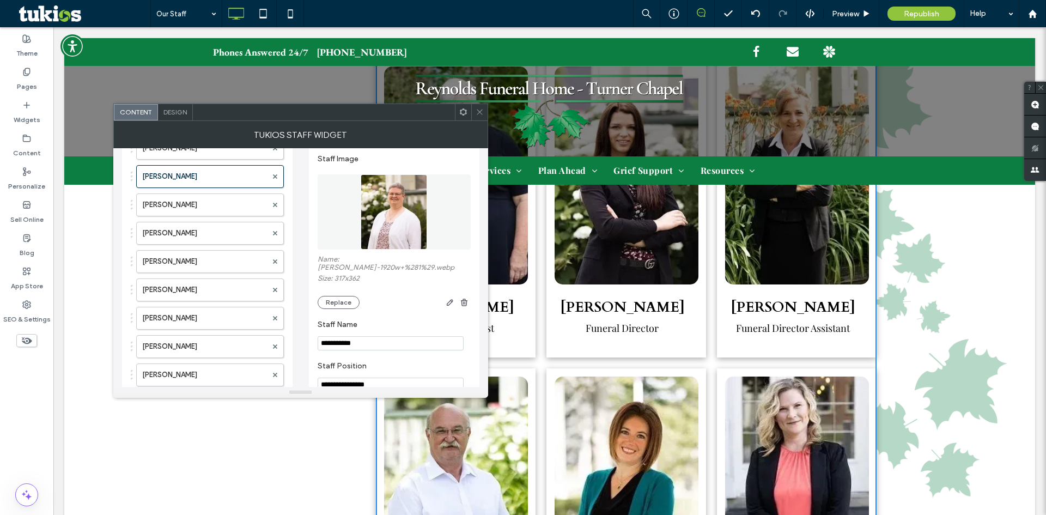
scroll to position [0, 0]
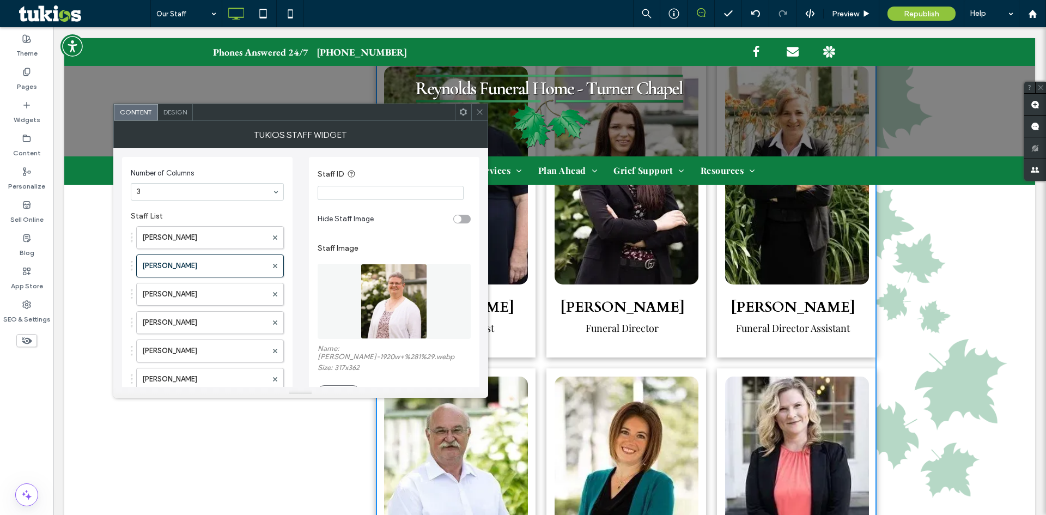
click at [482, 121] on div "Tukios Staff Widget" at bounding box center [300, 134] width 375 height 27
click at [477, 112] on icon at bounding box center [479, 112] width 8 height 8
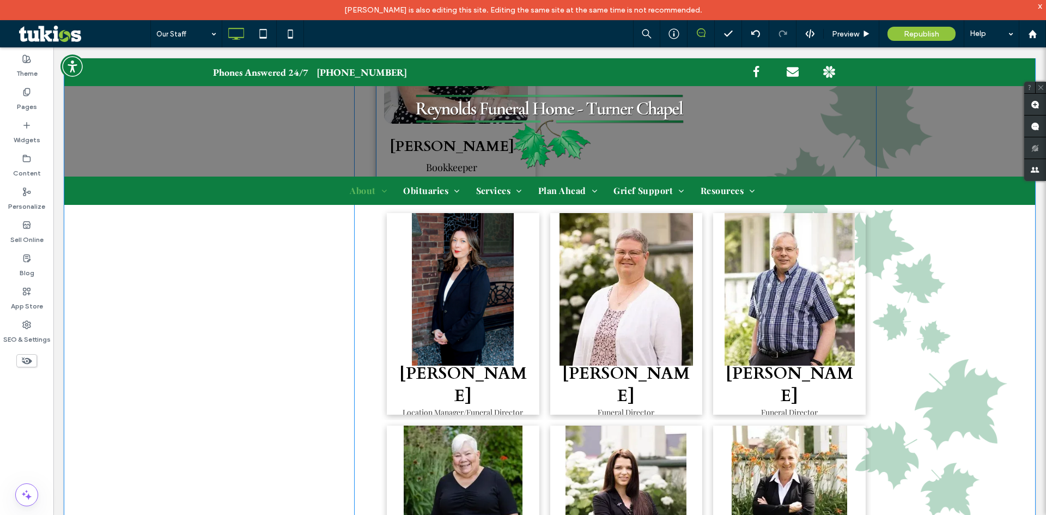
scroll to position [1580, 0]
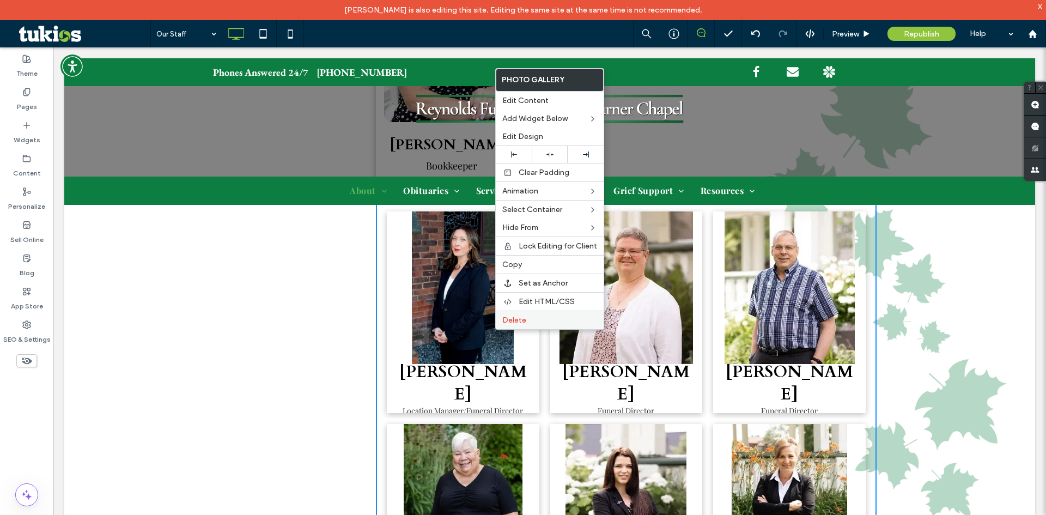
click at [522, 321] on span "Delete" at bounding box center [514, 320] width 24 height 9
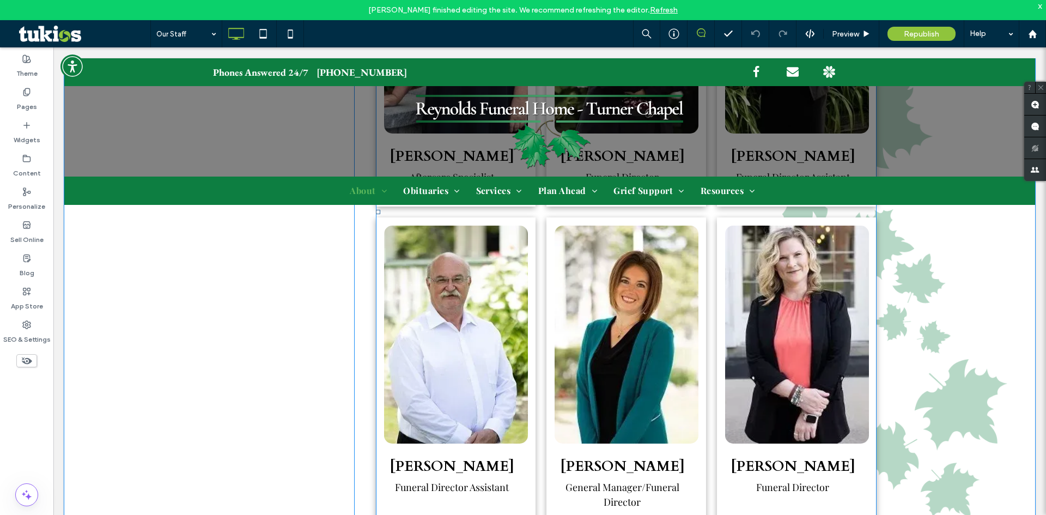
scroll to position [708, 0]
